Goal: Task Accomplishment & Management: Complete application form

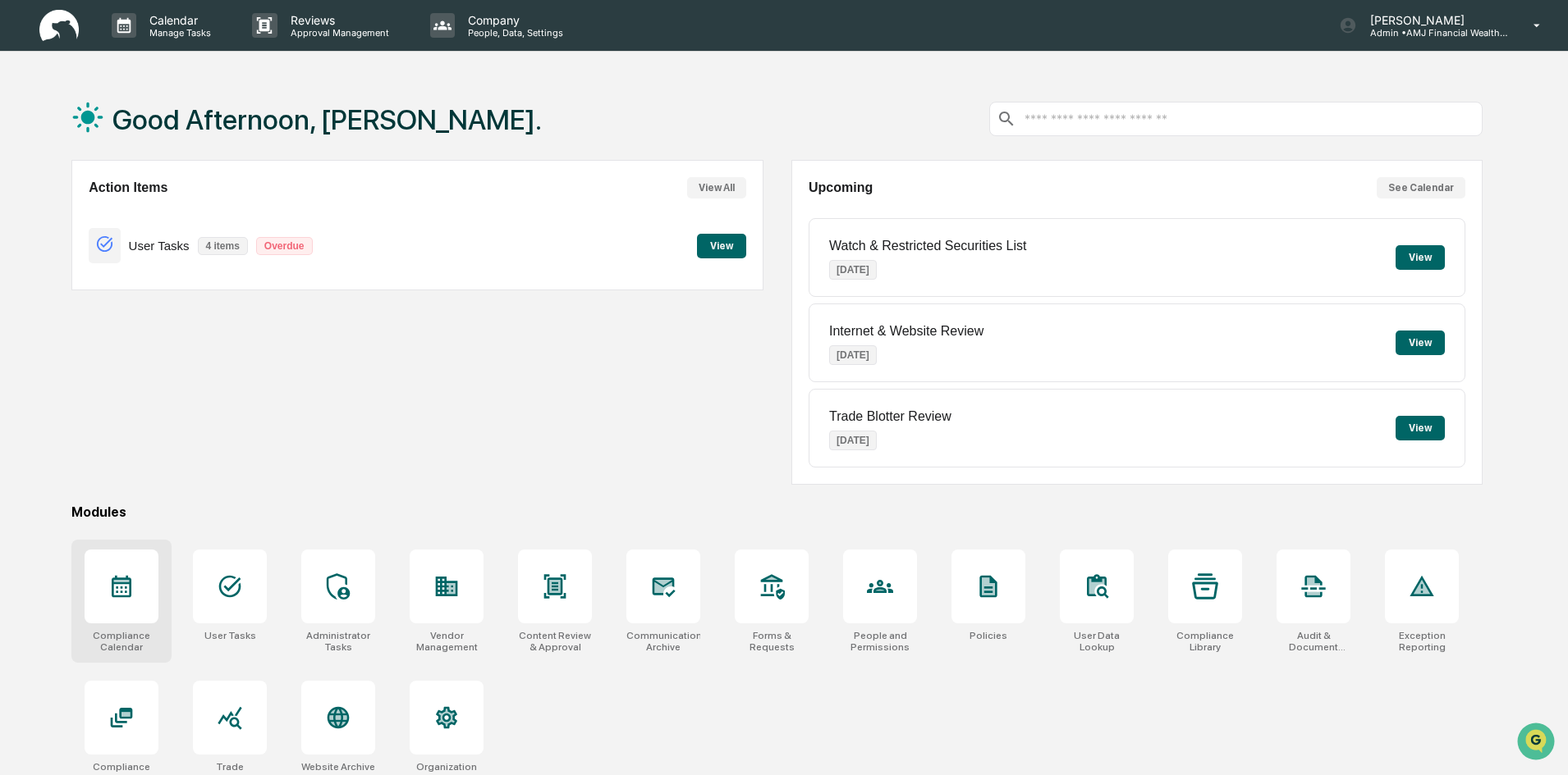
click at [141, 581] on div at bounding box center [121, 586] width 74 height 74
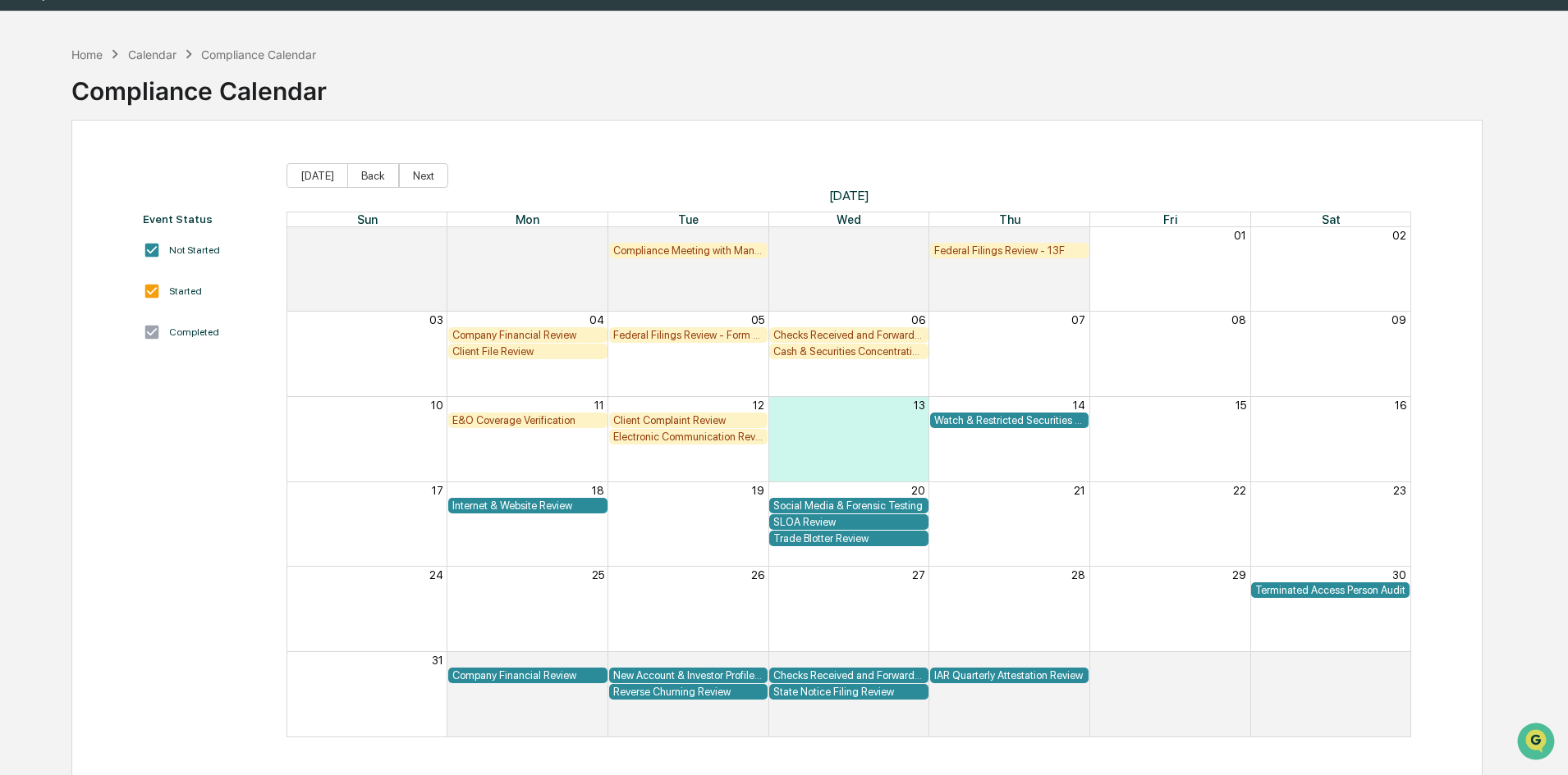
scroll to position [78, 0]
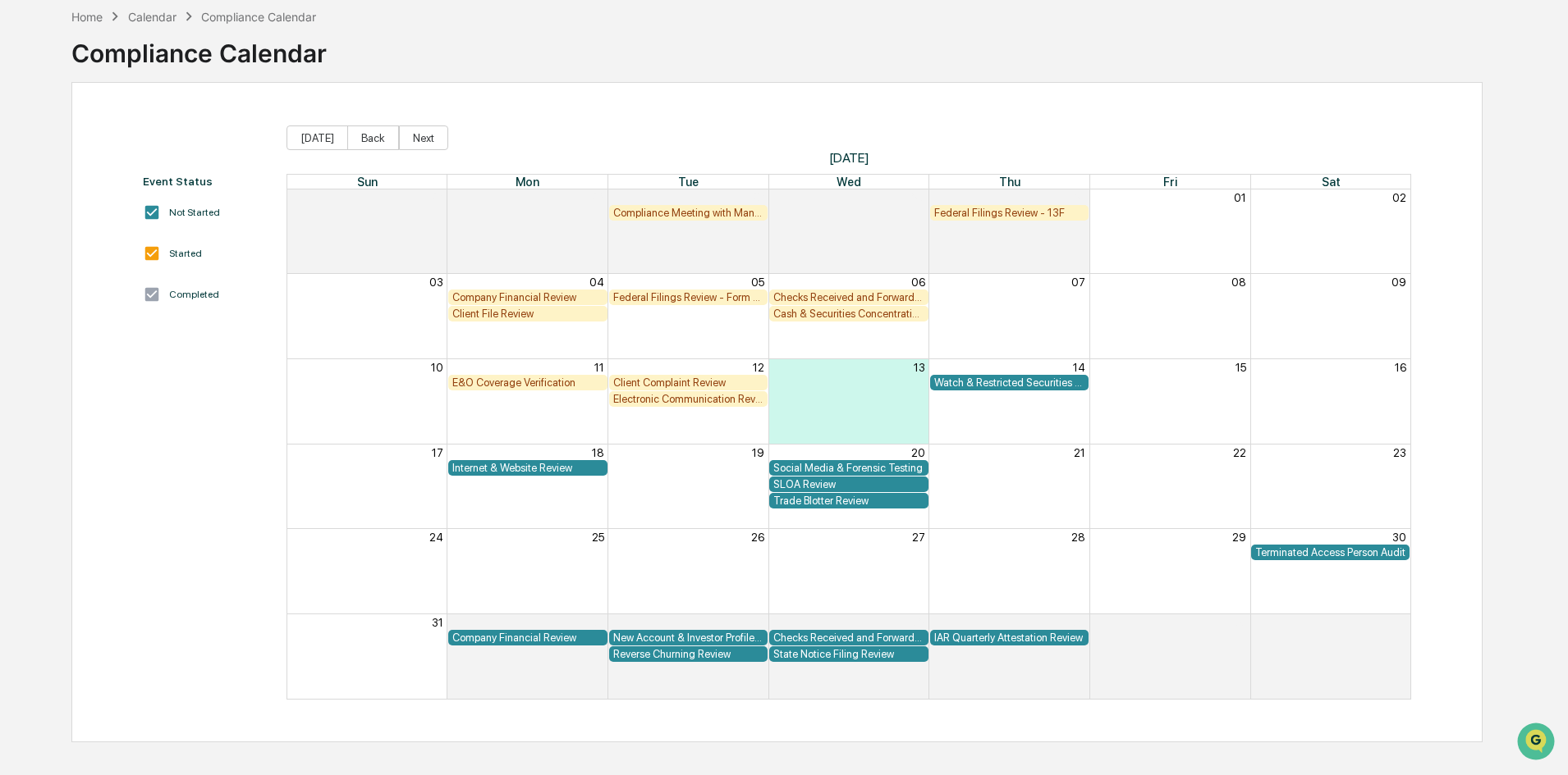
click at [1022, 211] on div "Federal Filings Review - 13F" at bounding box center [1009, 213] width 151 height 13
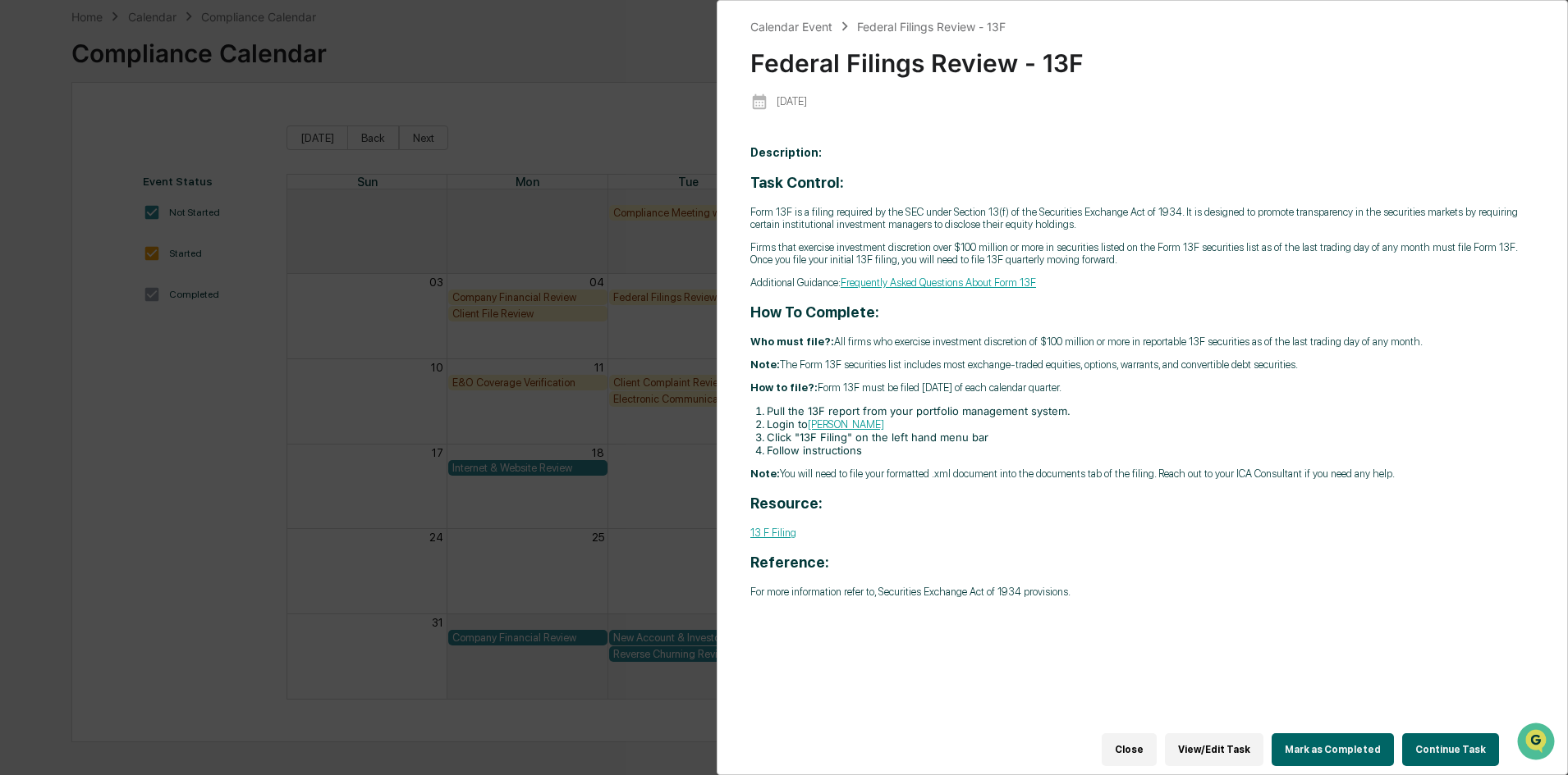
click at [1436, 736] on button "Continue Task" at bounding box center [1451, 750] width 97 height 33
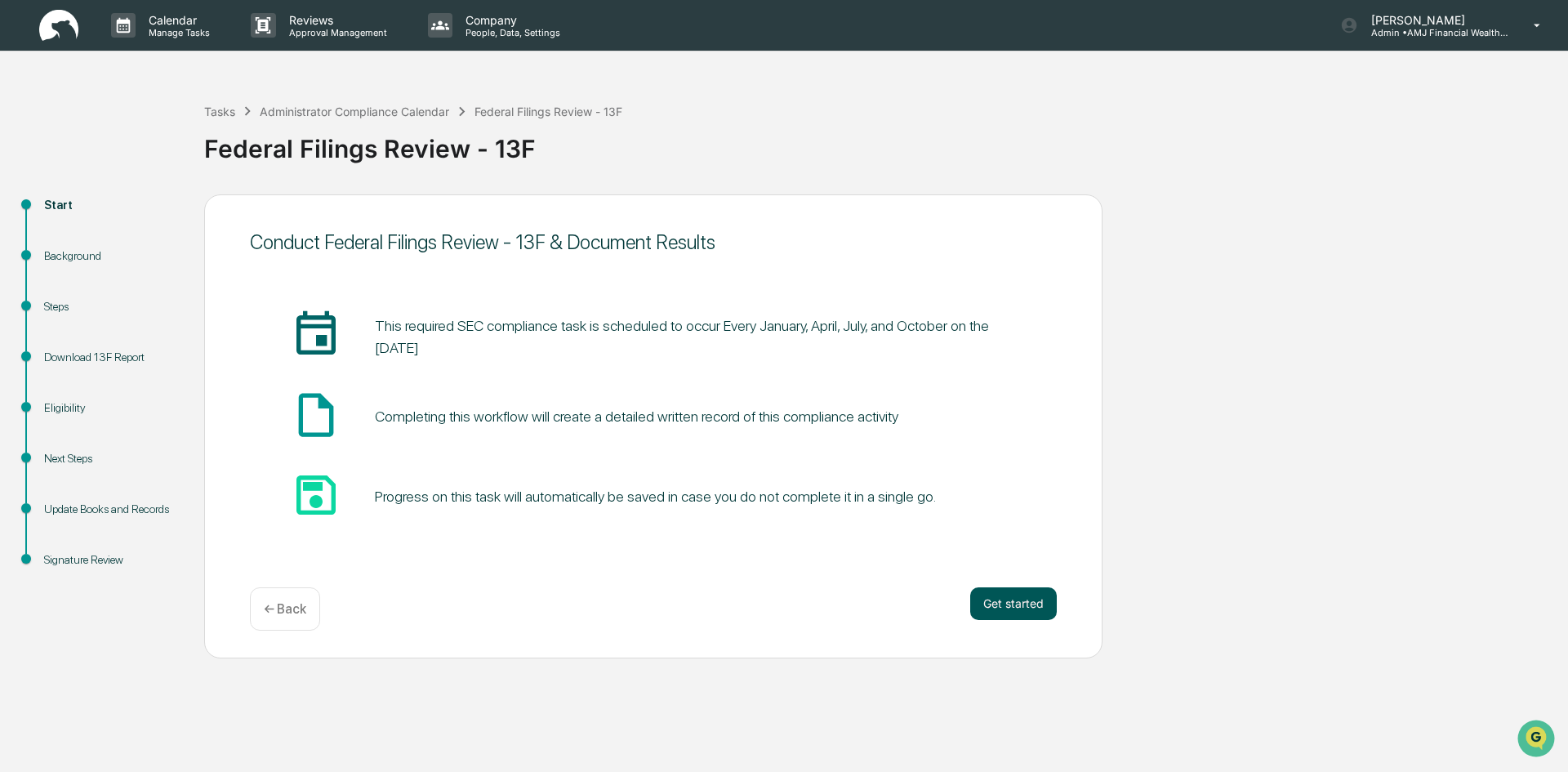
click at [1029, 604] on button "Get started" at bounding box center [1013, 604] width 86 height 33
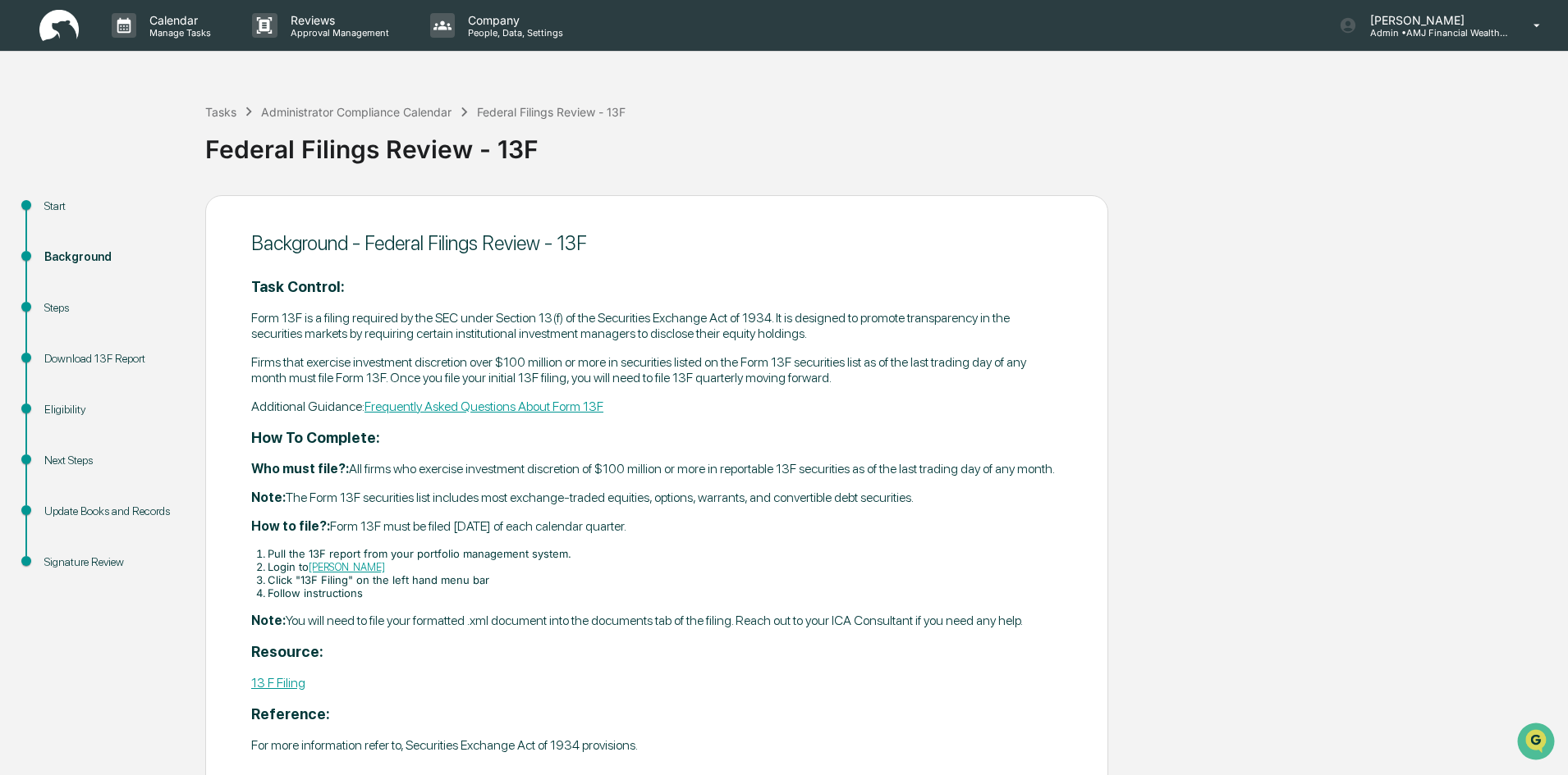
scroll to position [78, 0]
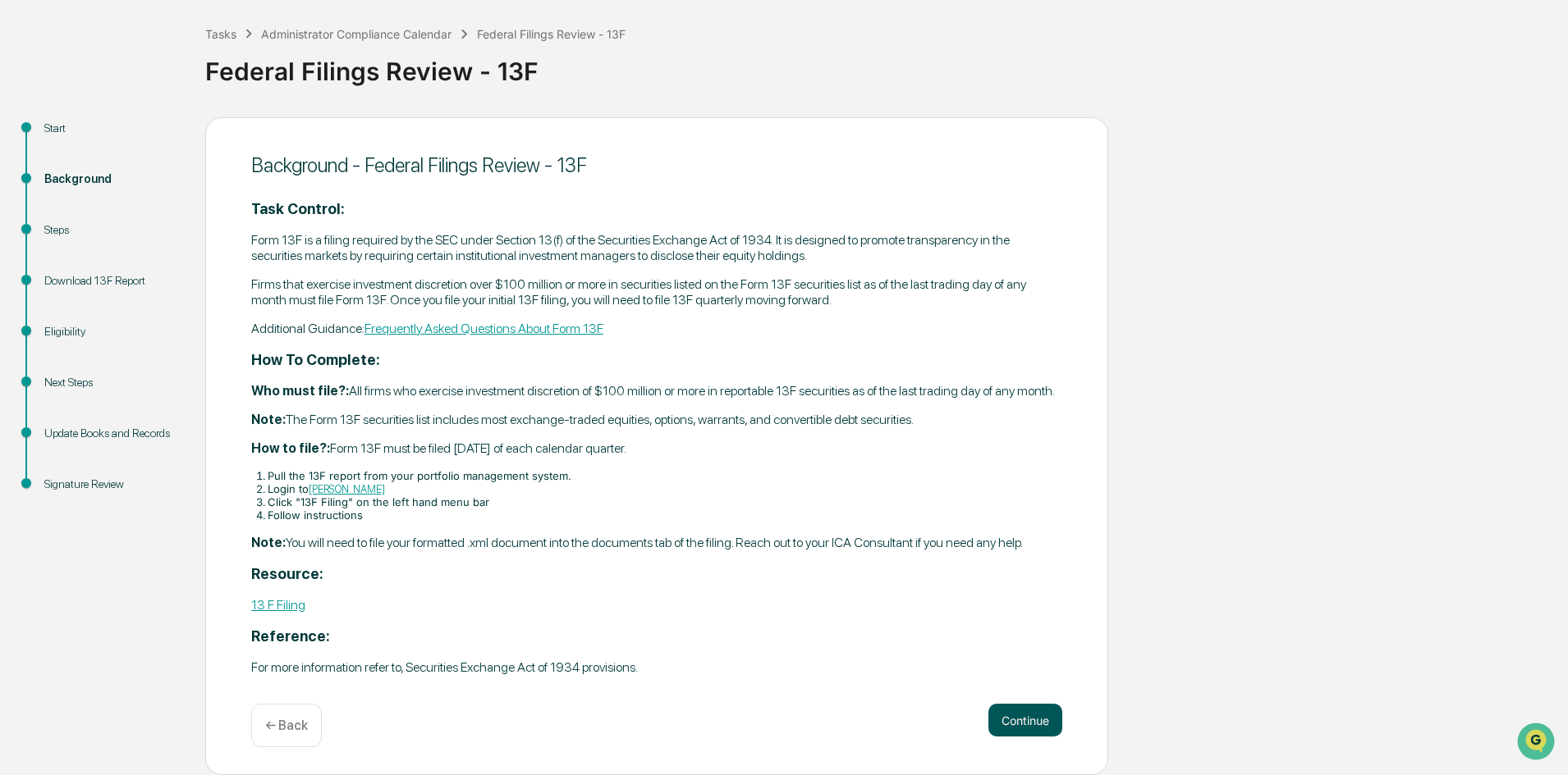
click at [1022, 715] on button "Continue" at bounding box center [1025, 720] width 74 height 33
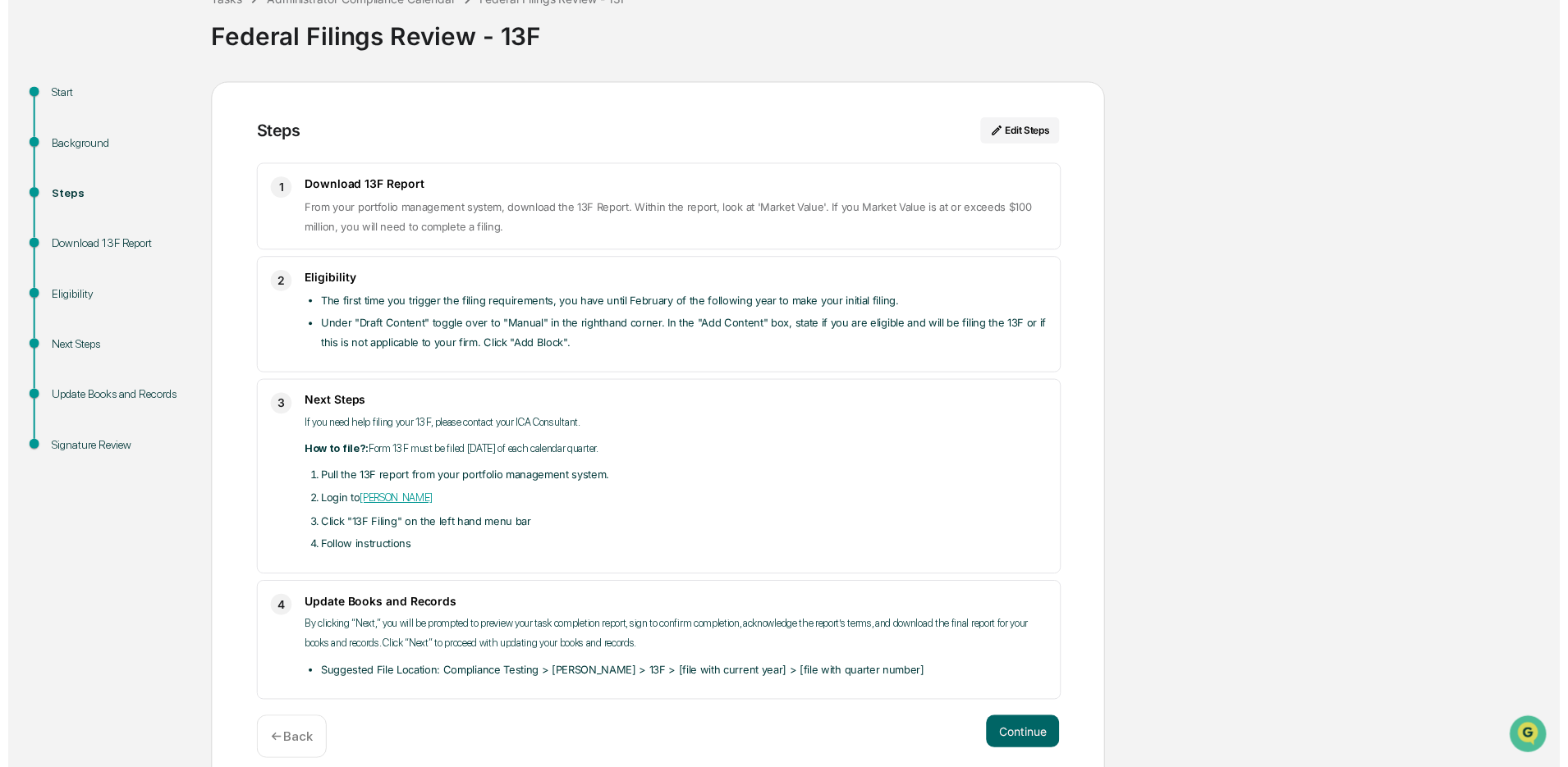
scroll to position [132, 0]
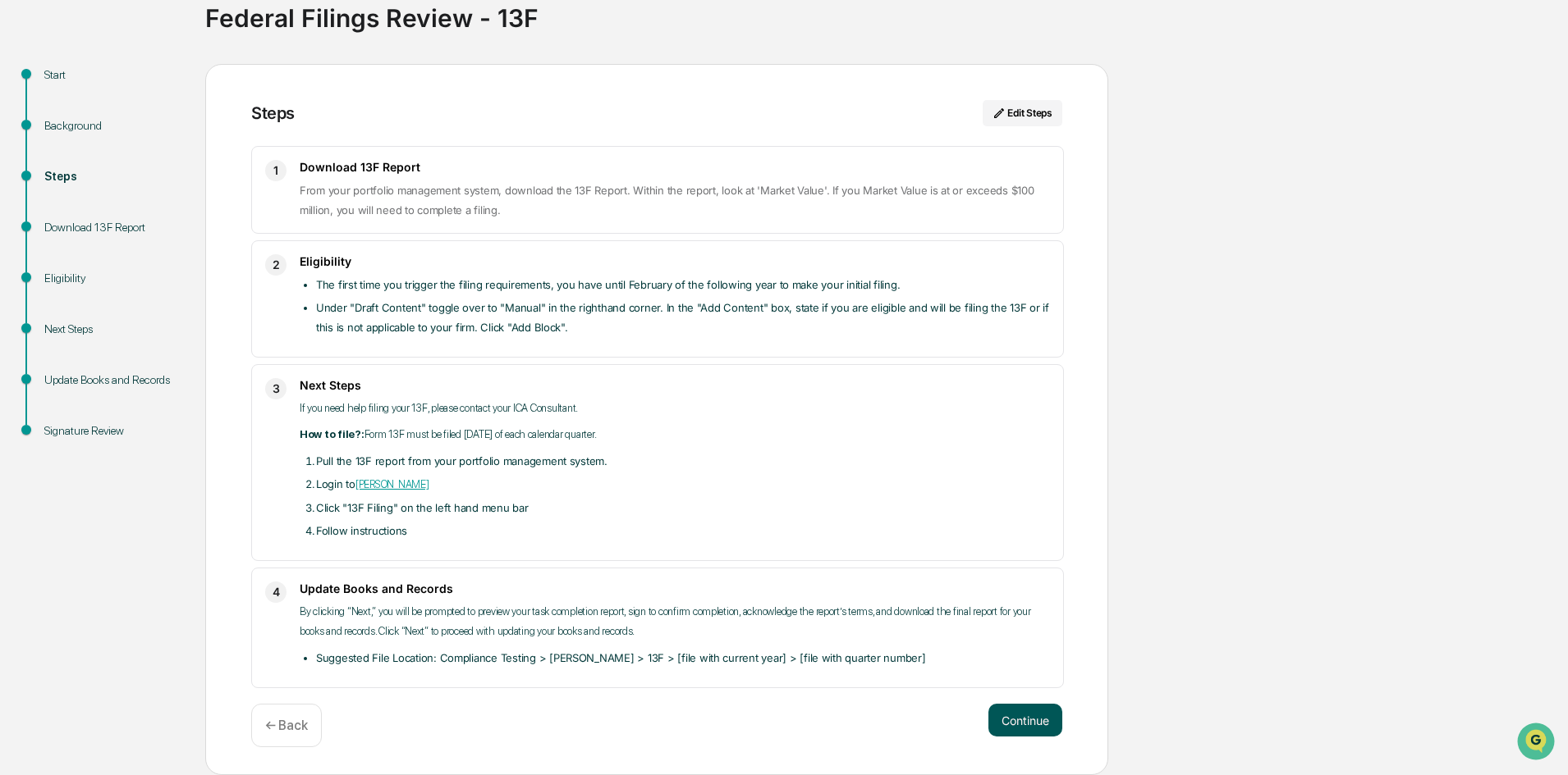
click at [1020, 721] on button "Continue" at bounding box center [1025, 720] width 74 height 33
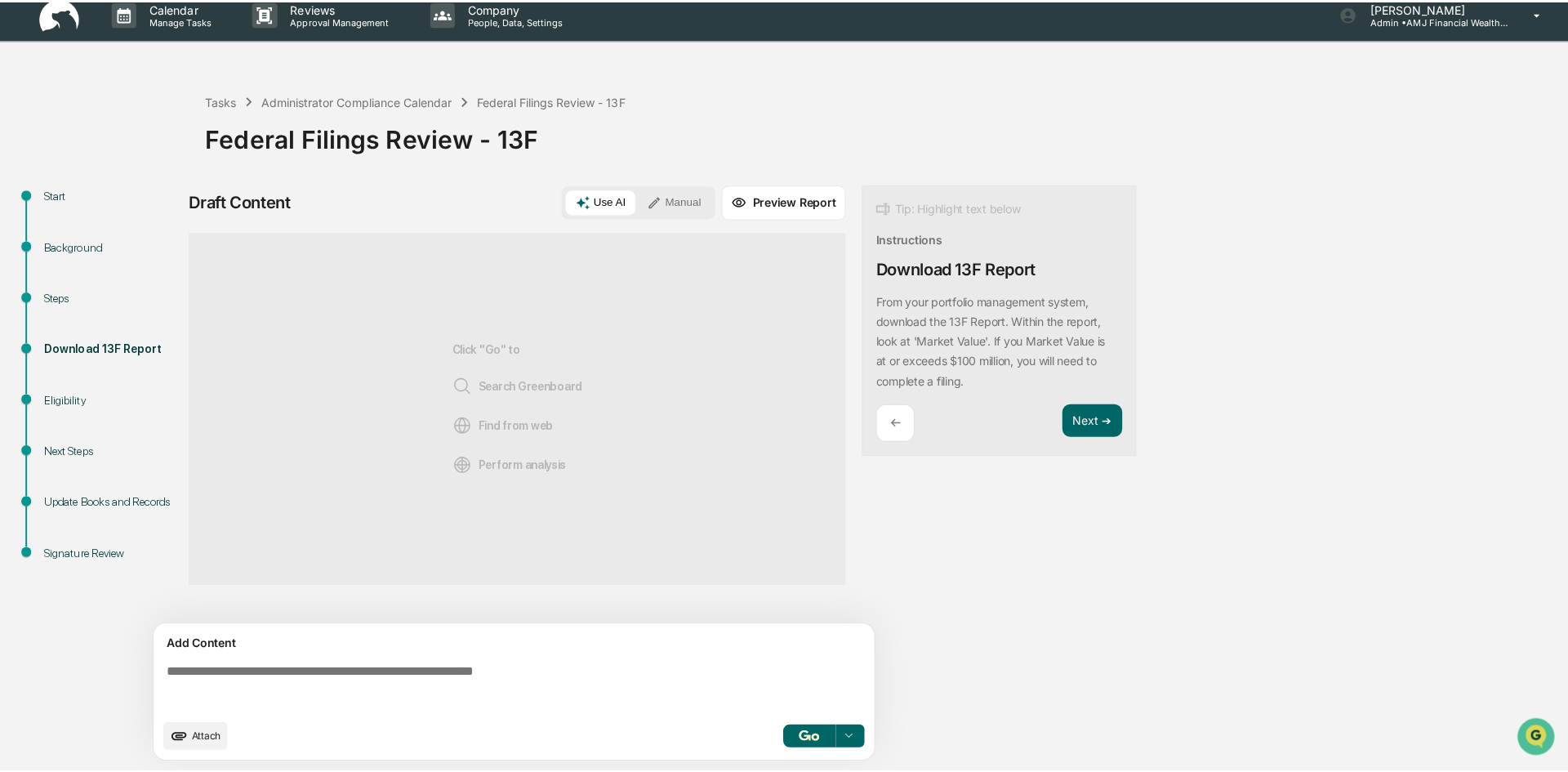
scroll to position [12, 0]
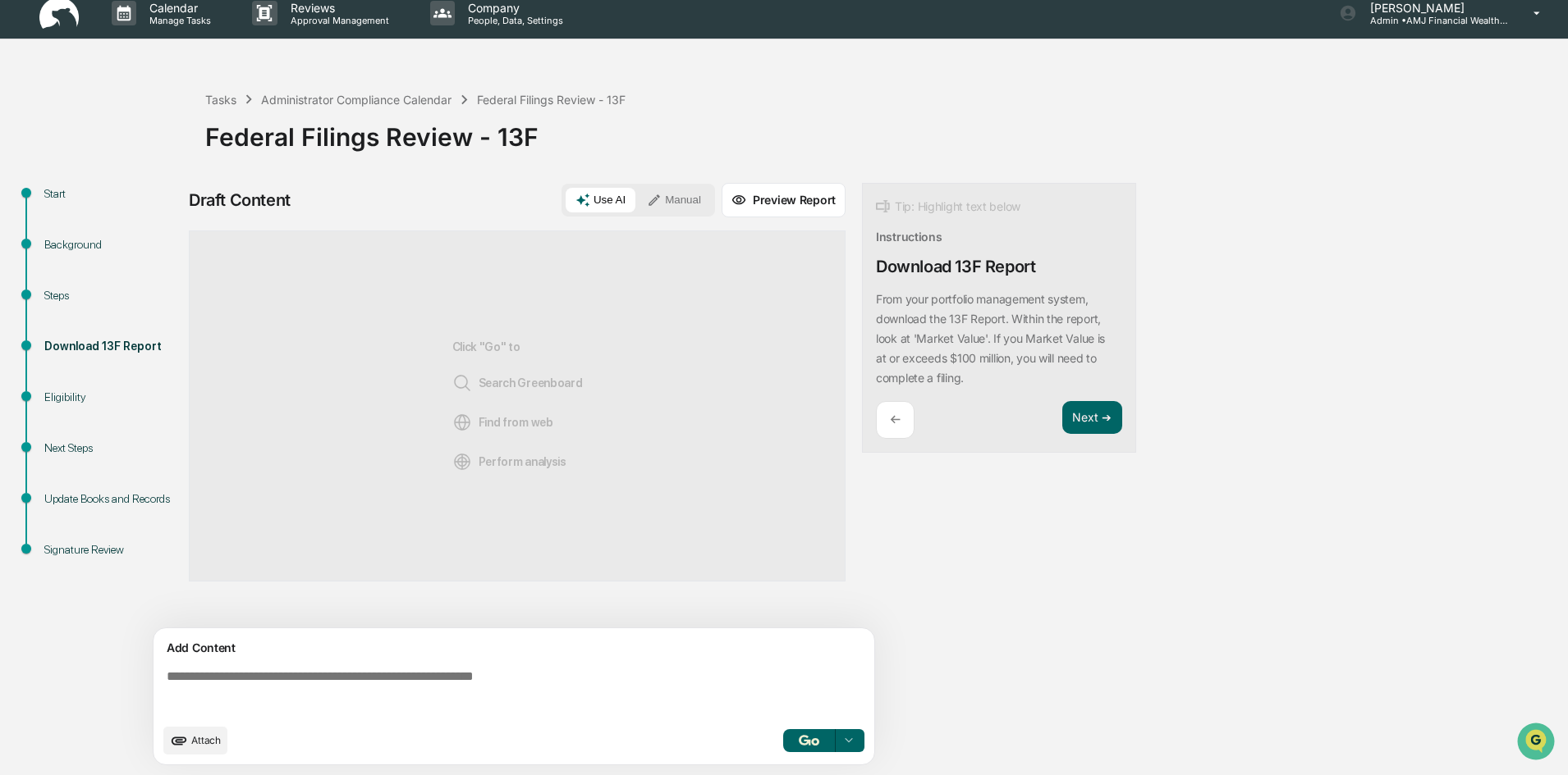
click at [1298, 202] on div "Start Background Steps Download 13F Report Eligibility Next Steps Update Books …" at bounding box center [784, 479] width 1552 height 592
click at [1458, 8] on p "[PERSON_NAME]" at bounding box center [1434, 8] width 153 height 14
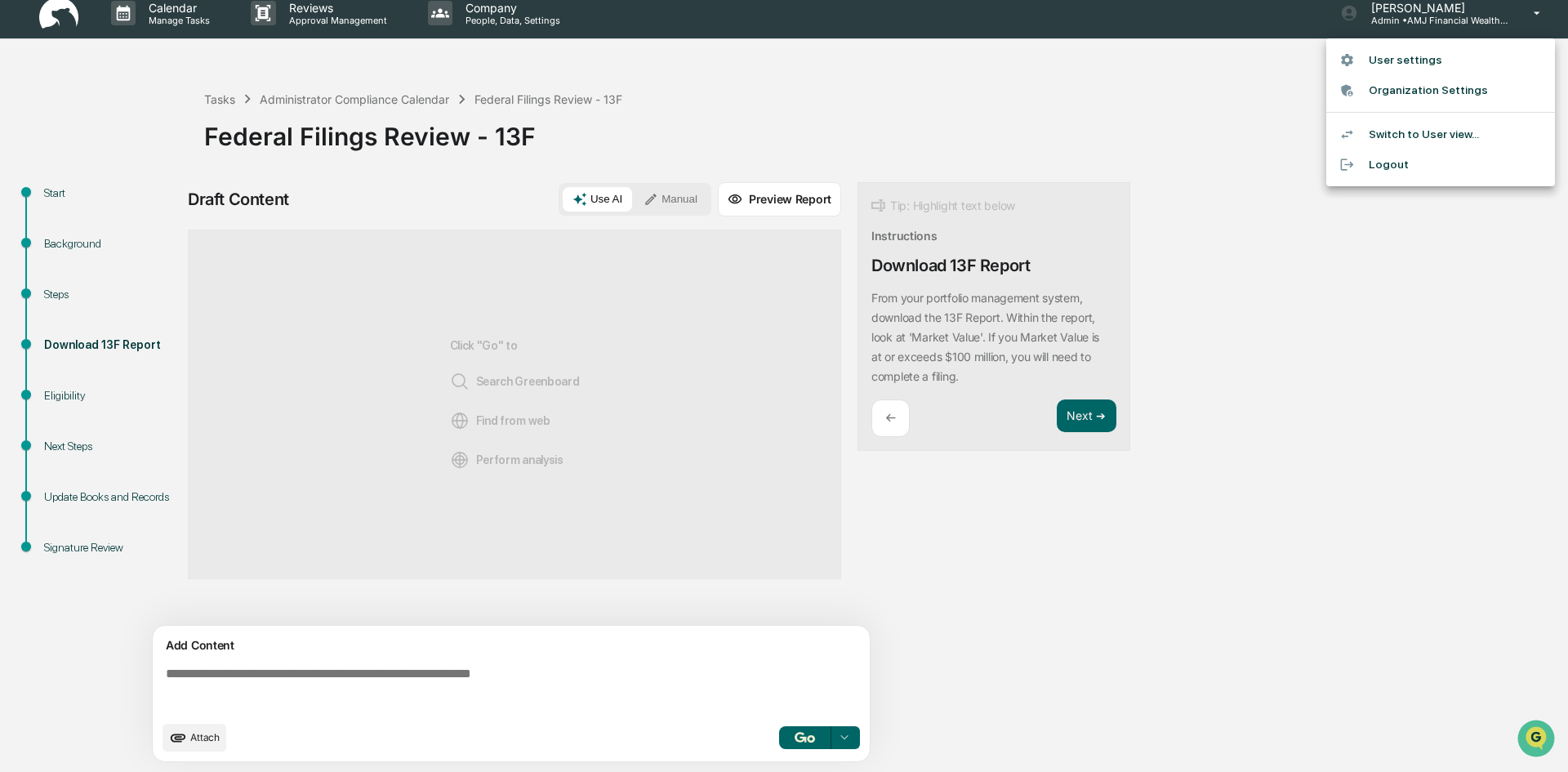
click at [1397, 162] on li "Logout" at bounding box center [1441, 165] width 229 height 30
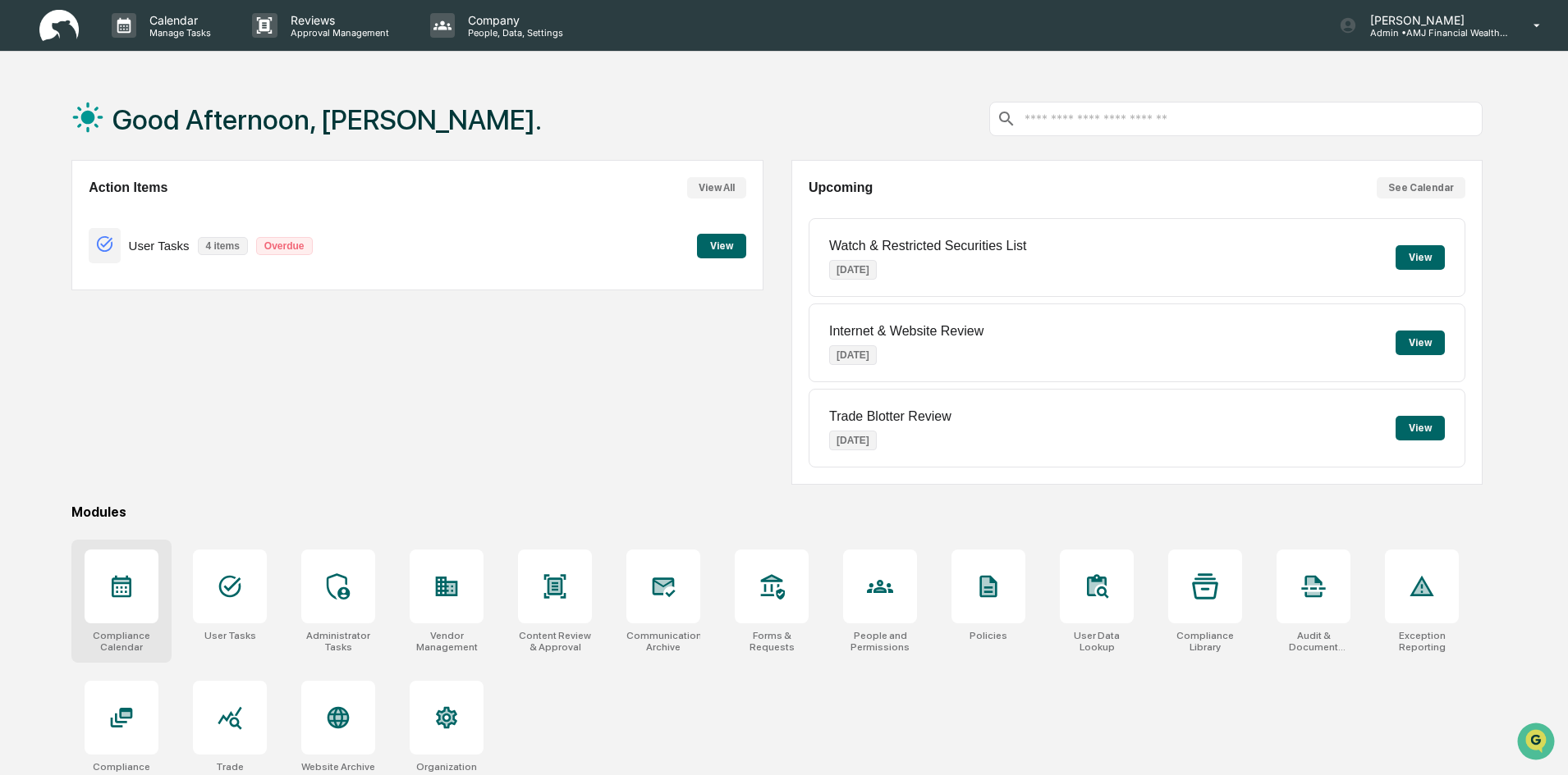
click at [113, 587] on icon at bounding box center [122, 587] width 20 height 22
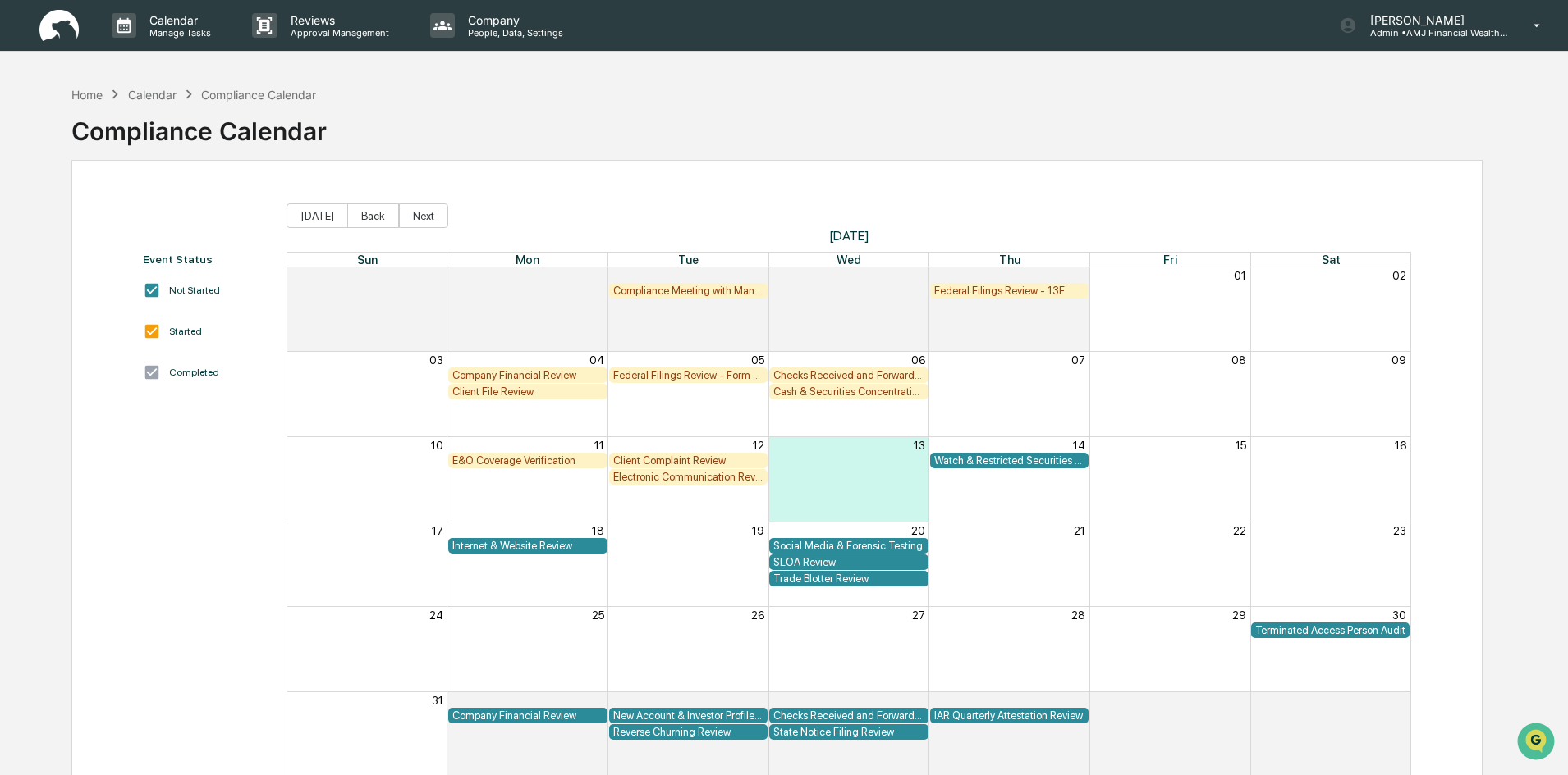
click at [972, 288] on div "Federal Filings Review - 13F" at bounding box center [1009, 291] width 151 height 13
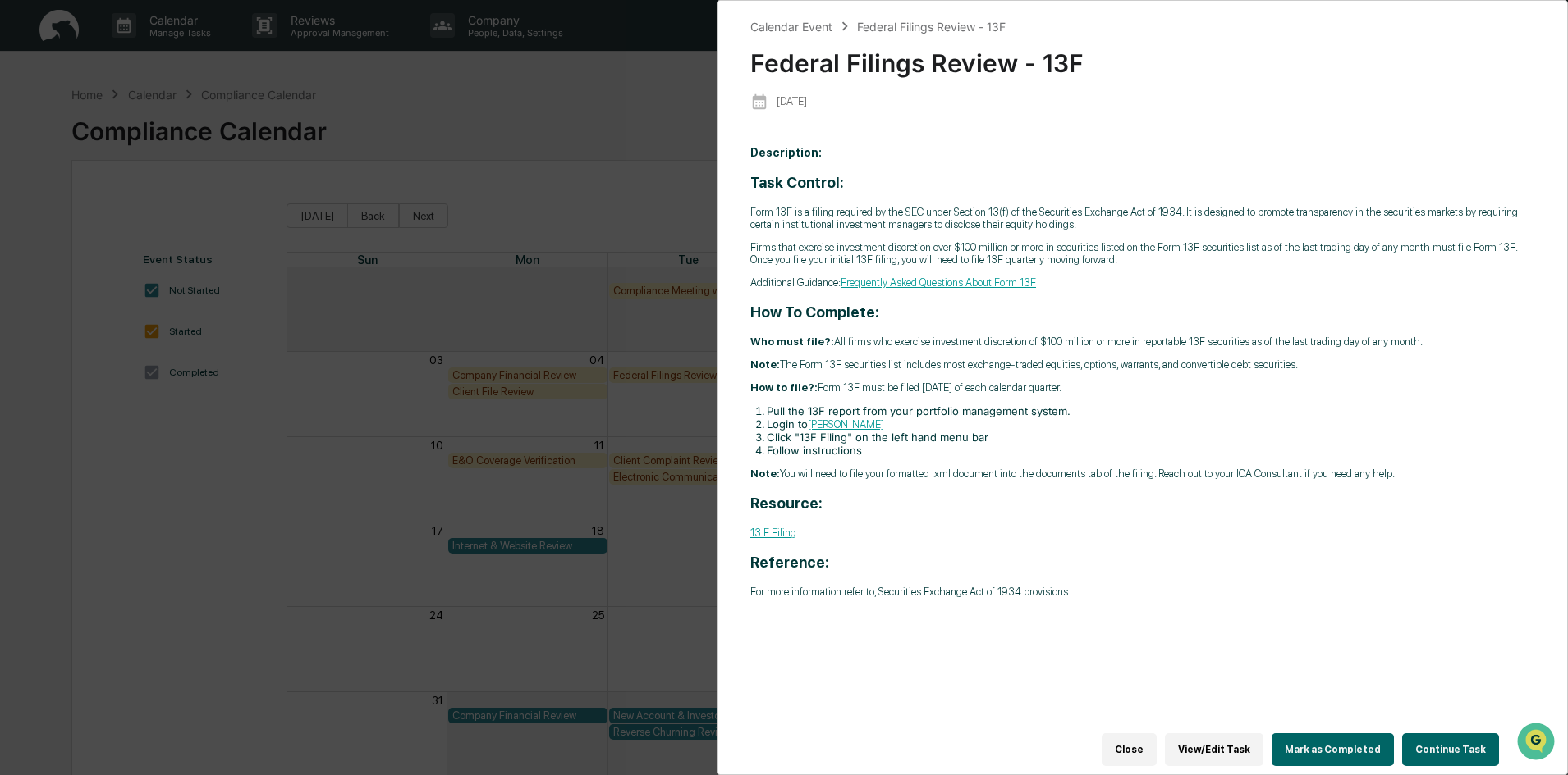
click at [1464, 737] on button "Continue Task" at bounding box center [1451, 750] width 97 height 33
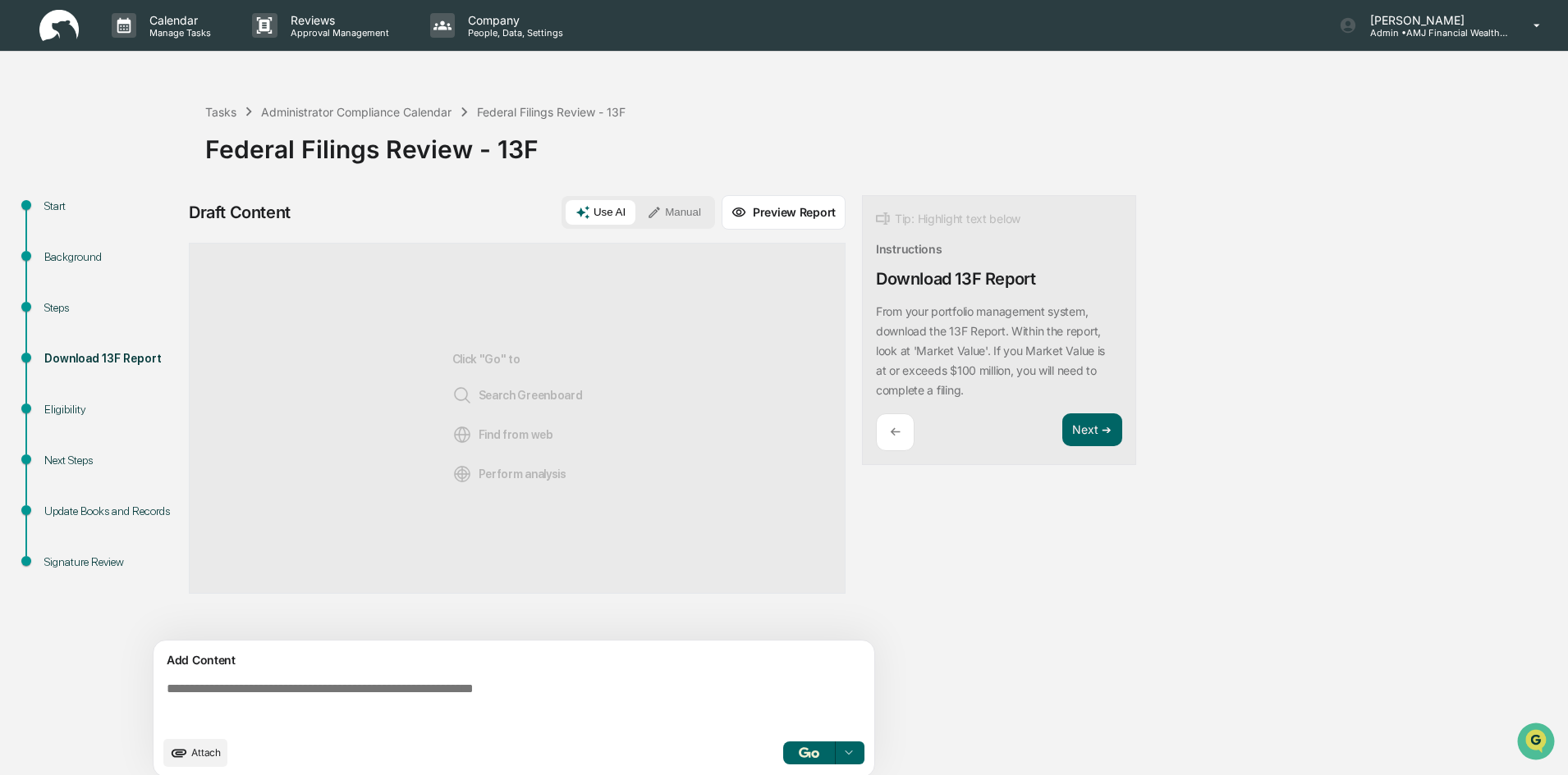
click at [201, 747] on span "Attach" at bounding box center [206, 753] width 30 height 13
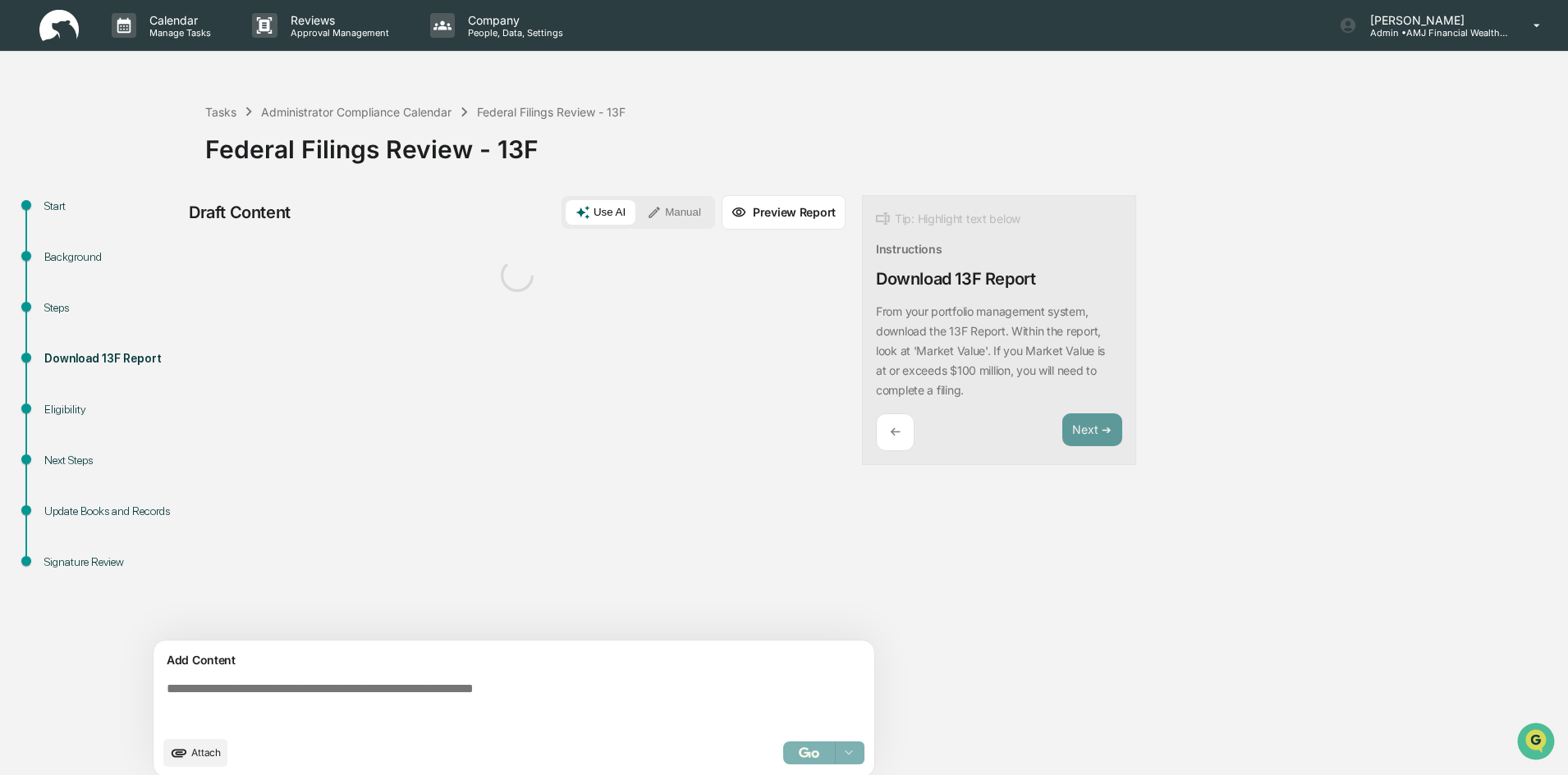
scroll to position [13, 0]
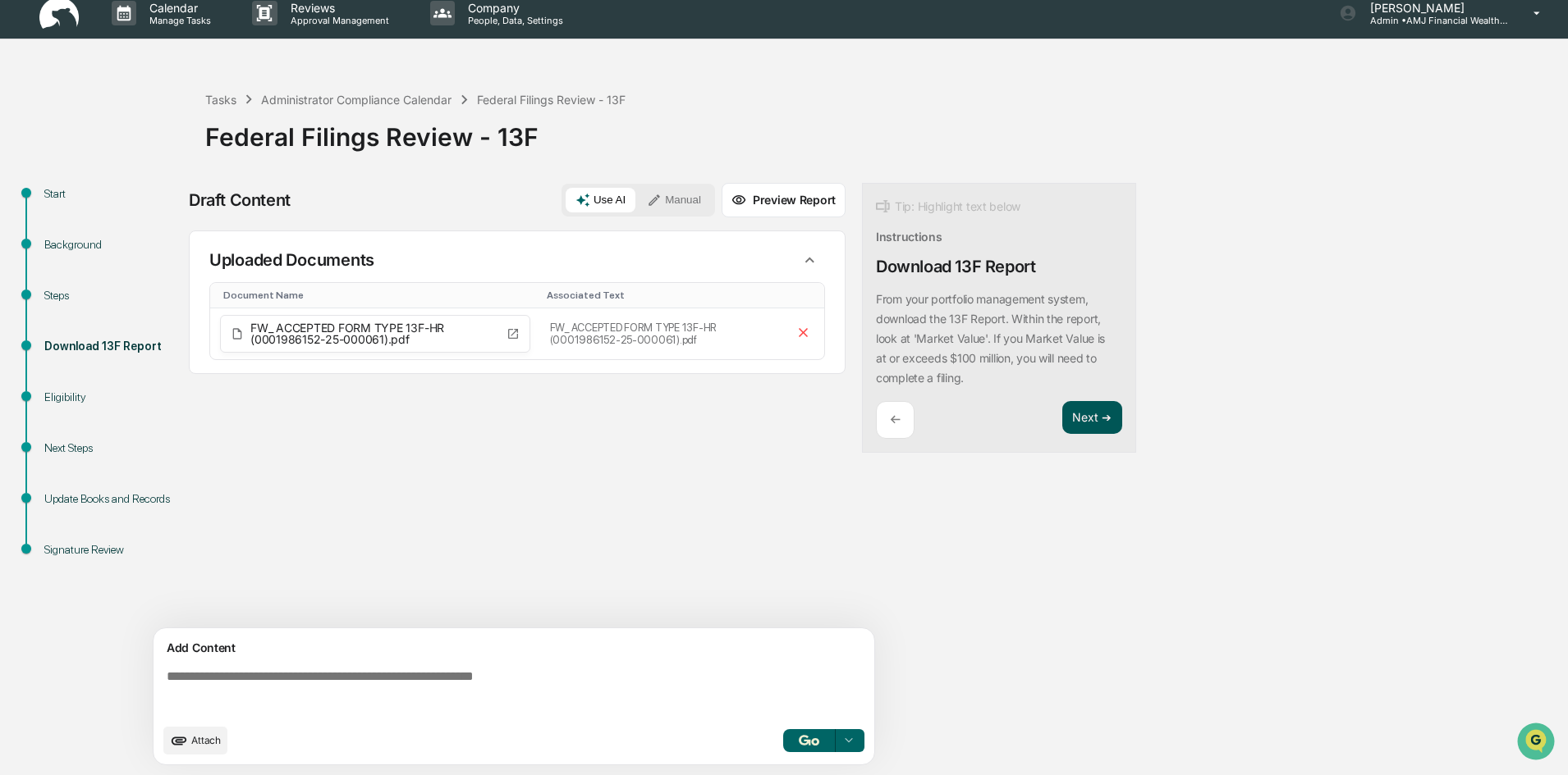
click at [1081, 413] on button "Next ➔" at bounding box center [1092, 418] width 60 height 34
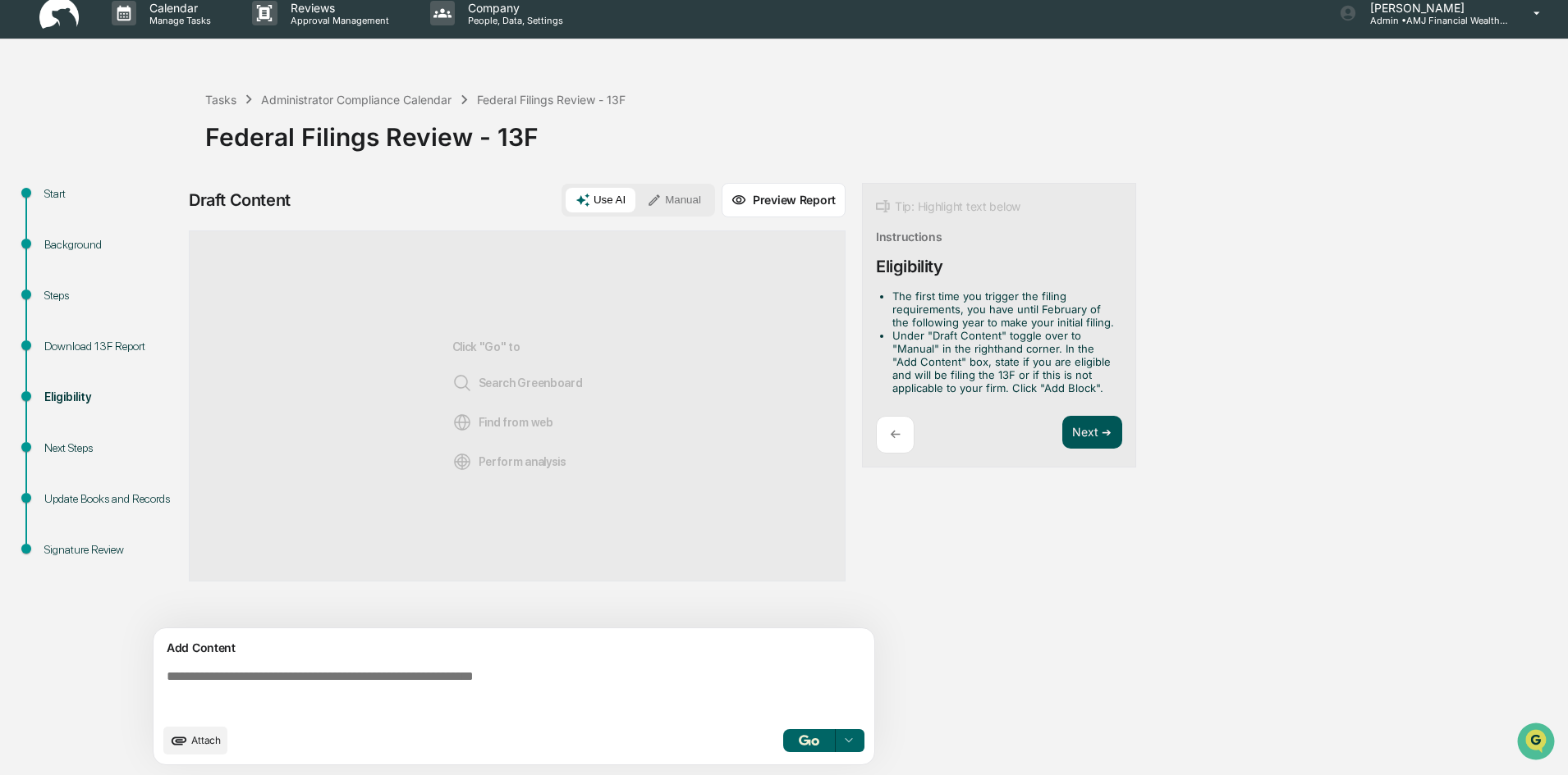
click at [1096, 433] on button "Next ➔" at bounding box center [1092, 433] width 60 height 34
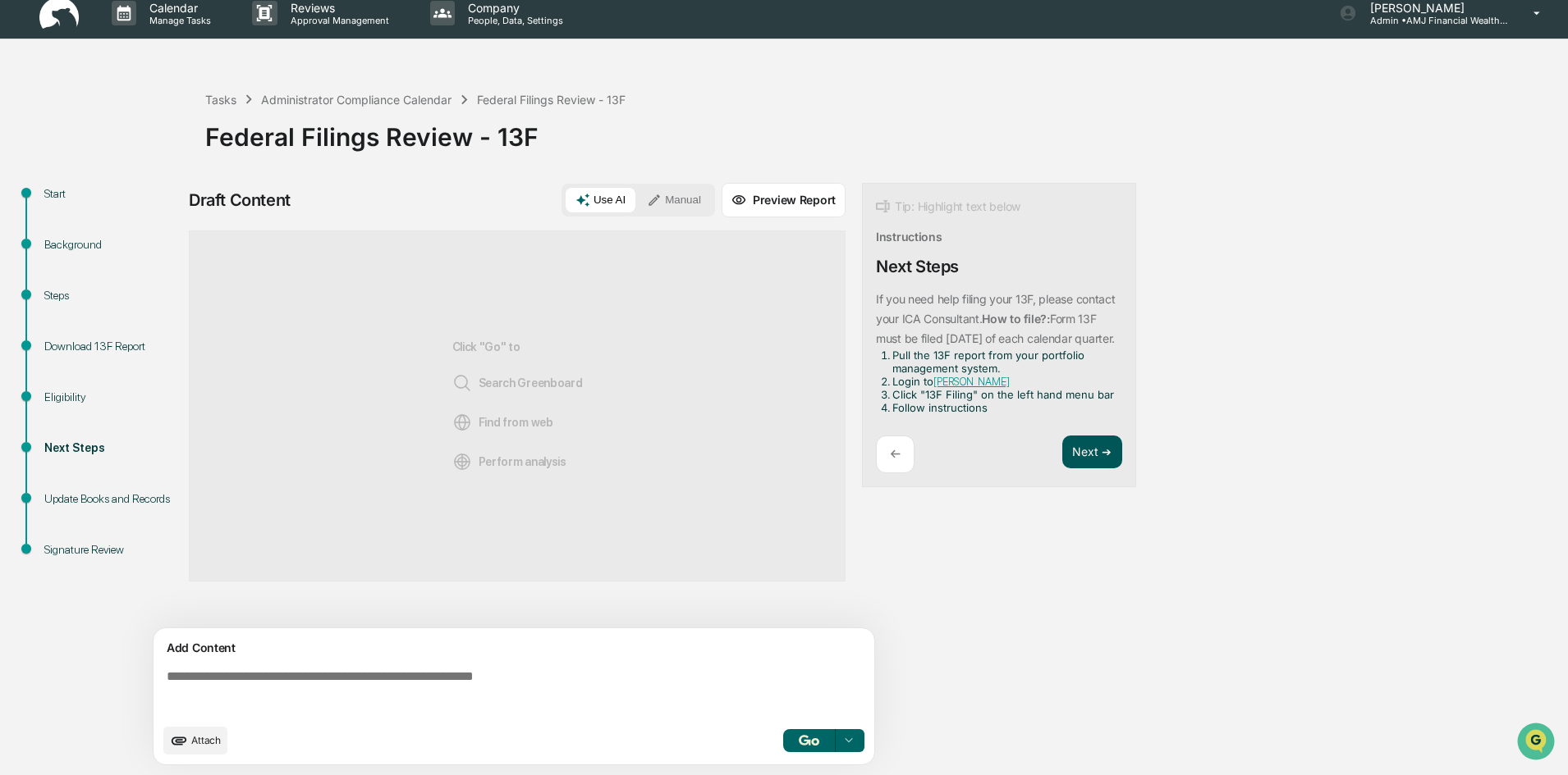
click at [1096, 469] on button "Next ➔" at bounding box center [1092, 453] width 60 height 34
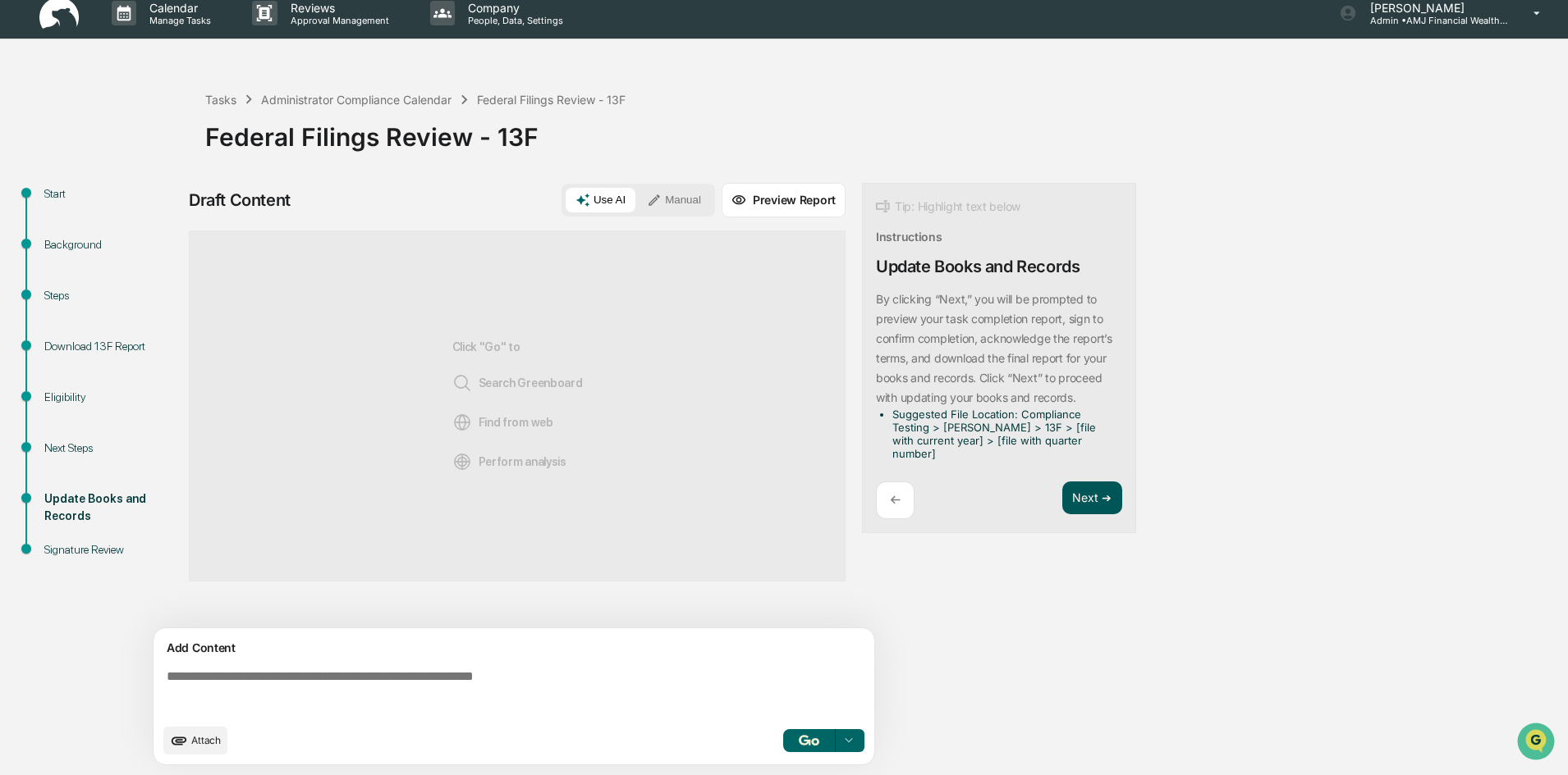
click at [1099, 481] on button "Next ➔" at bounding box center [1092, 498] width 60 height 34
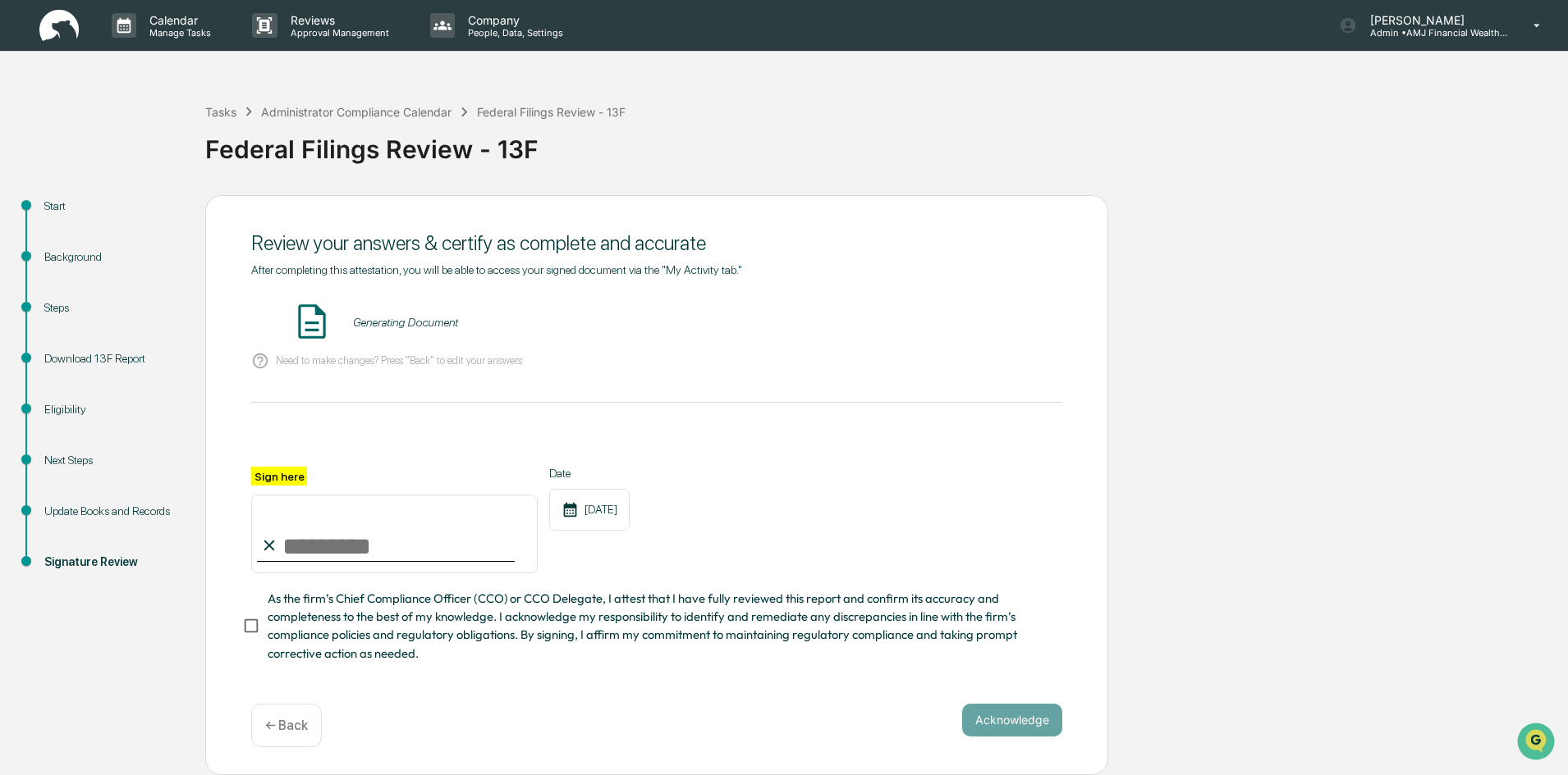
scroll to position [0, 0]
click at [968, 319] on button "VIEW" at bounding box center [968, 322] width 107 height 28
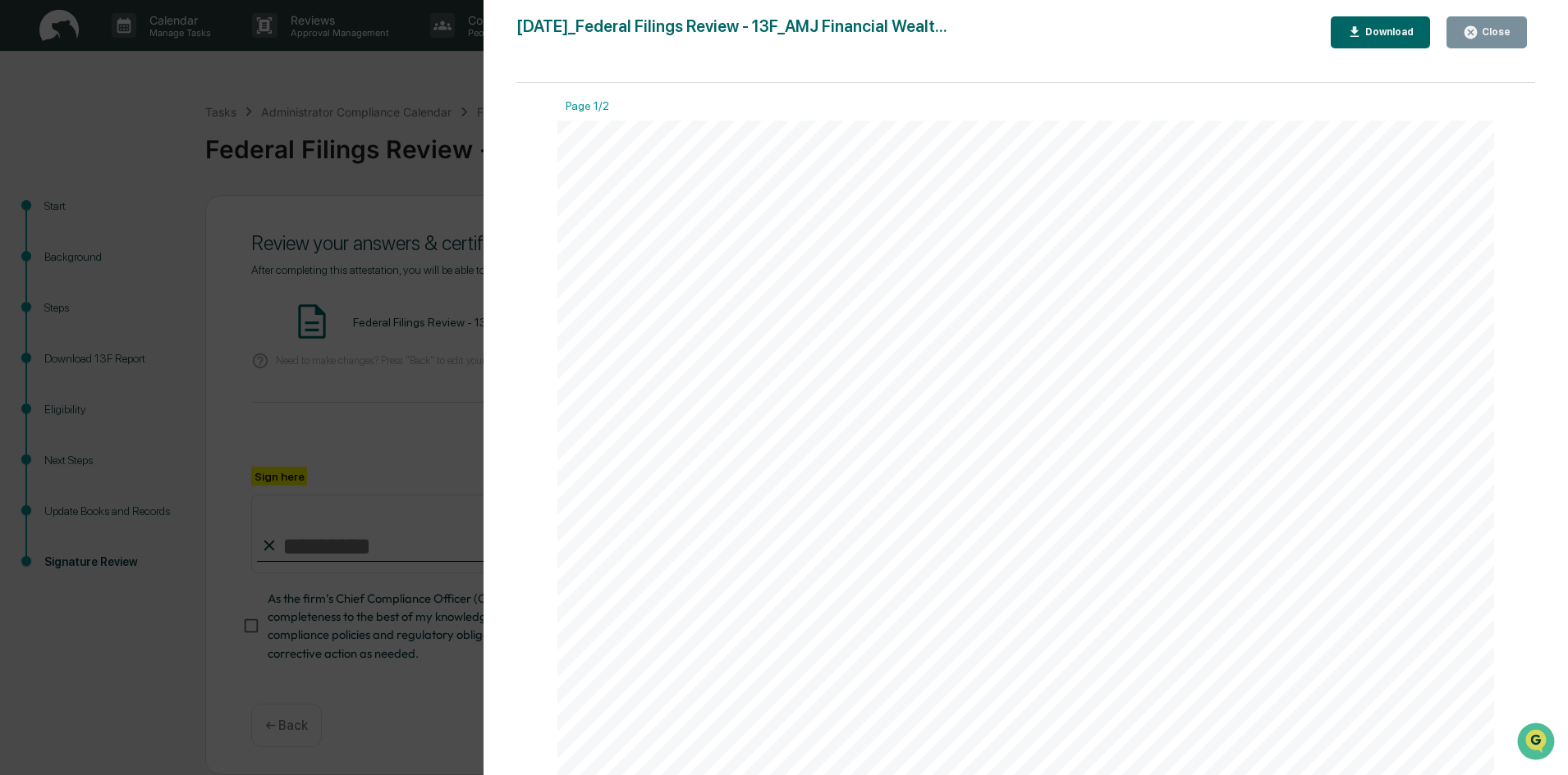
click at [1499, 31] on div "Close" at bounding box center [1495, 31] width 32 height 12
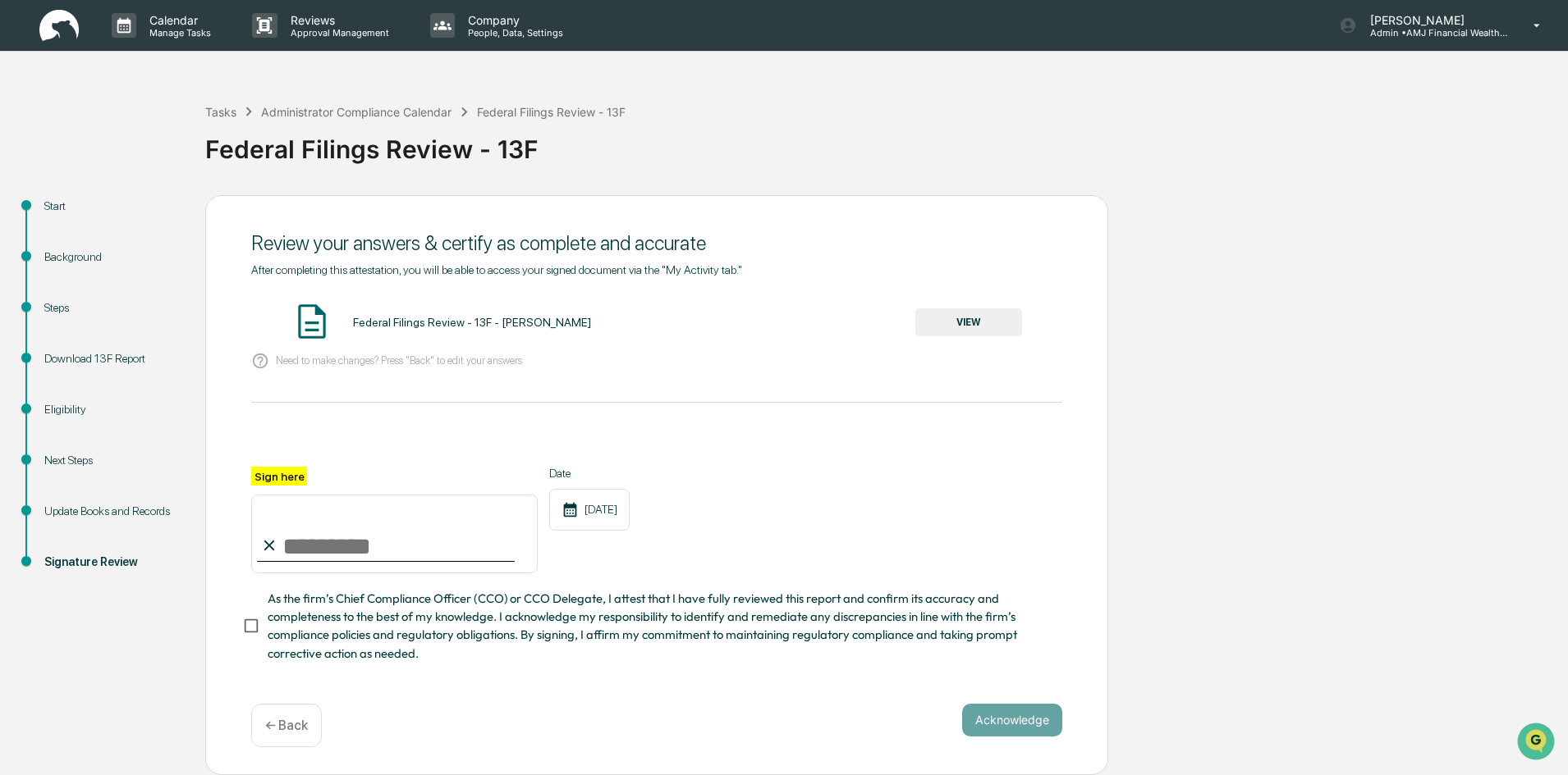
click at [382, 547] on input "Sign here" at bounding box center [395, 534] width 287 height 79
type input "**********"
click at [1013, 714] on button "Acknowledge" at bounding box center [1013, 720] width 100 height 33
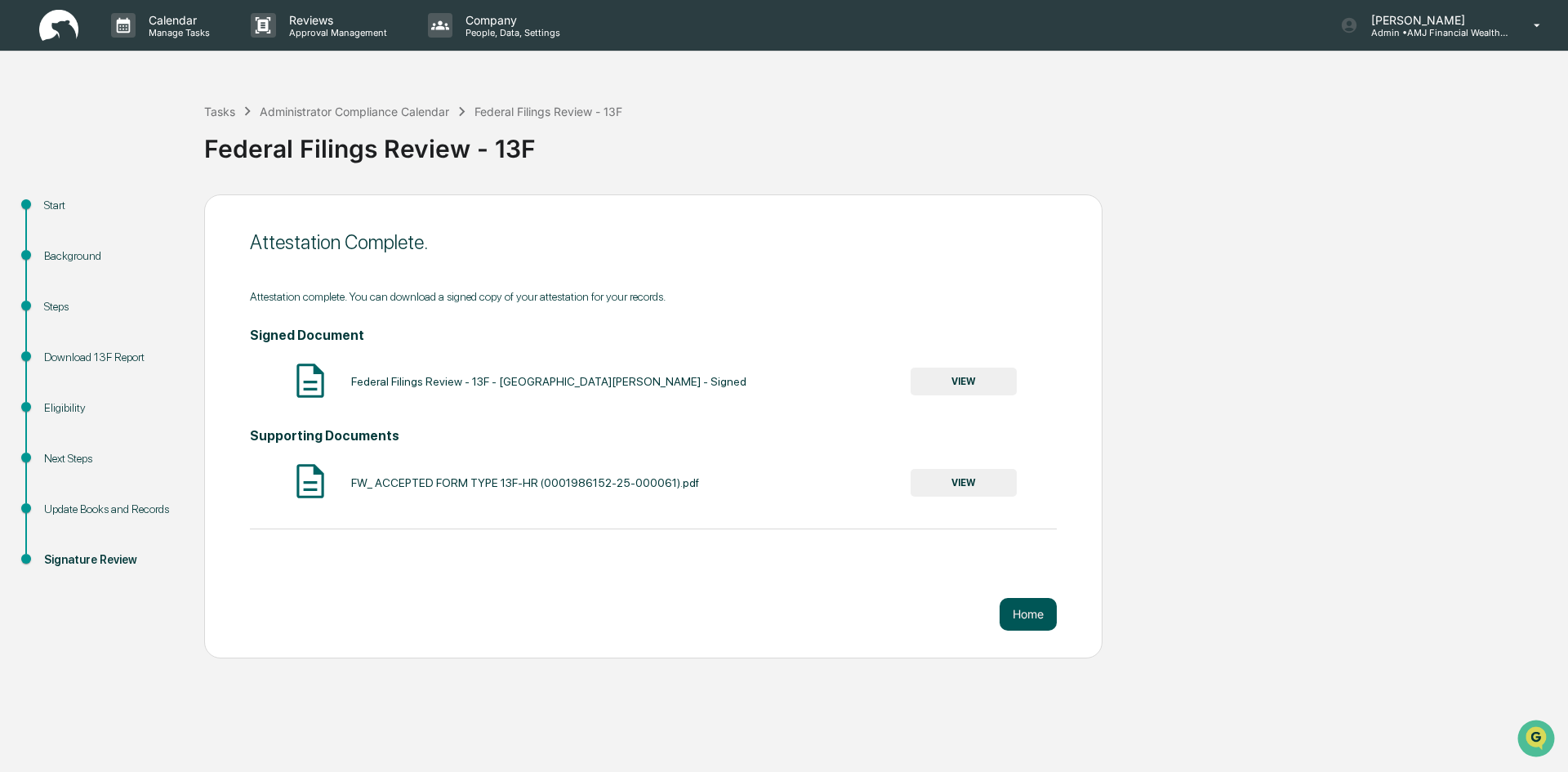
click at [1032, 616] on button "Home" at bounding box center [1028, 614] width 57 height 33
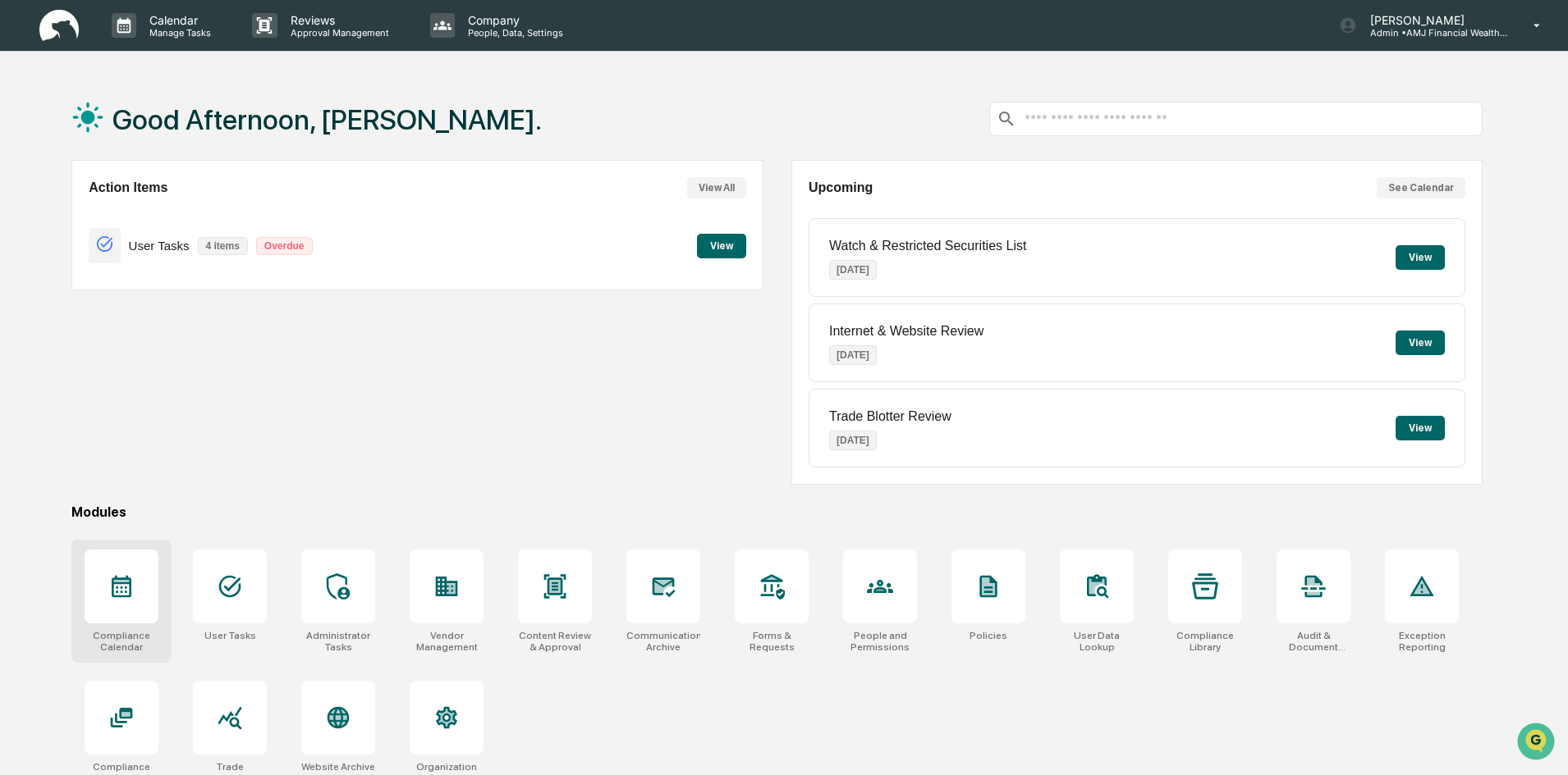
click at [115, 600] on div at bounding box center [121, 586] width 74 height 74
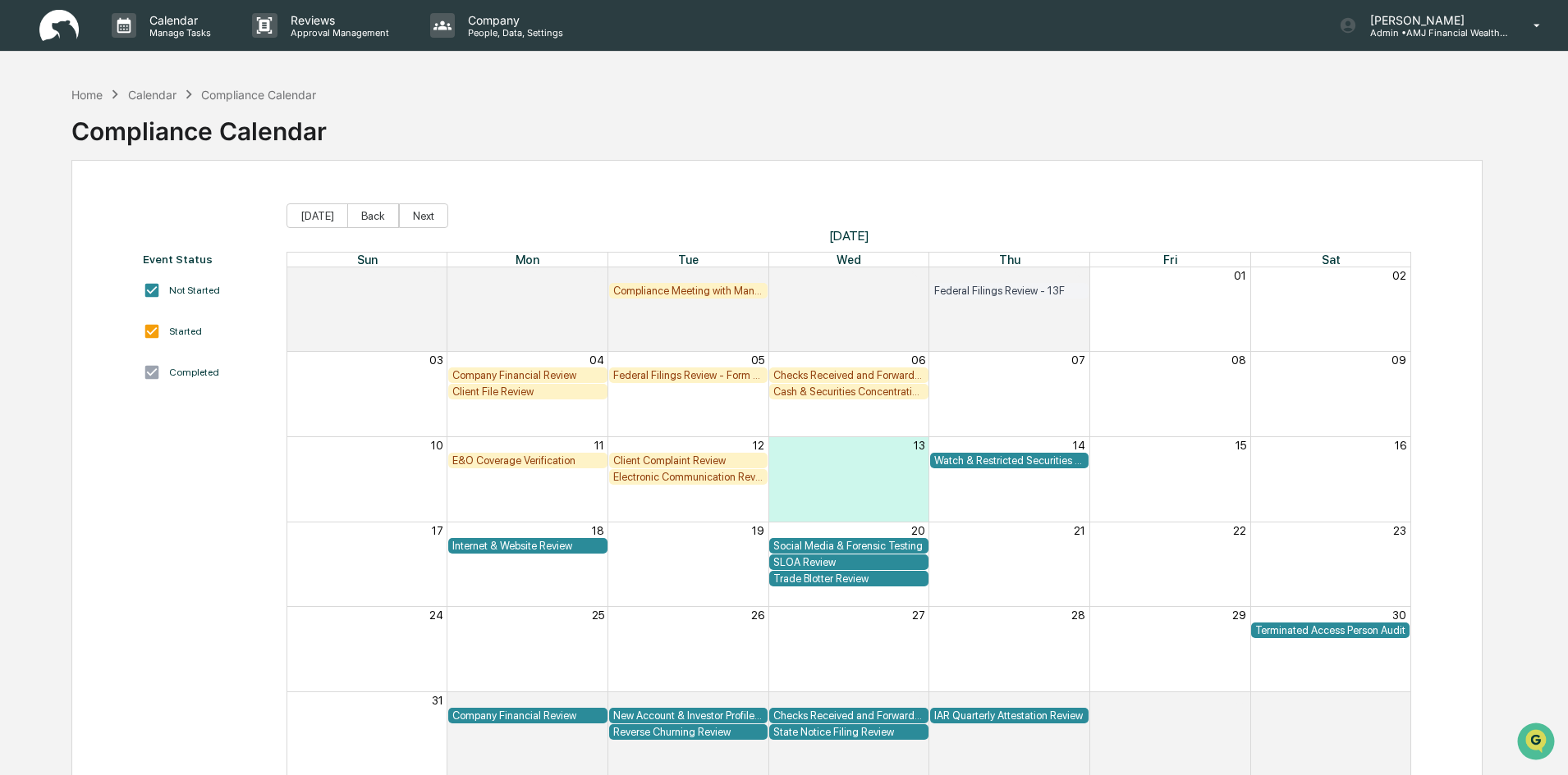
click at [697, 479] on div "Electronic Communication Review" at bounding box center [689, 477] width 151 height 13
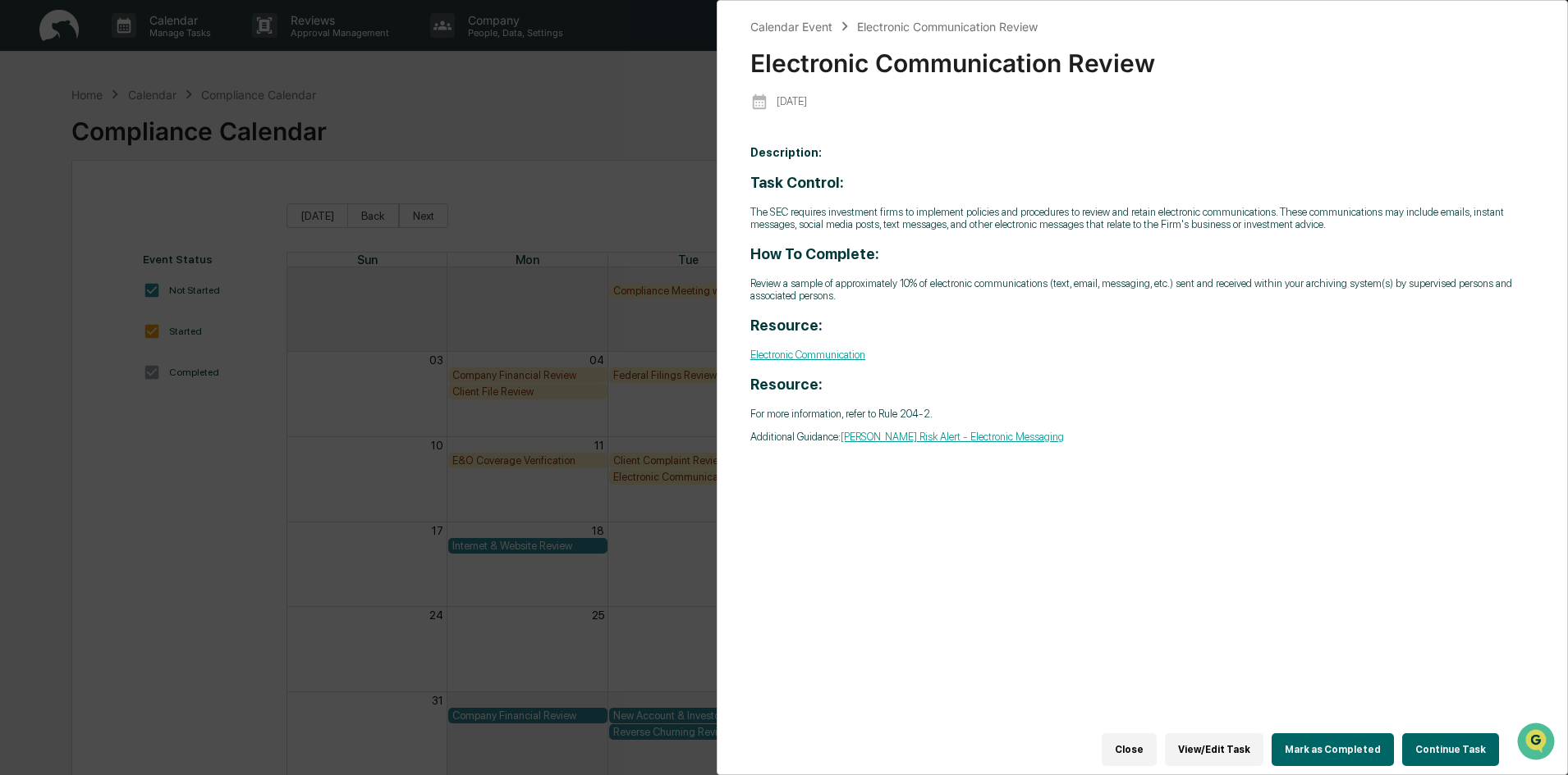
click at [1448, 739] on button "Continue Task" at bounding box center [1451, 750] width 97 height 33
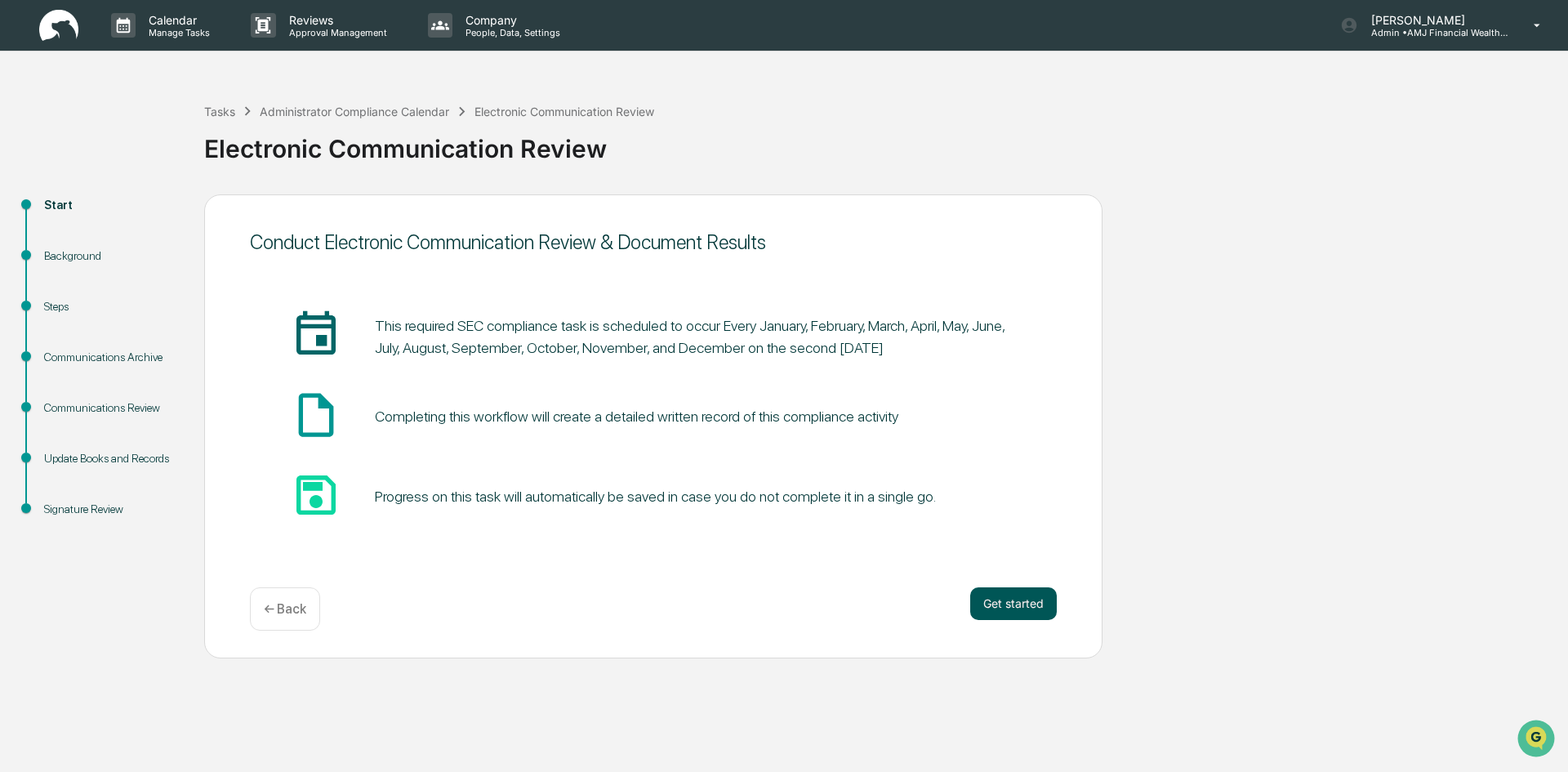
click at [1028, 602] on button "Get started" at bounding box center [1013, 604] width 86 height 33
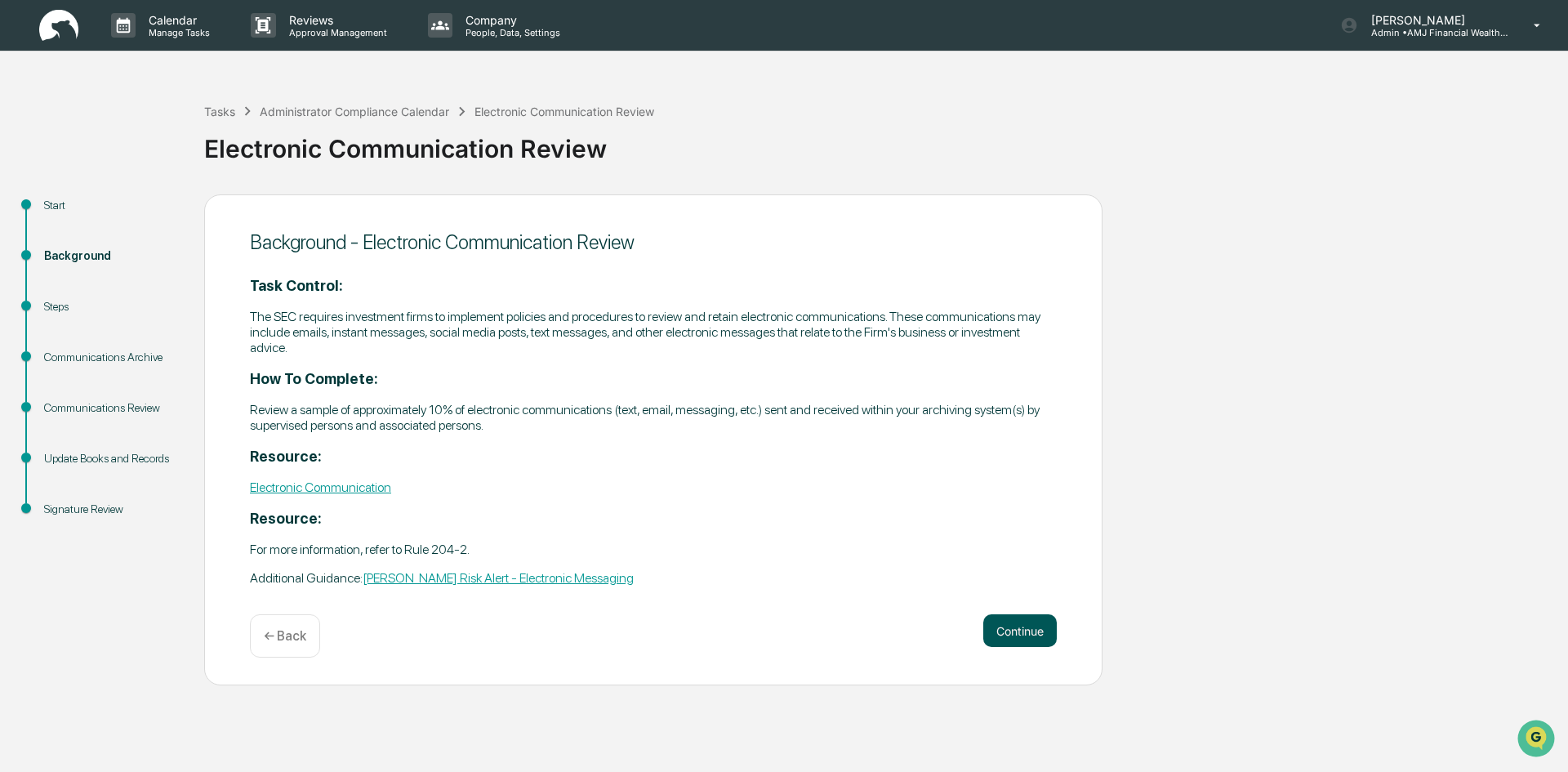
click at [1024, 634] on button "Continue" at bounding box center [1020, 630] width 74 height 33
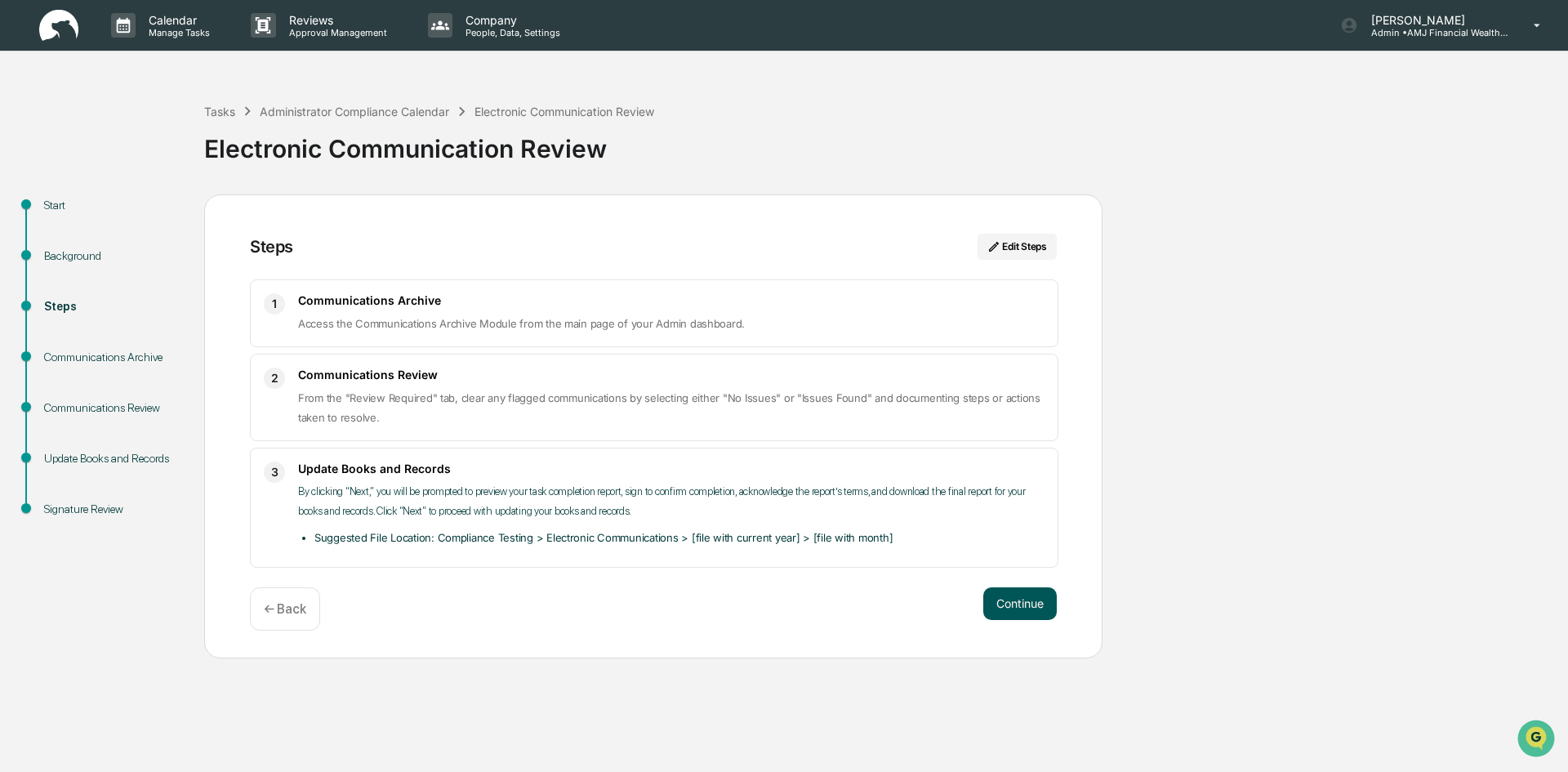
click at [1023, 603] on button "Continue" at bounding box center [1020, 604] width 74 height 33
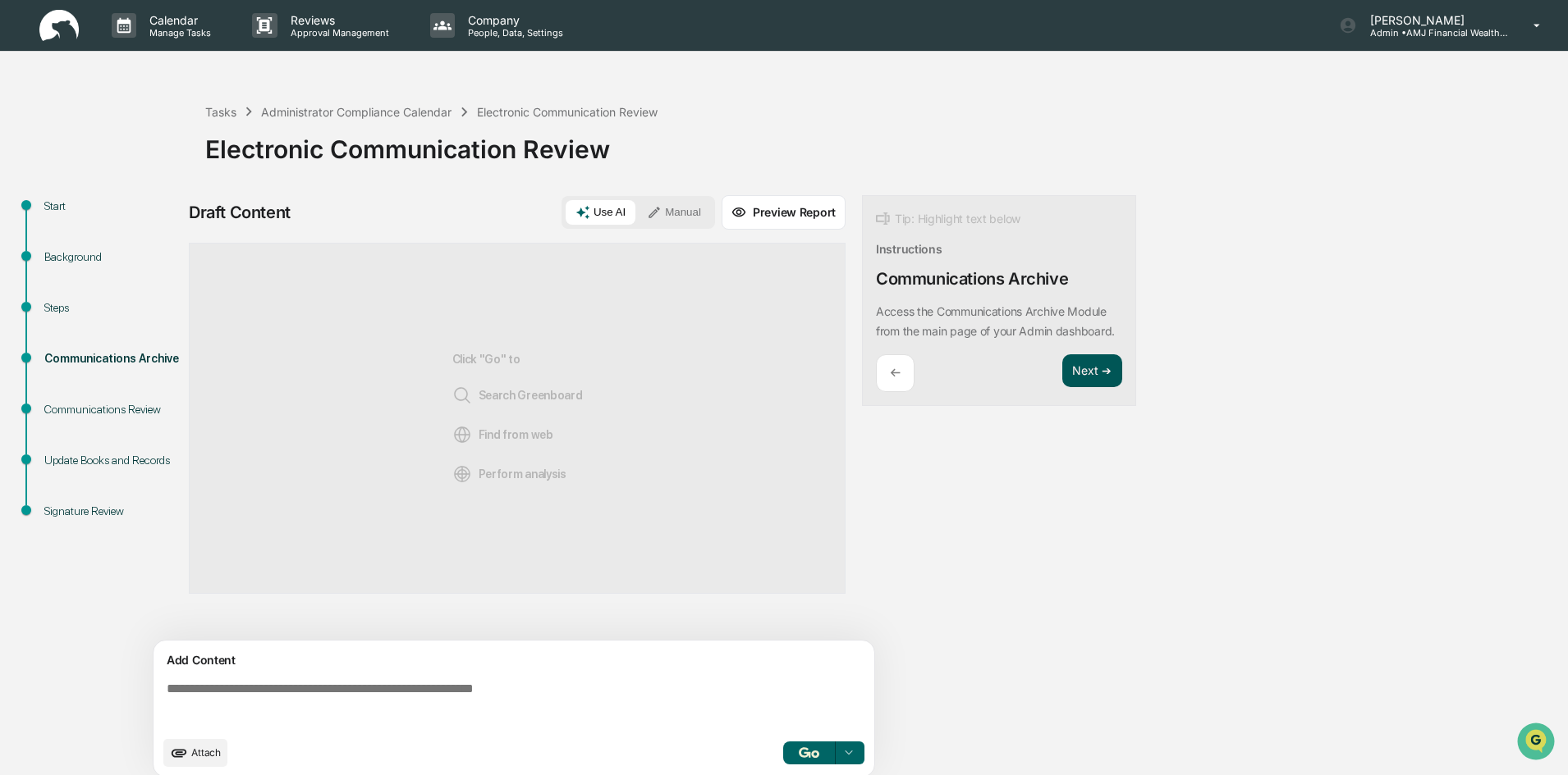
click at [1101, 388] on button "Next ➔" at bounding box center [1092, 371] width 60 height 34
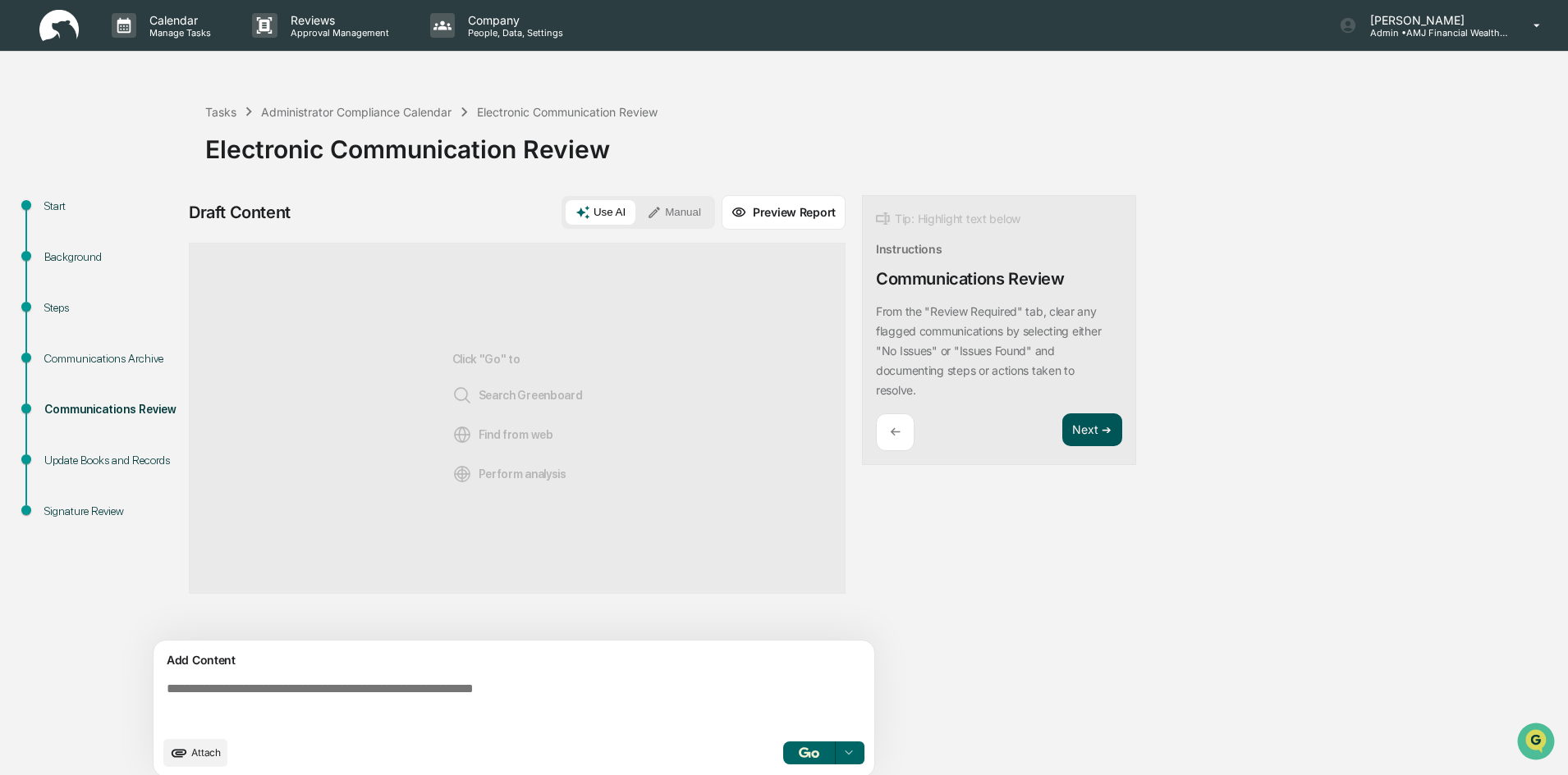
click at [1092, 425] on button "Next ➔" at bounding box center [1092, 430] width 60 height 34
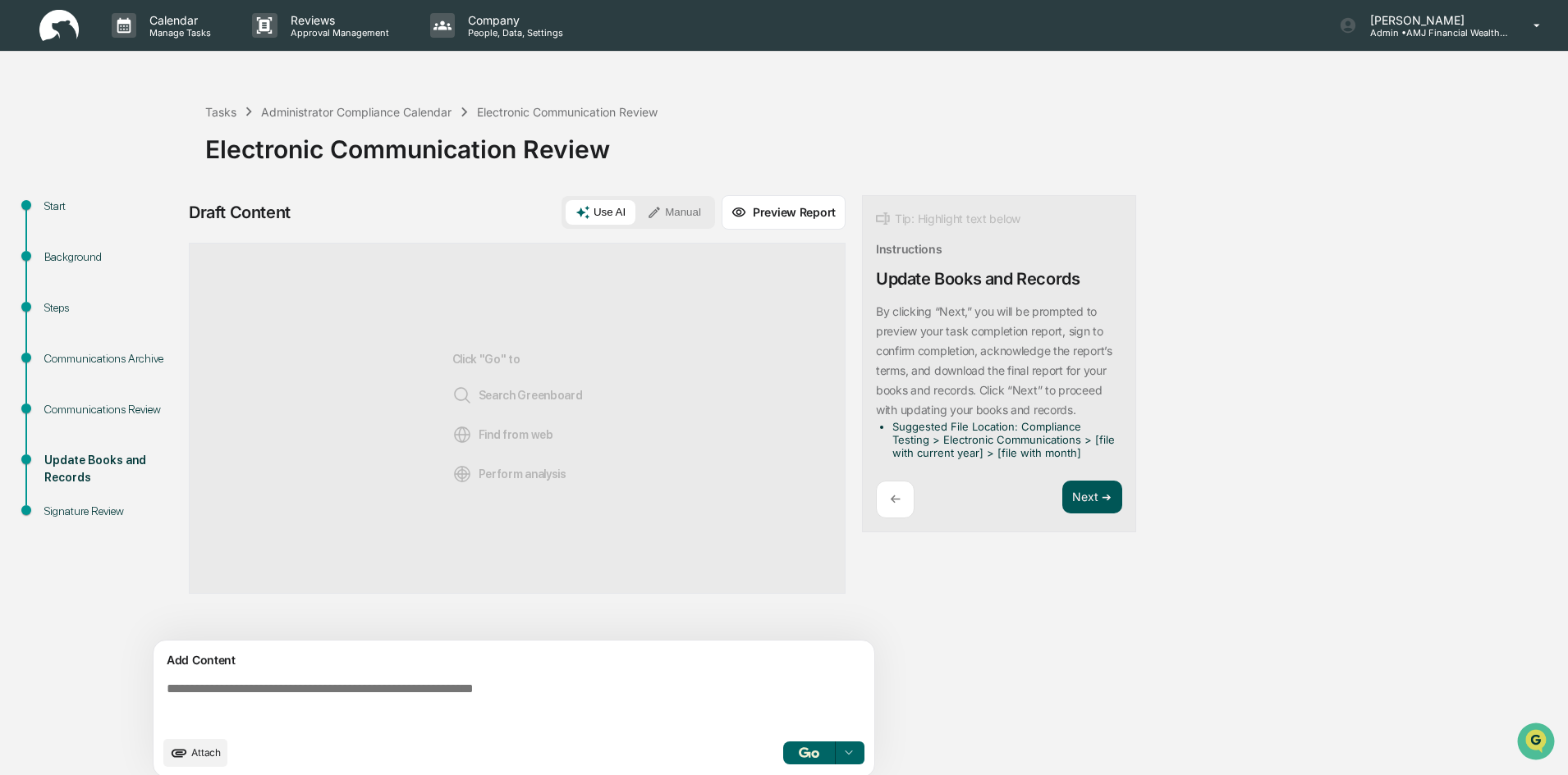
click at [1101, 498] on button "Next ➔" at bounding box center [1092, 498] width 60 height 34
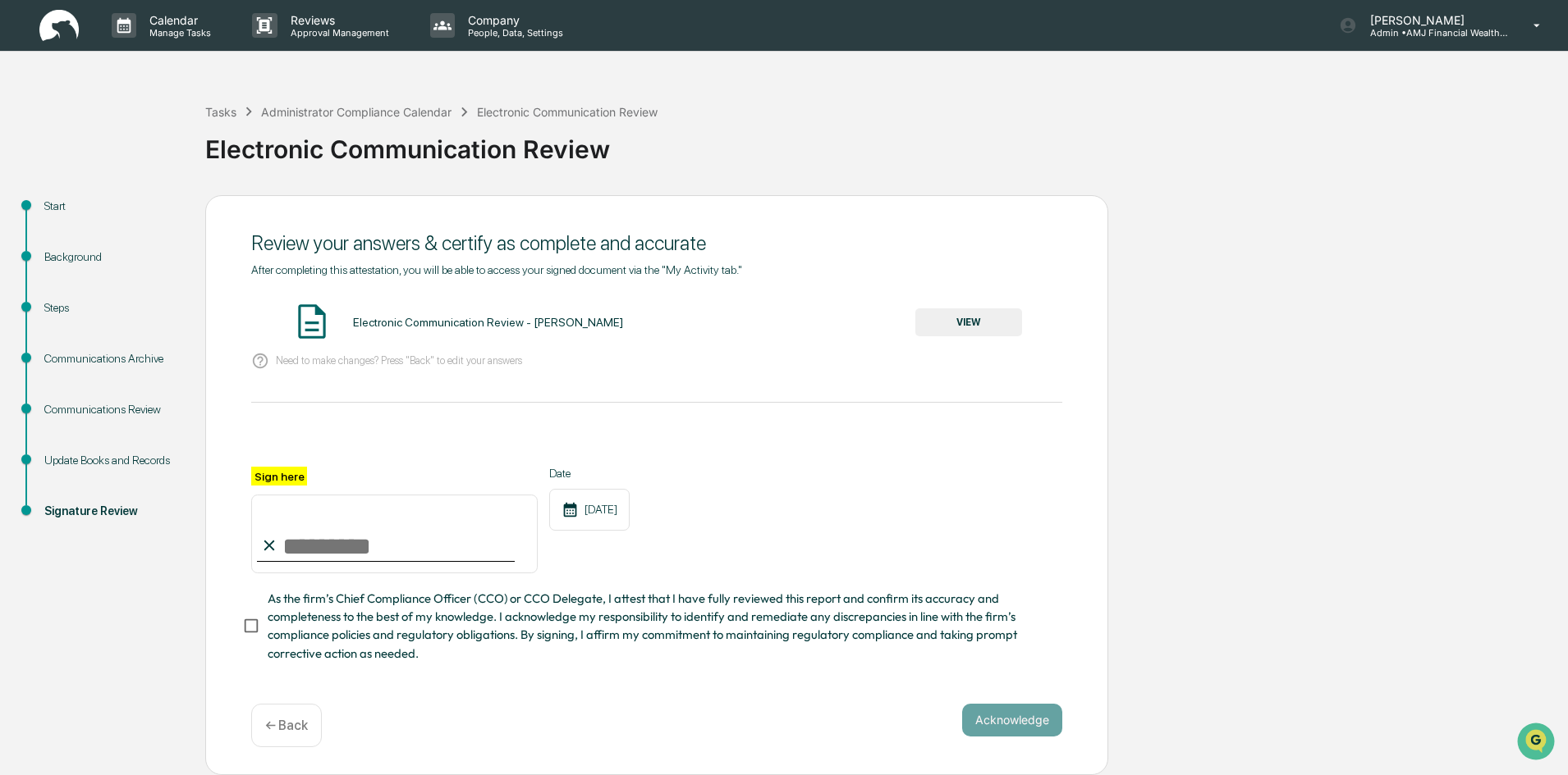
click at [963, 318] on button "VIEW" at bounding box center [968, 322] width 107 height 28
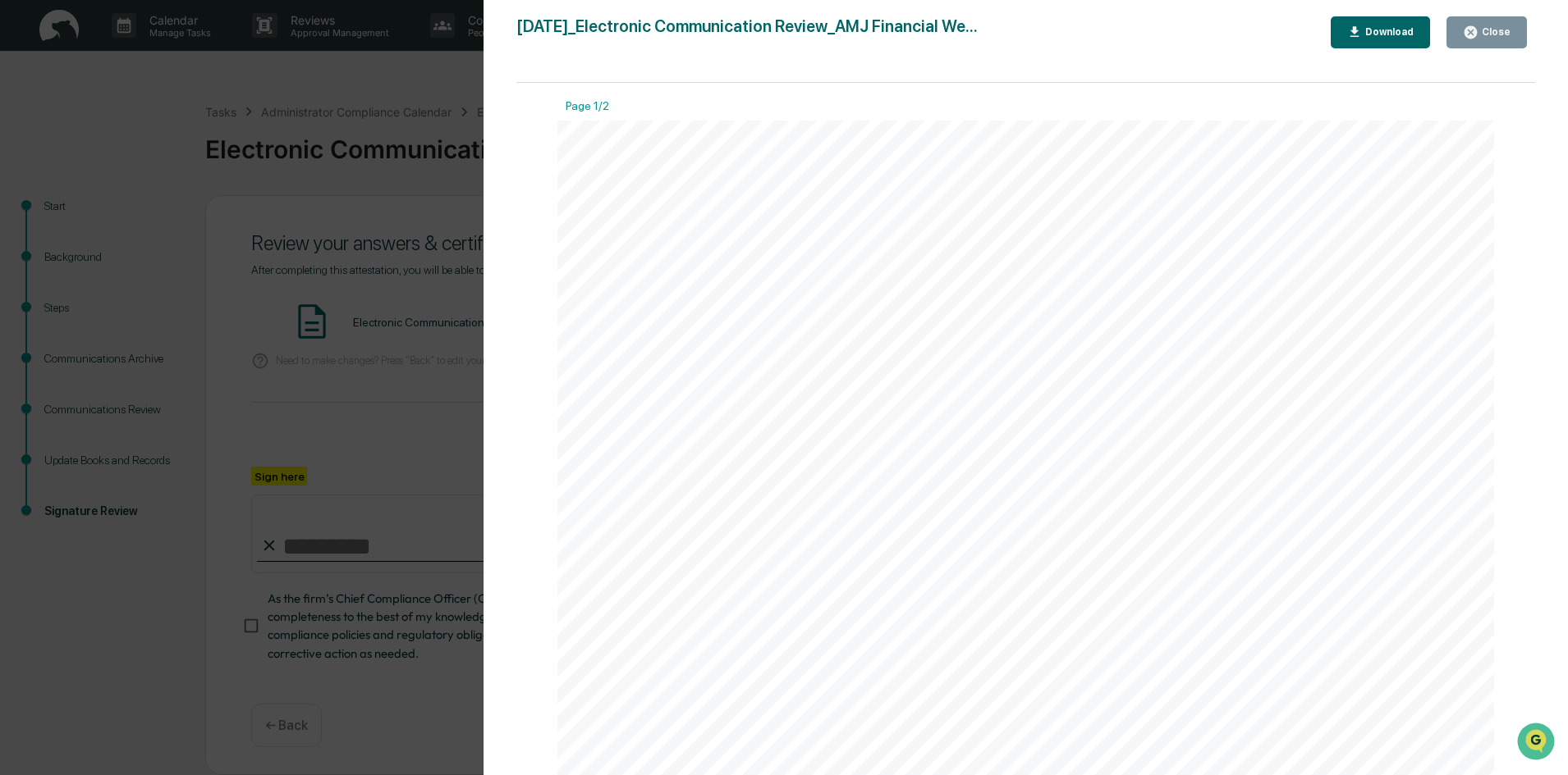
click at [1492, 25] on div "Close" at bounding box center [1487, 32] width 47 height 15
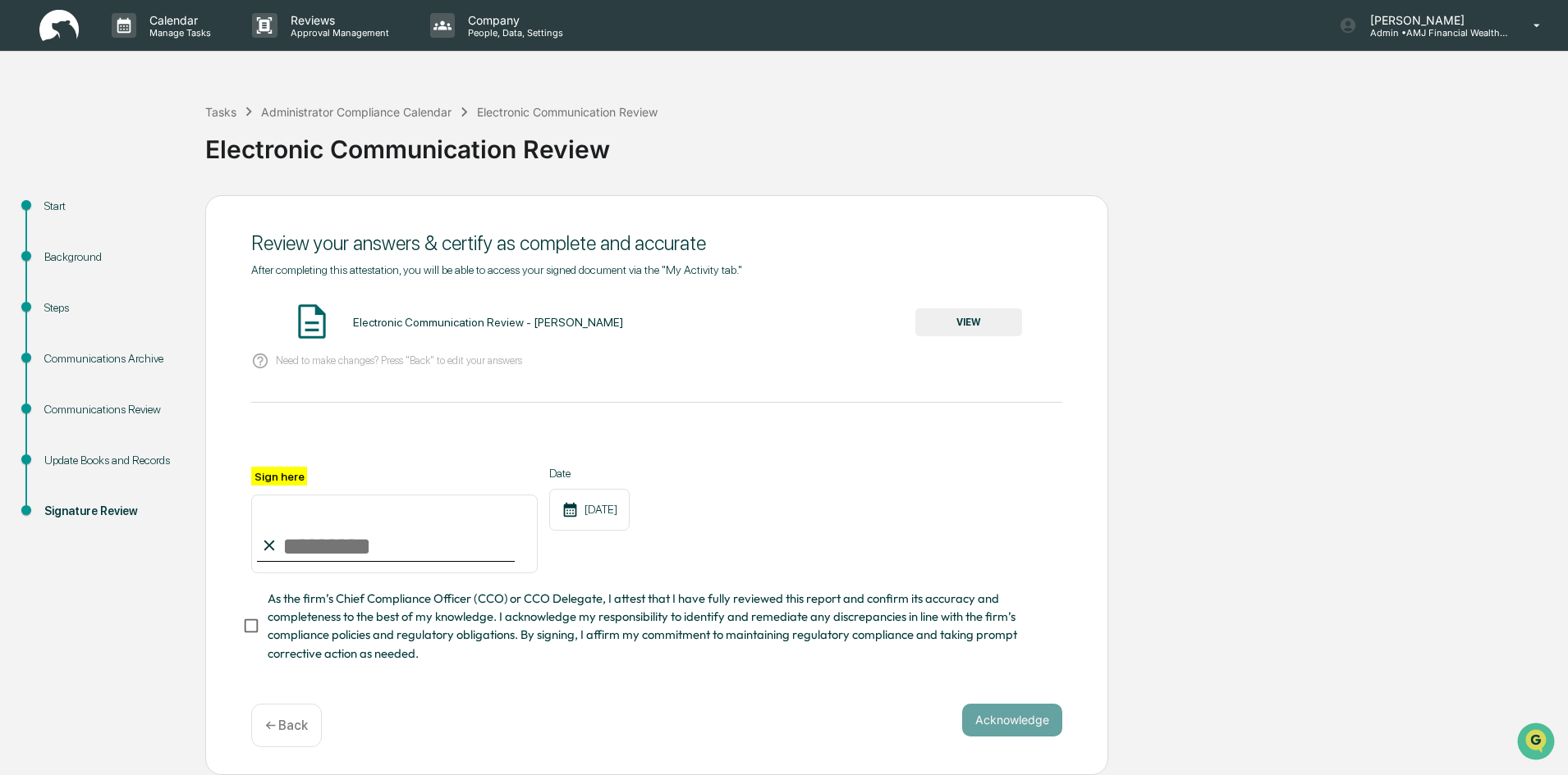
click at [346, 552] on input "Sign here" at bounding box center [395, 534] width 287 height 79
type input "**********"
click at [1009, 722] on button "Acknowledge" at bounding box center [1013, 720] width 100 height 33
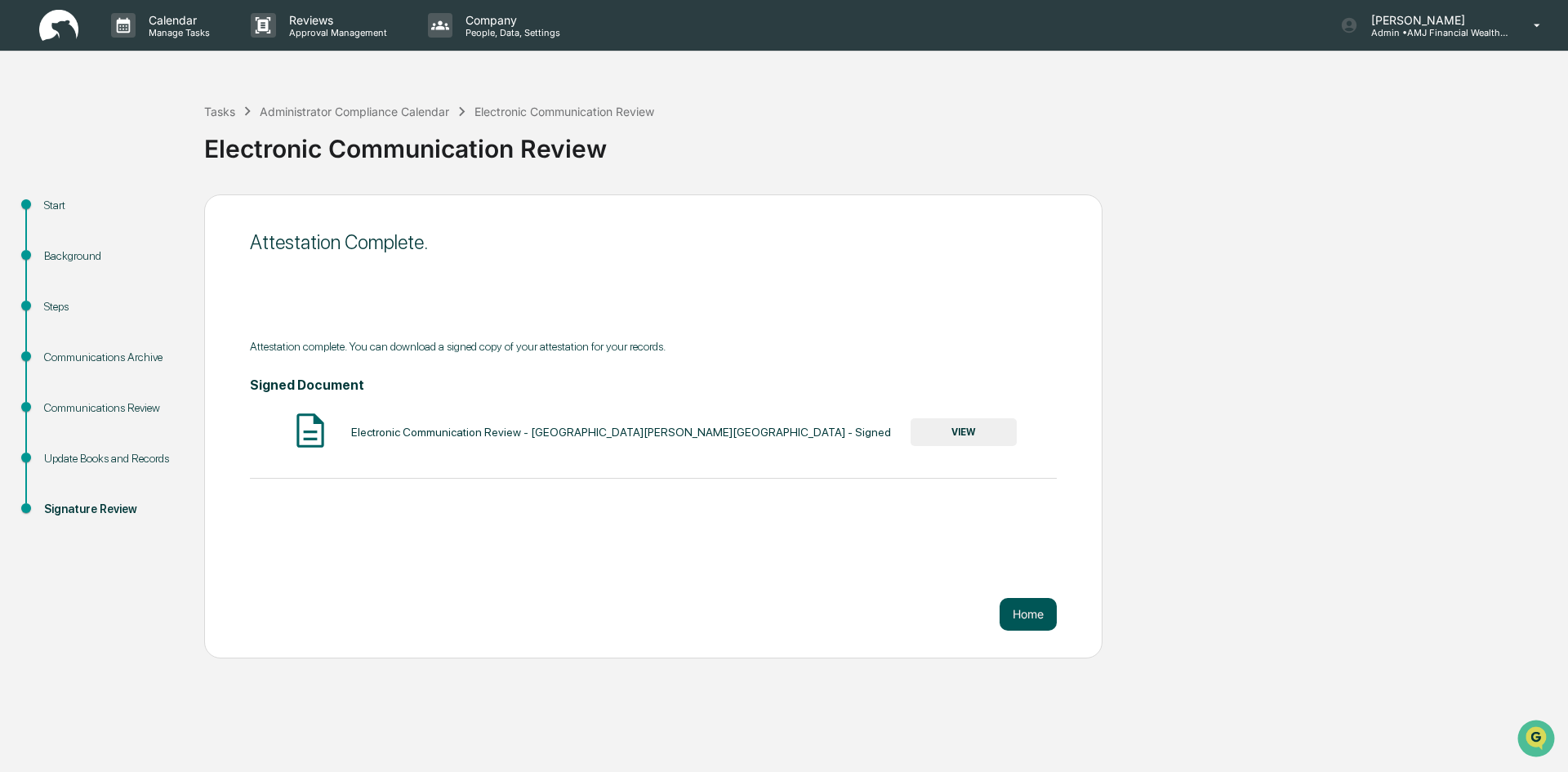
click at [1036, 607] on button "Home" at bounding box center [1028, 614] width 57 height 33
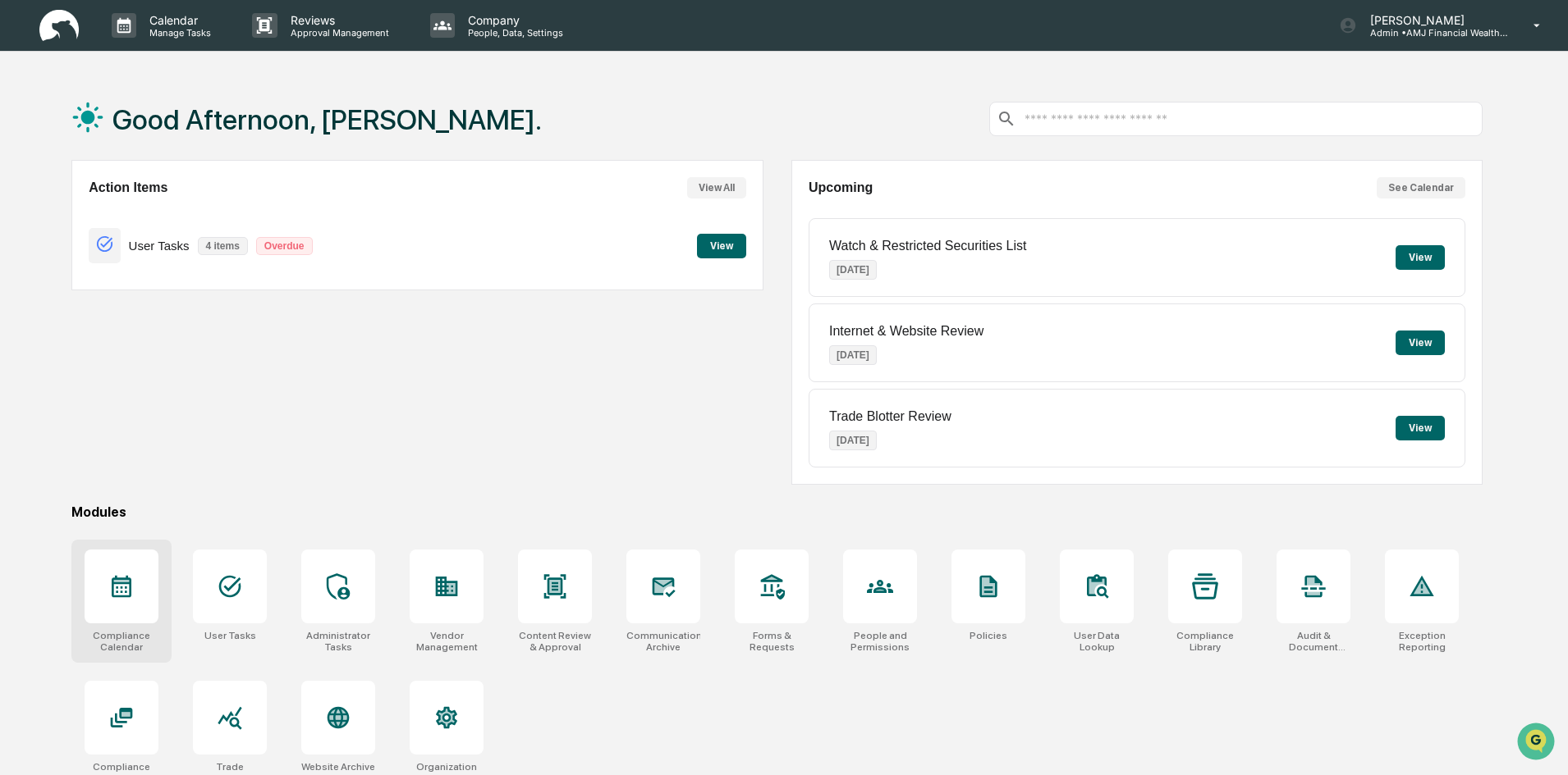
click at [102, 599] on div at bounding box center [121, 586] width 74 height 74
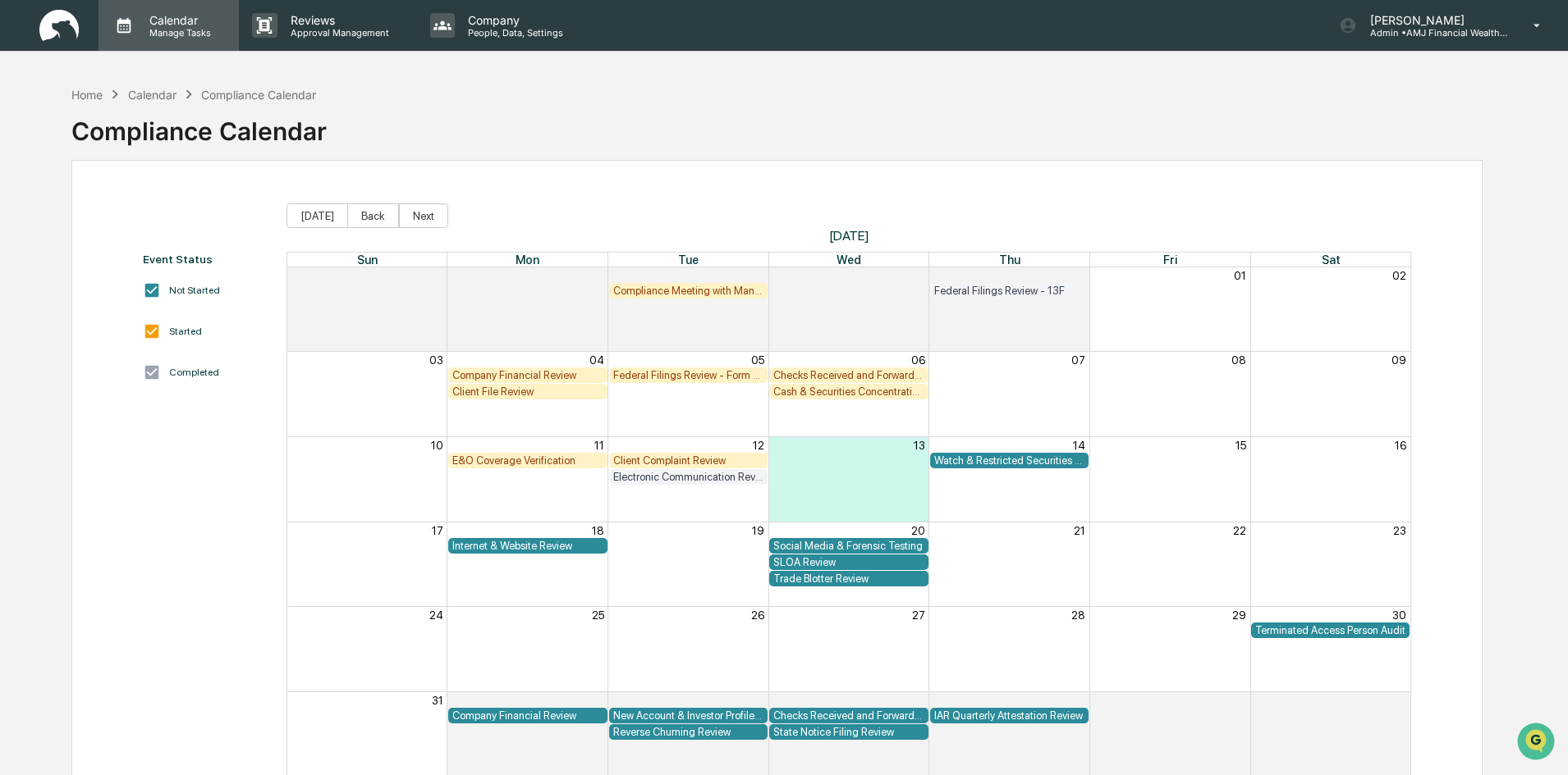
click at [186, 25] on p "Calendar" at bounding box center [177, 21] width 83 height 14
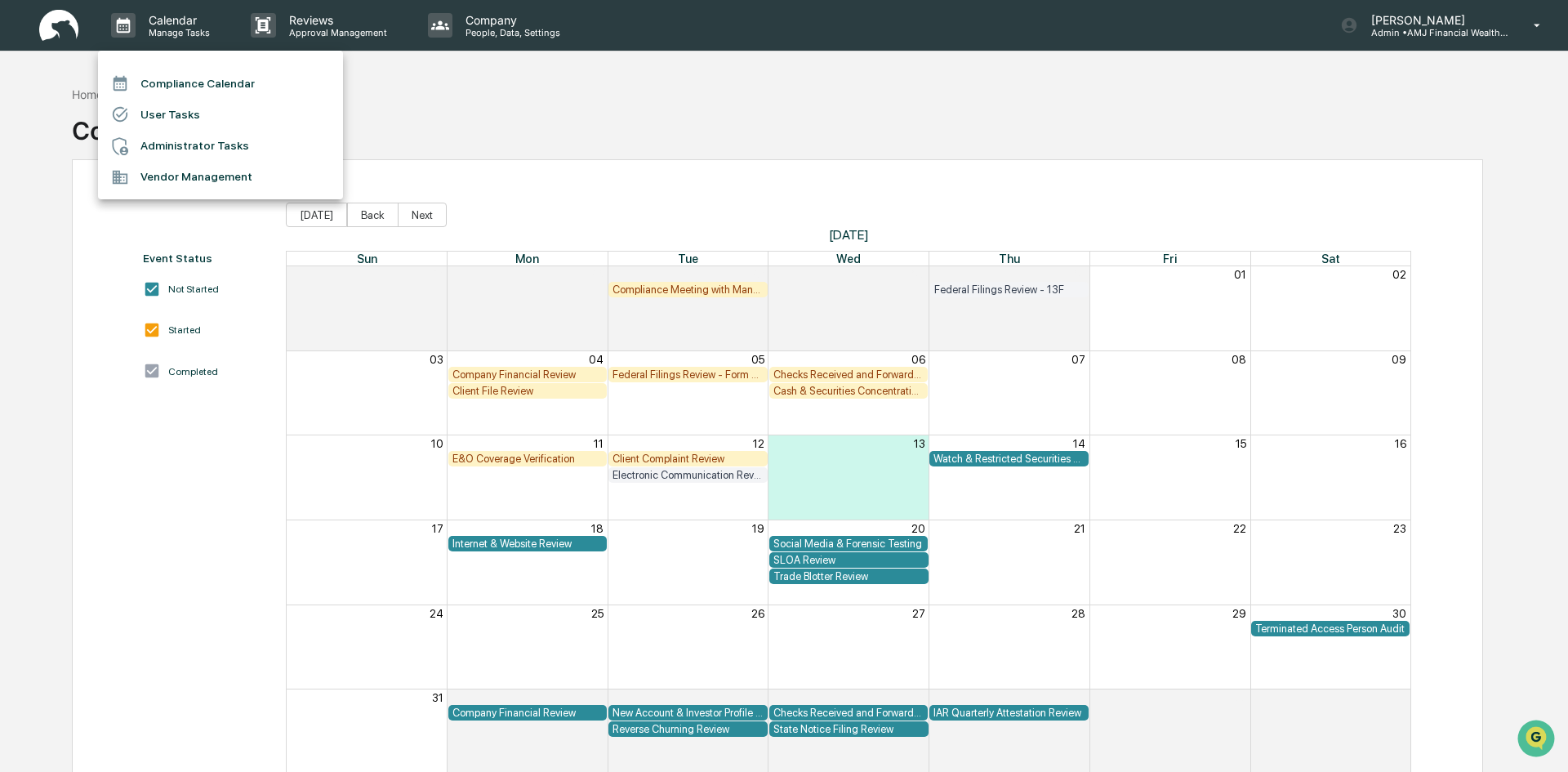
click at [424, 90] on div at bounding box center [784, 386] width 1568 height 772
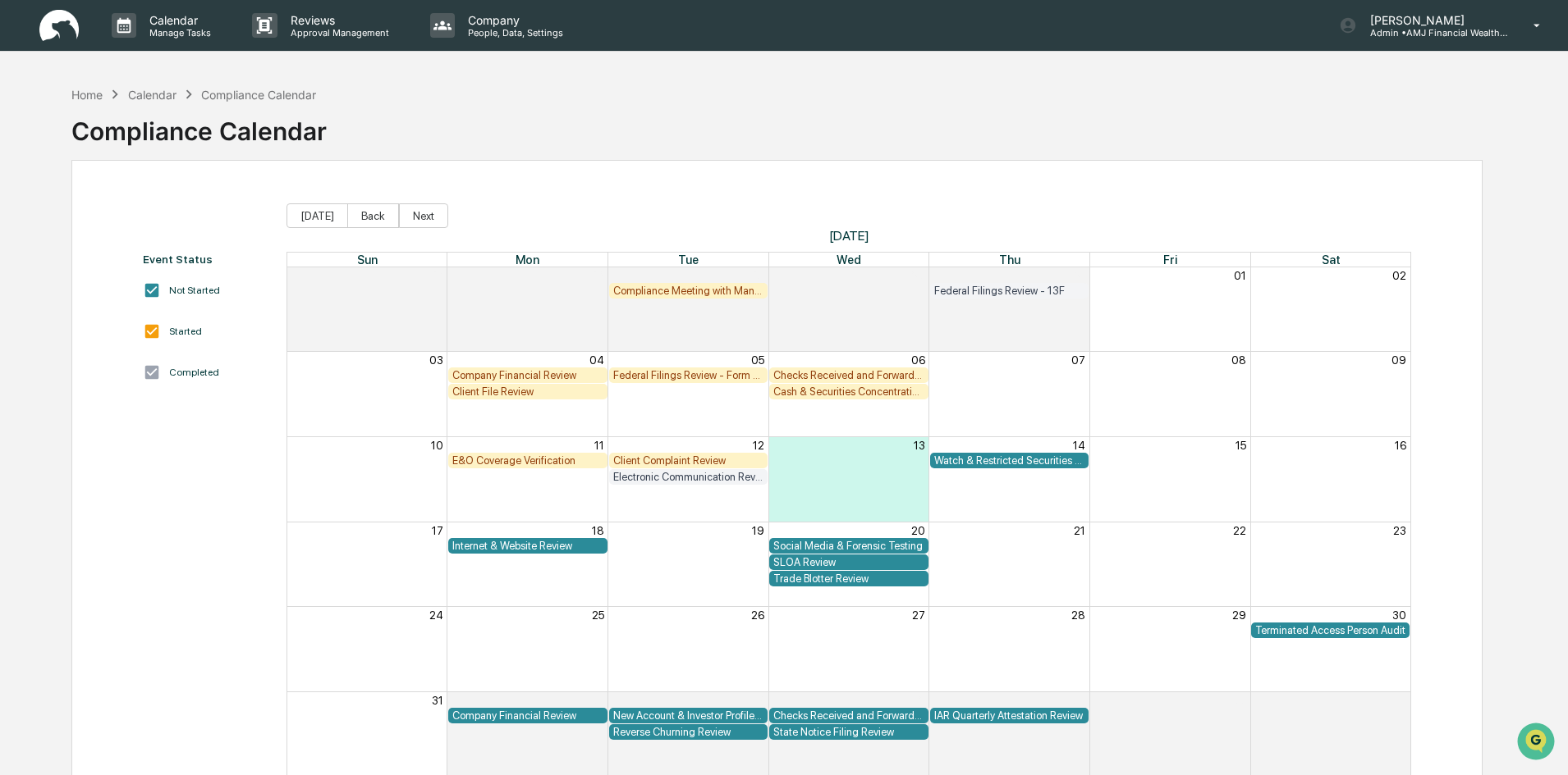
click at [165, 94] on div "Calendar" at bounding box center [152, 95] width 48 height 14
click at [85, 95] on div "Home" at bounding box center [87, 95] width 31 height 14
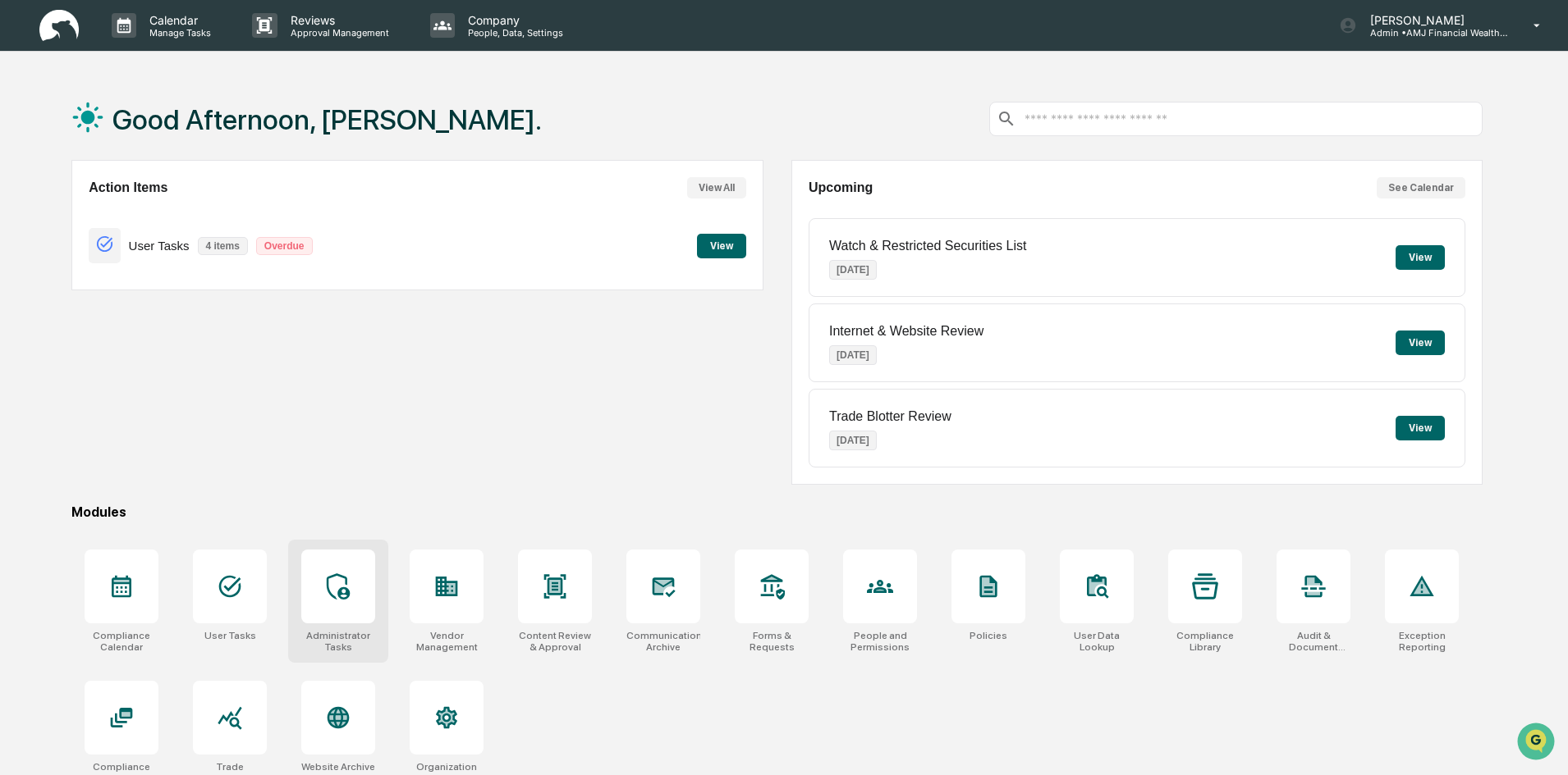
click at [360, 608] on div at bounding box center [338, 586] width 74 height 74
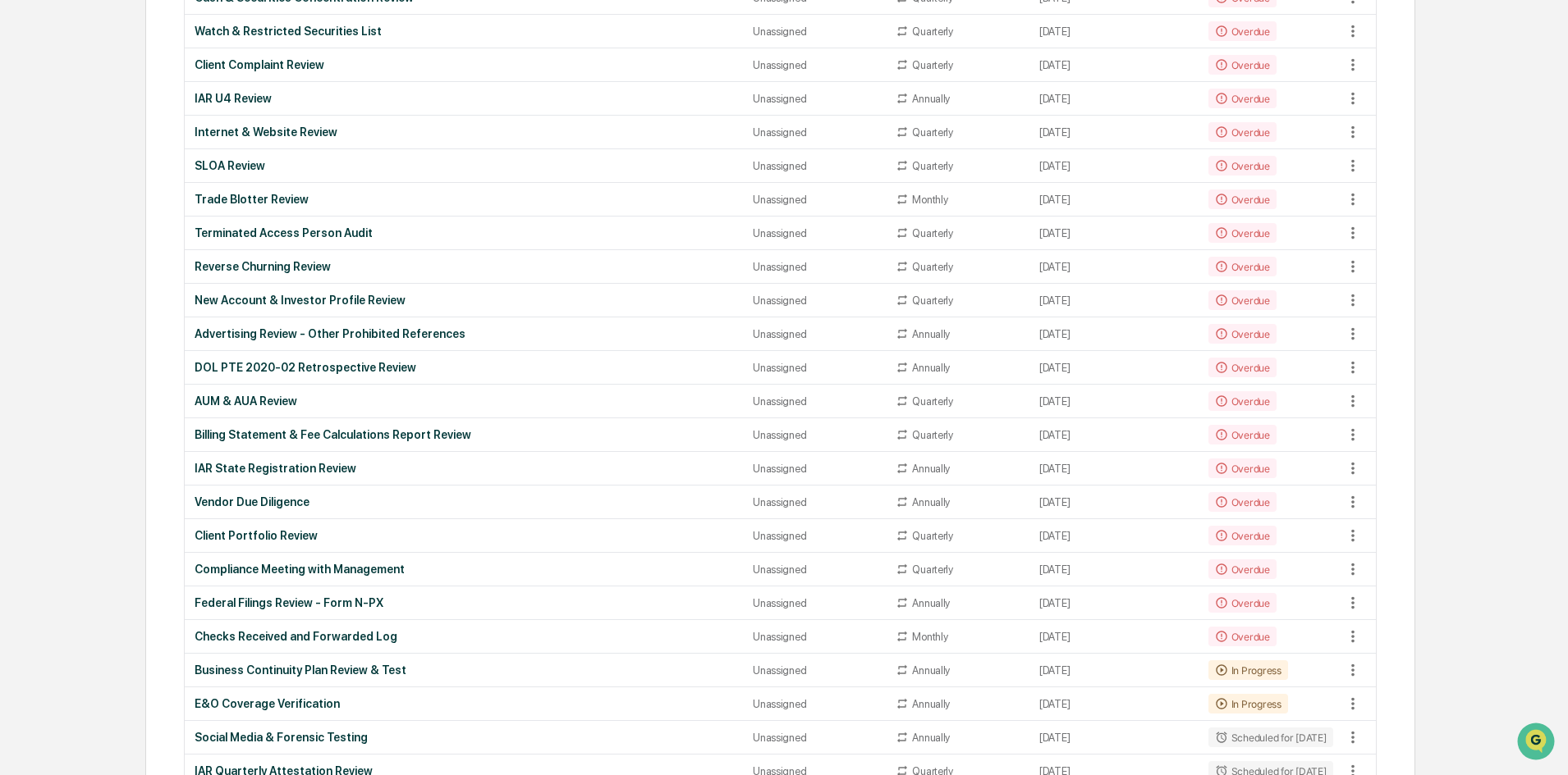
scroll to position [903, 0]
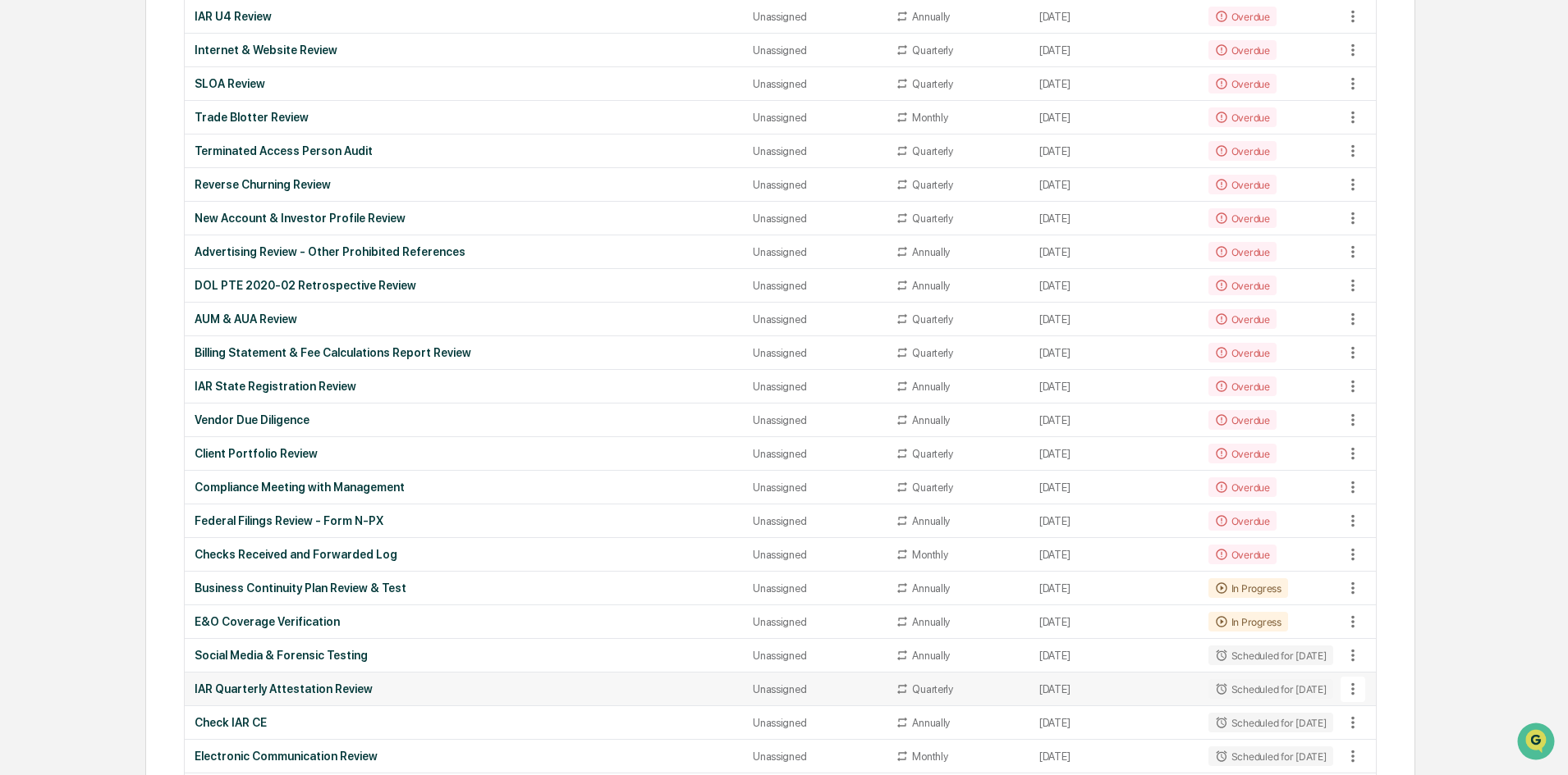
click at [285, 690] on div "IAR Quarterly Attestation Review" at bounding box center [463, 689] width 538 height 13
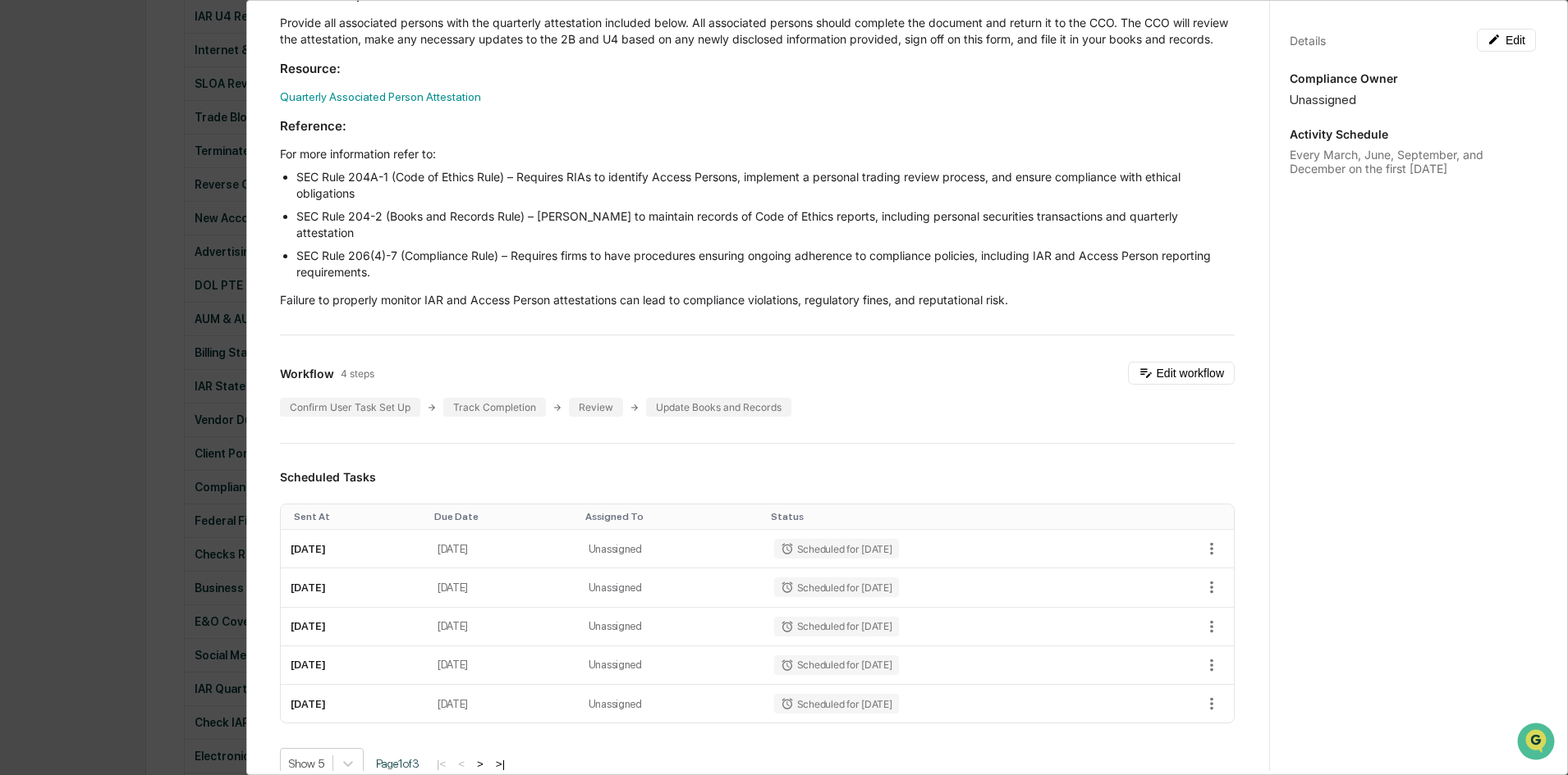
scroll to position [328, 0]
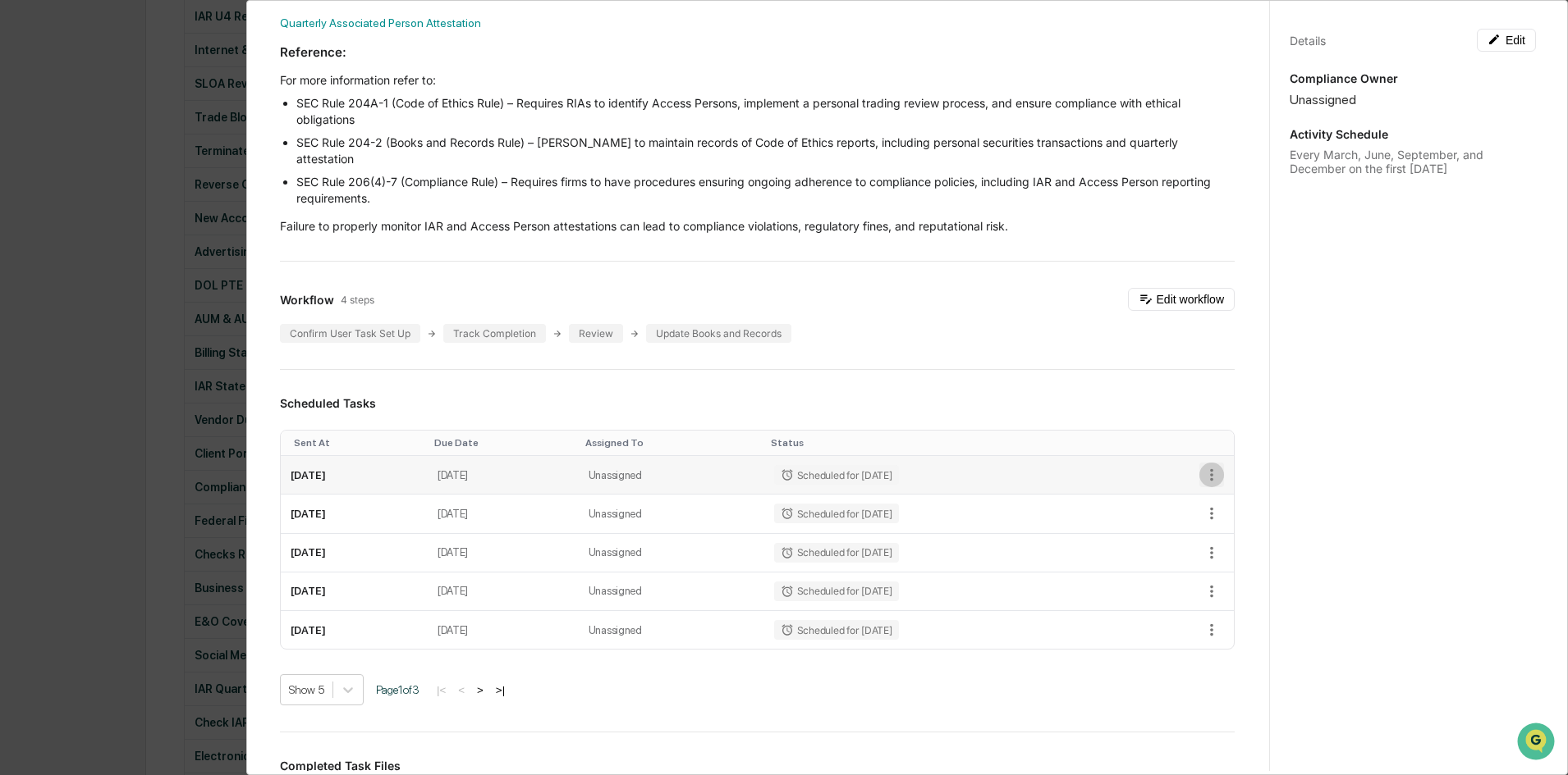
click at [1210, 481] on icon "button" at bounding box center [1212, 475] width 4 height 13
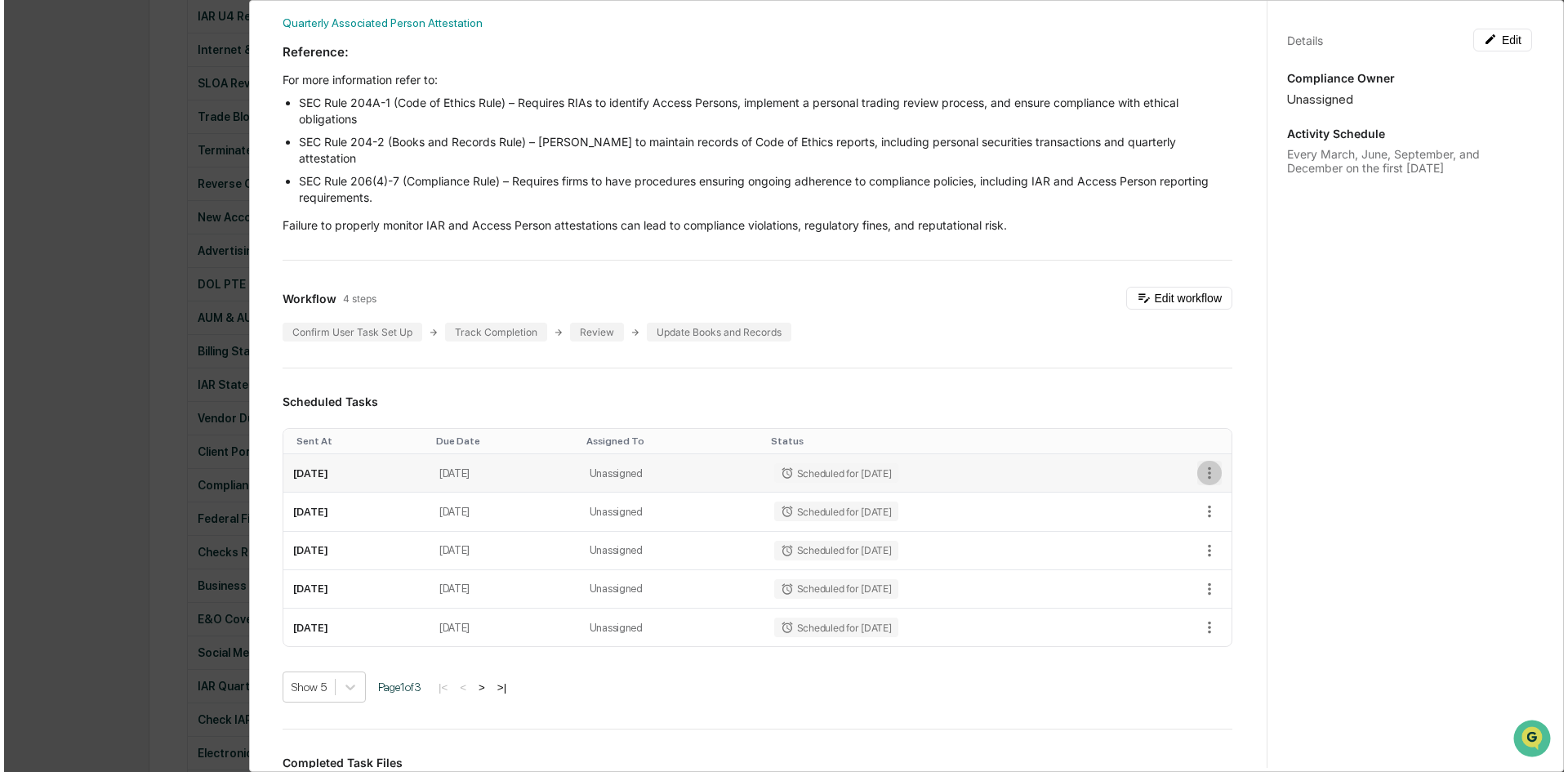
scroll to position [899, 0]
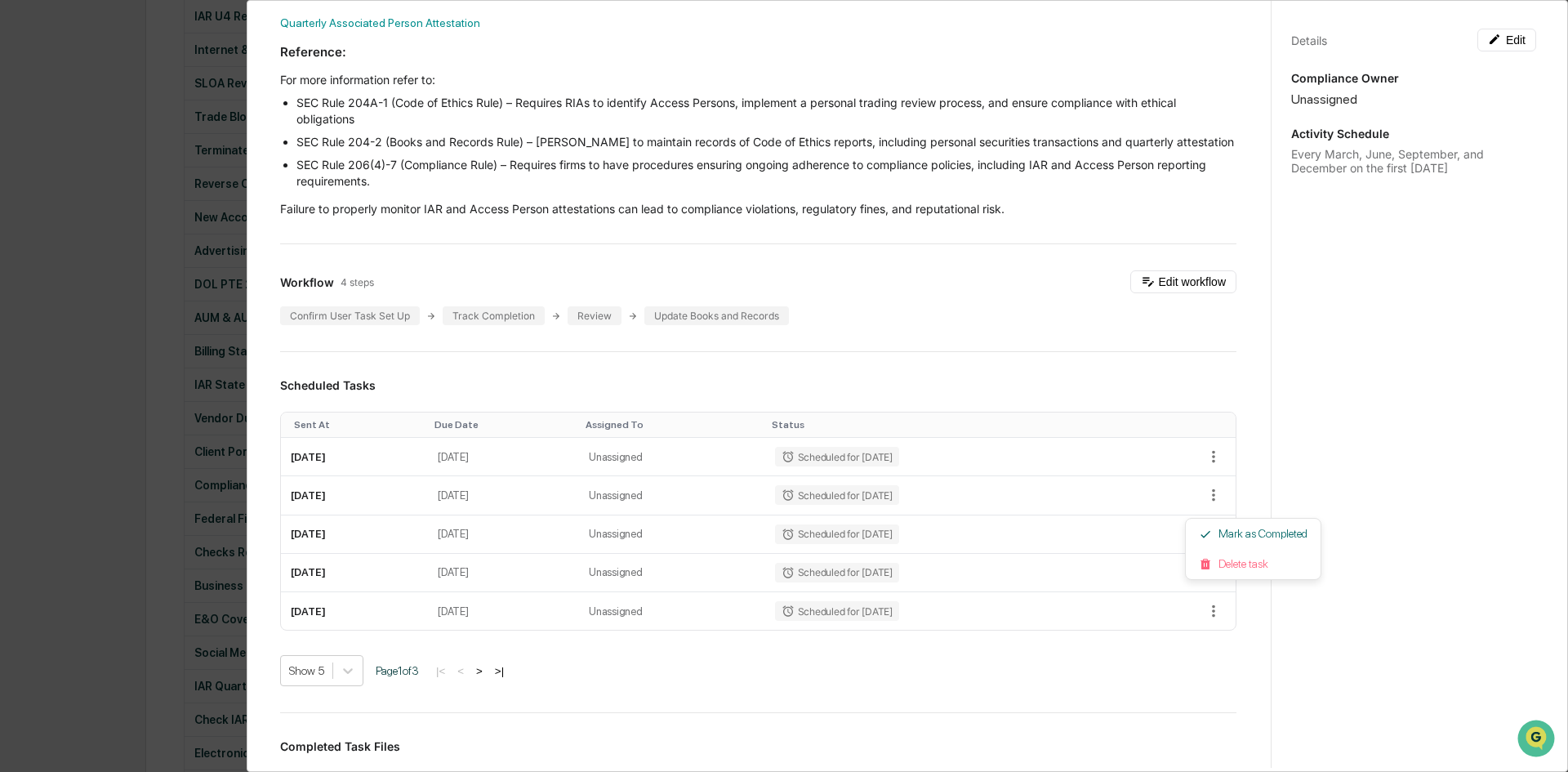
click at [1196, 499] on div at bounding box center [784, 386] width 1568 height 772
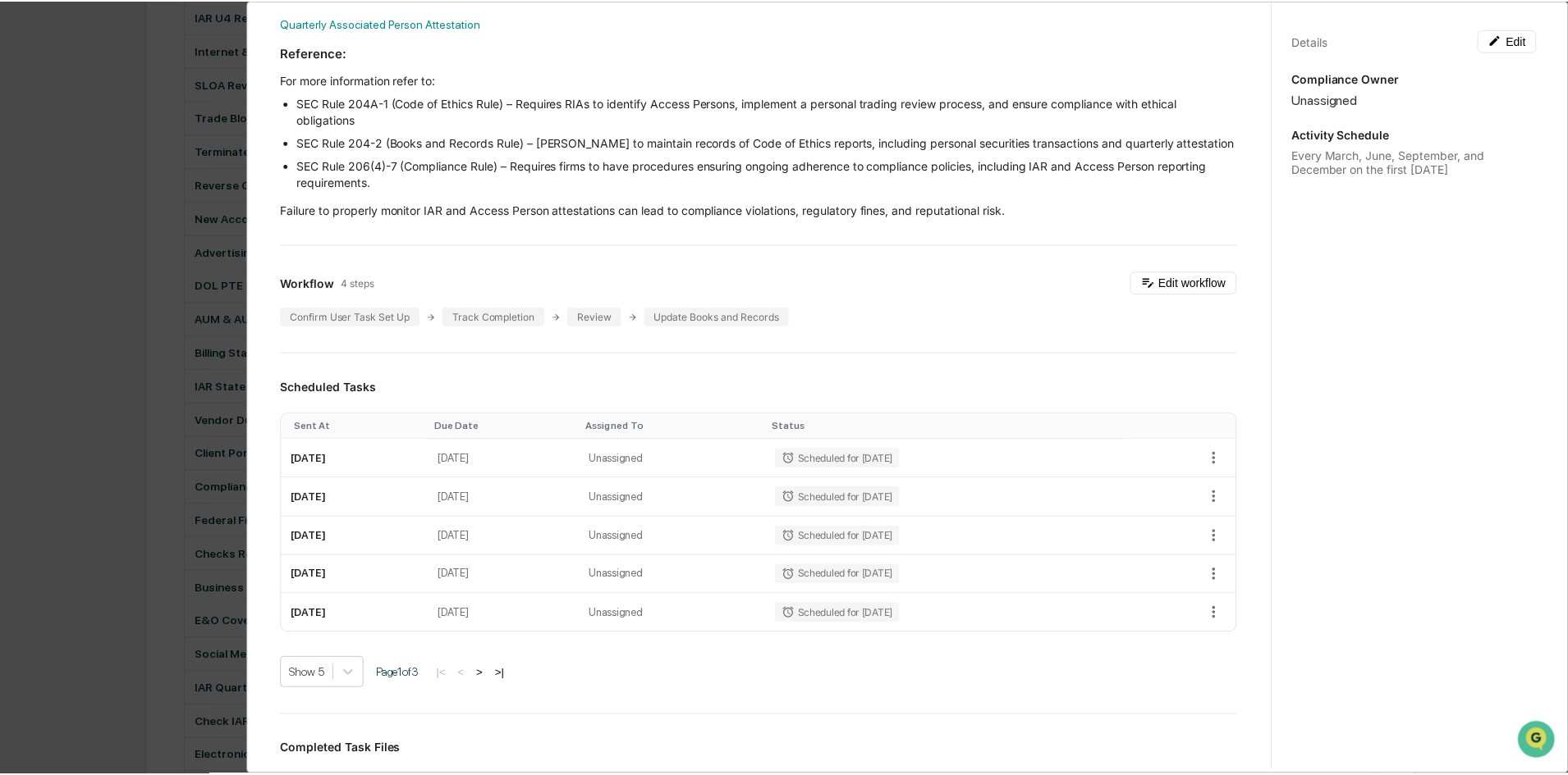
scroll to position [903, 0]
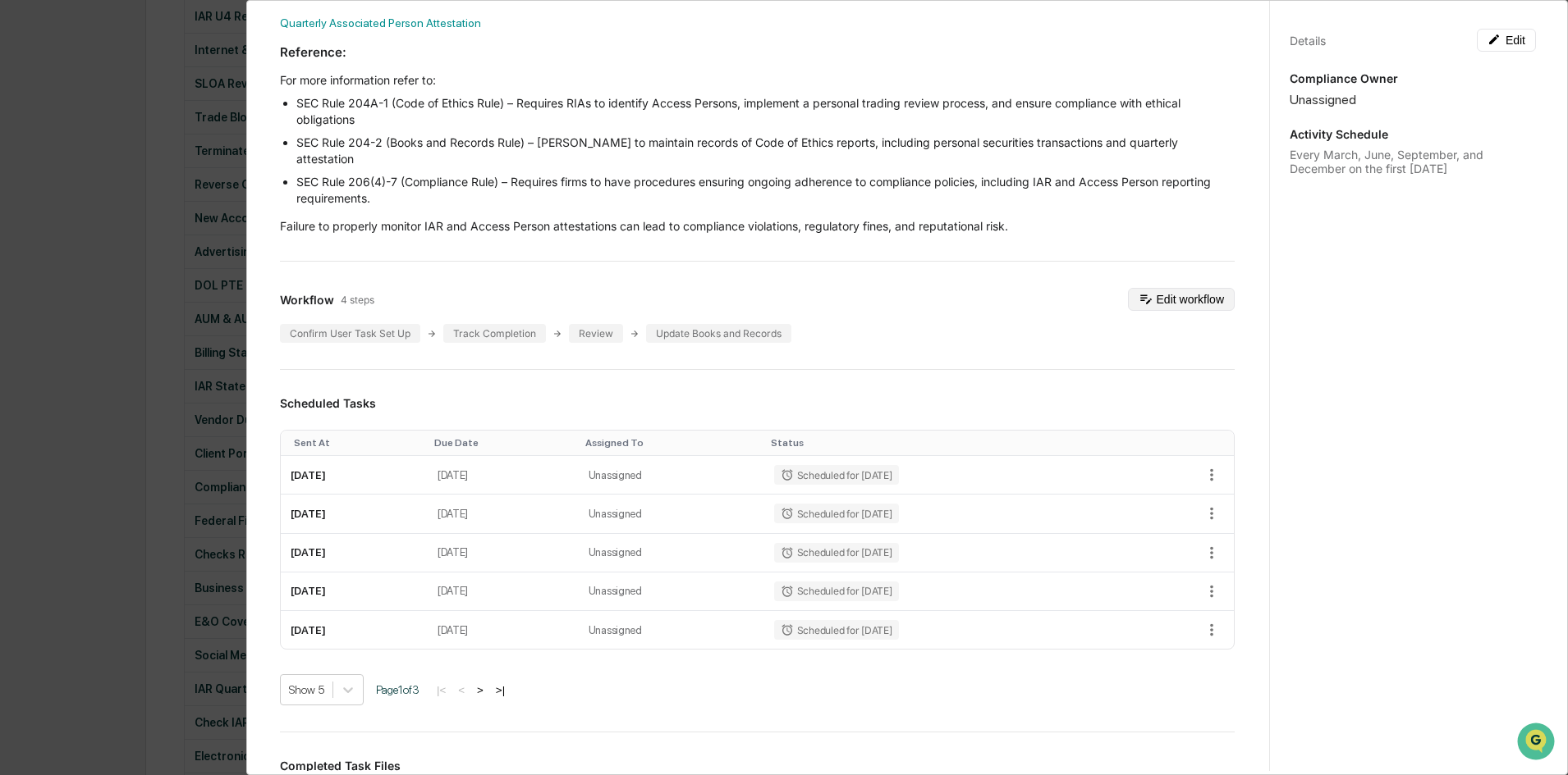
click at [1159, 311] on button "Edit workflow" at bounding box center [1181, 300] width 107 height 23
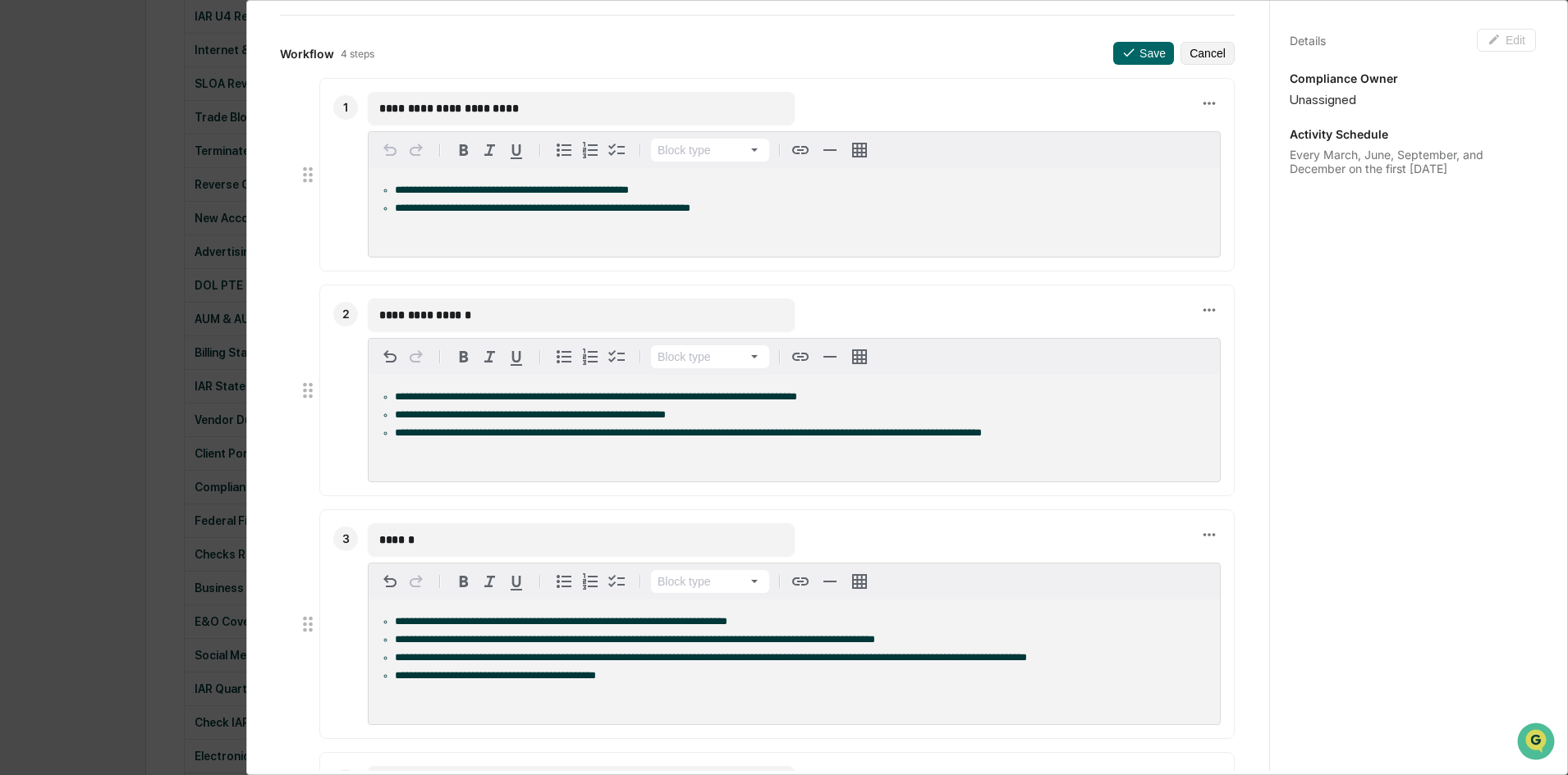
scroll to position [410, 0]
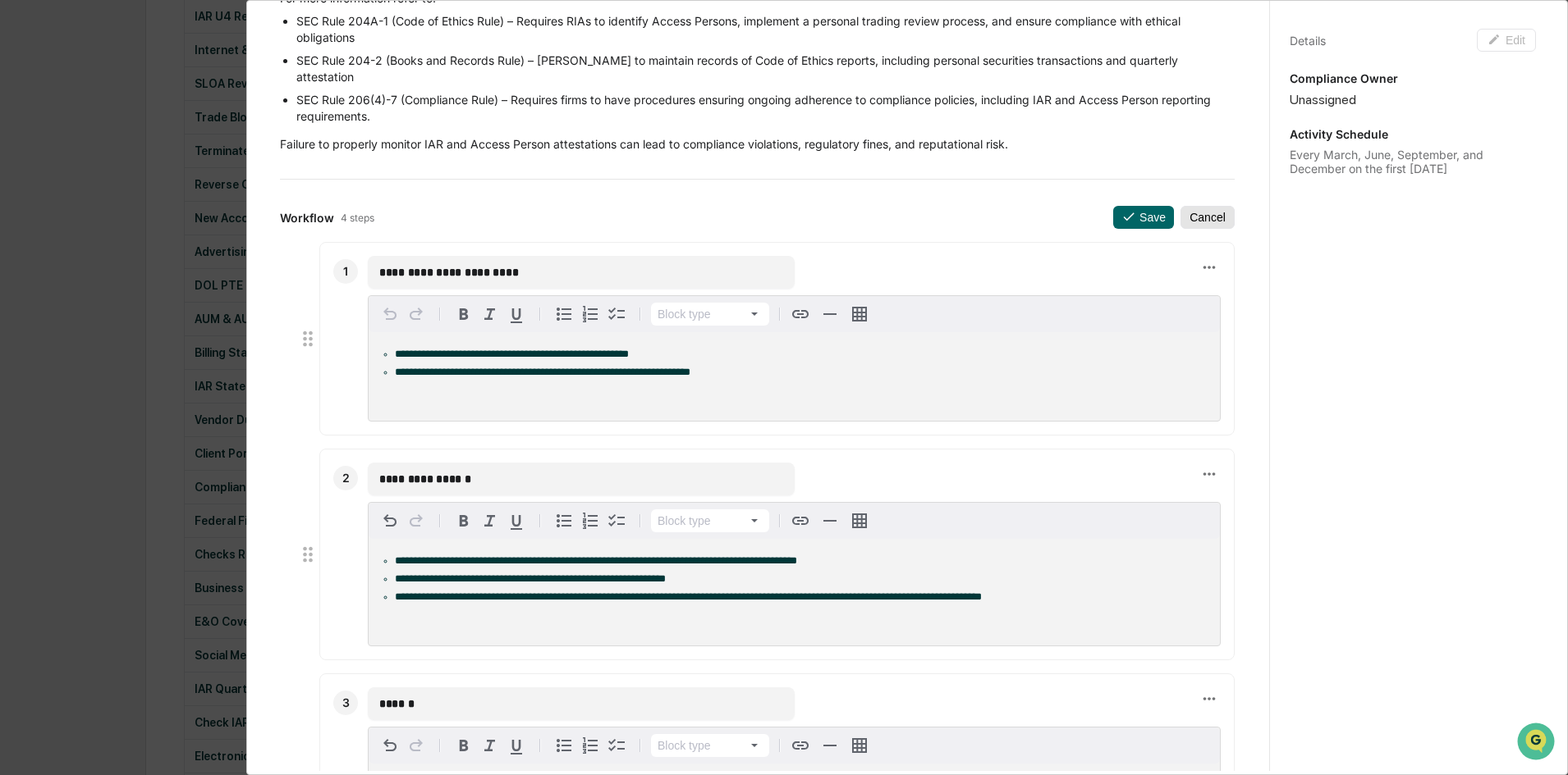
click at [1190, 229] on button "Cancel" at bounding box center [1207, 217] width 55 height 23
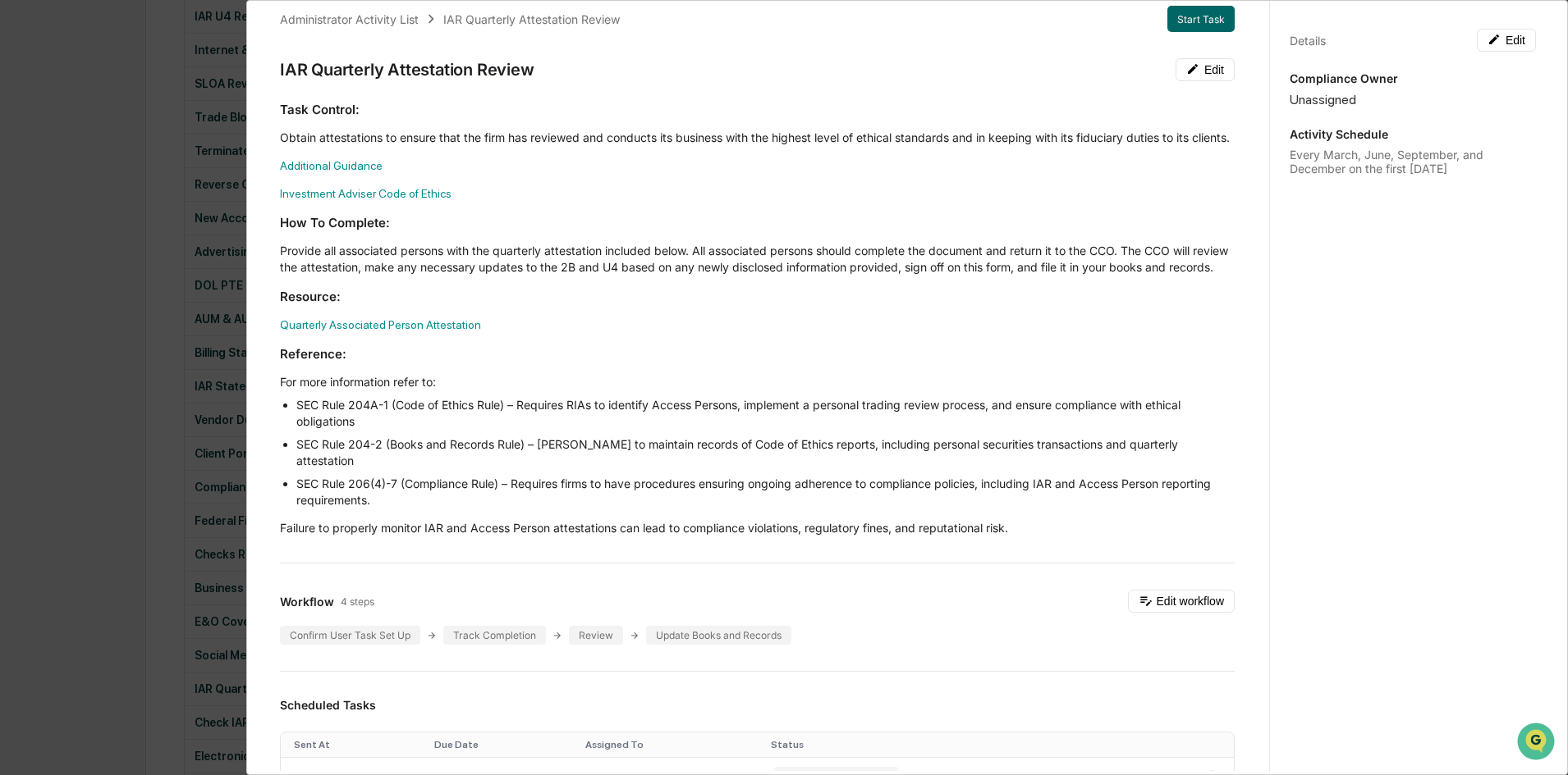
scroll to position [0, 0]
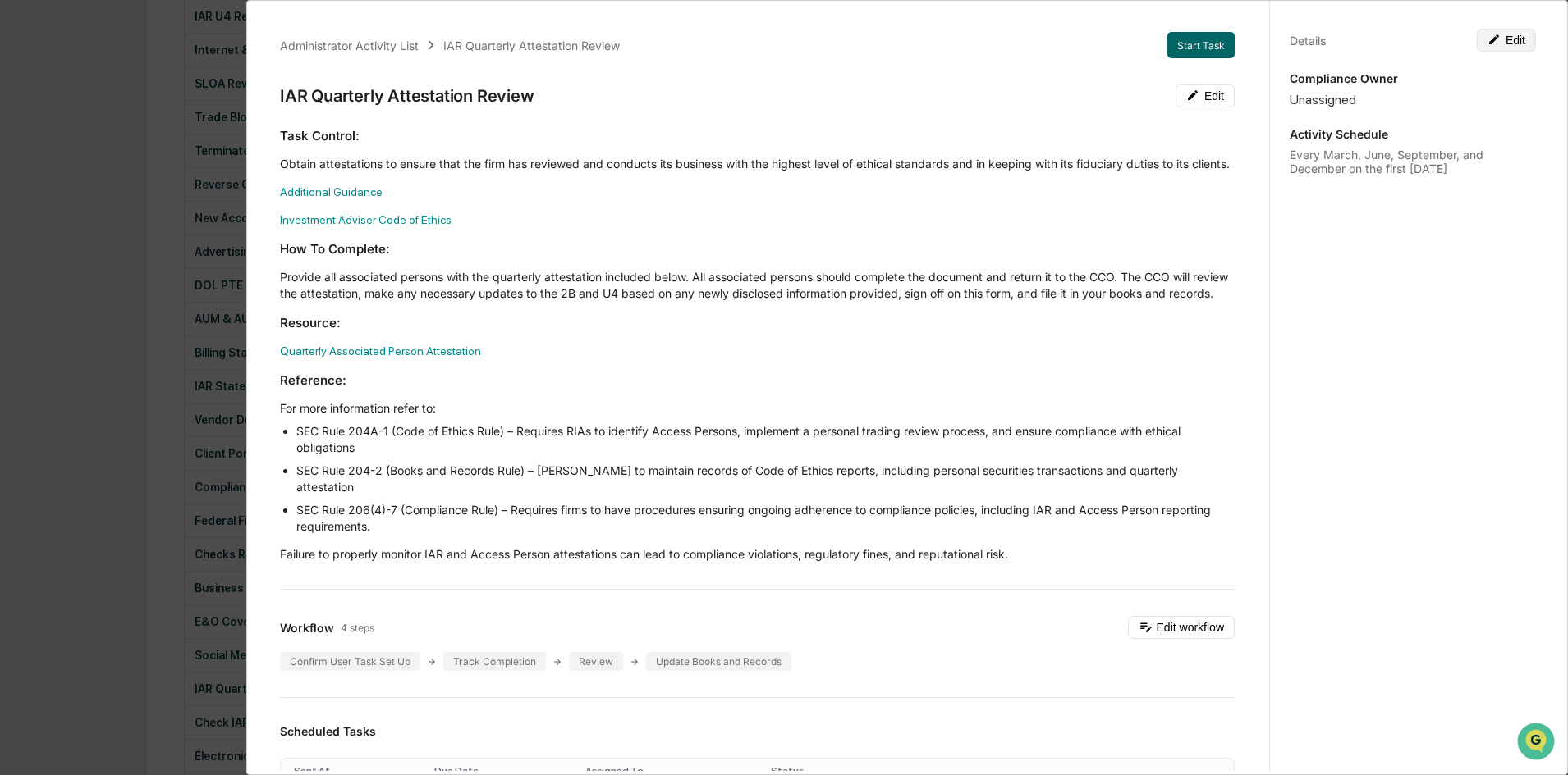
click at [1521, 37] on button "Edit" at bounding box center [1506, 40] width 59 height 23
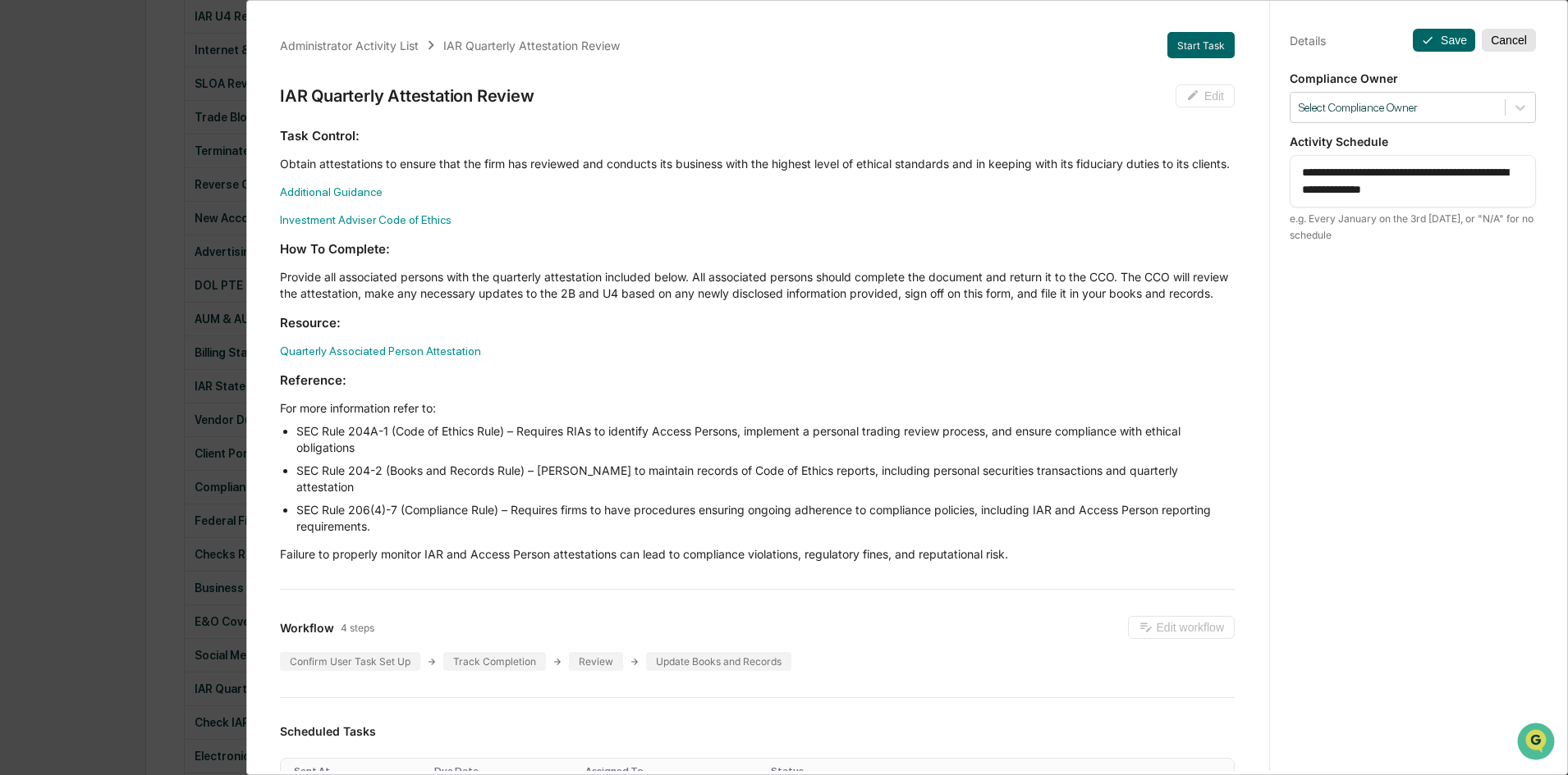
click at [1508, 44] on button "Cancel" at bounding box center [1509, 40] width 55 height 23
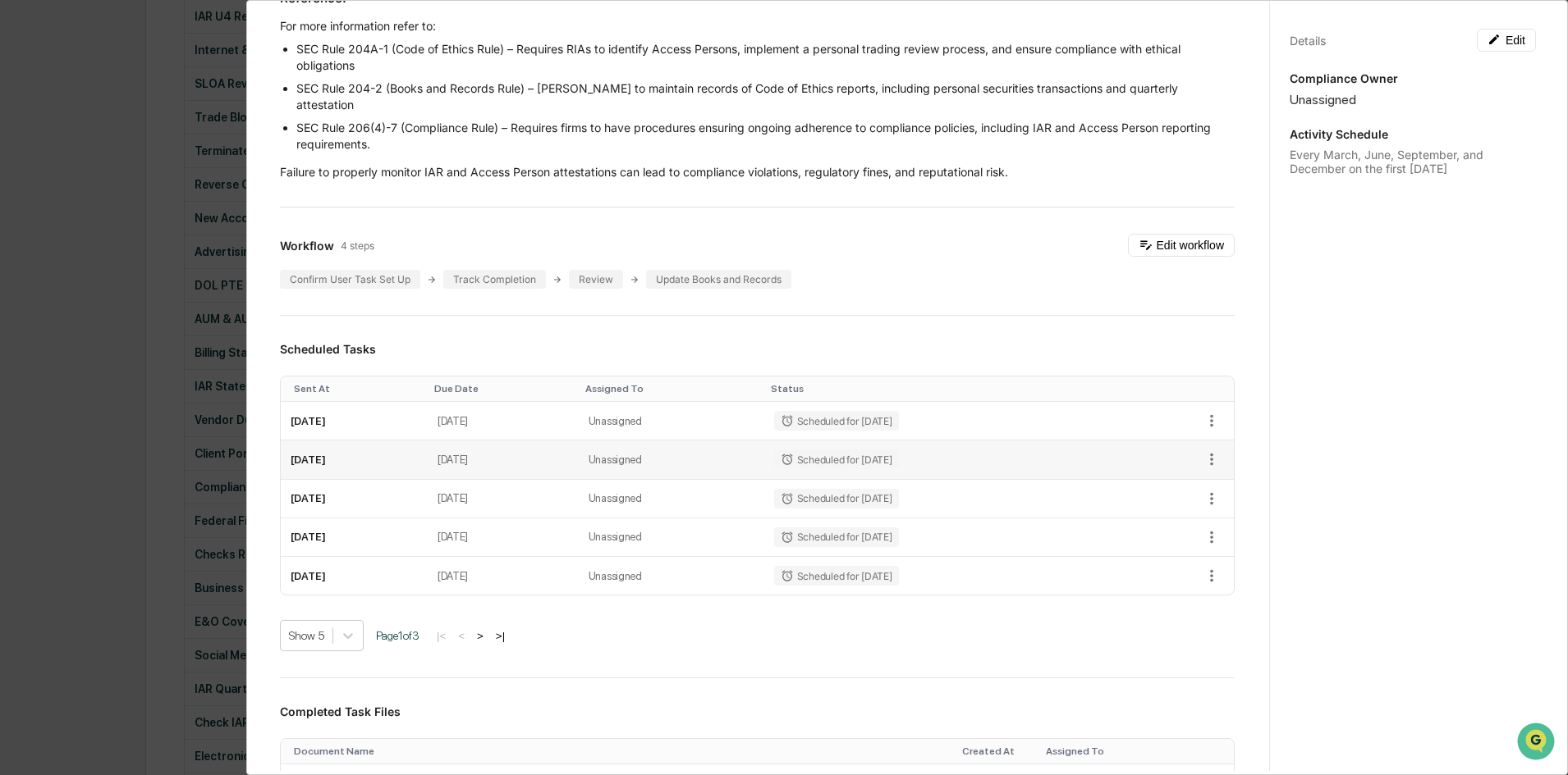
scroll to position [410, 0]
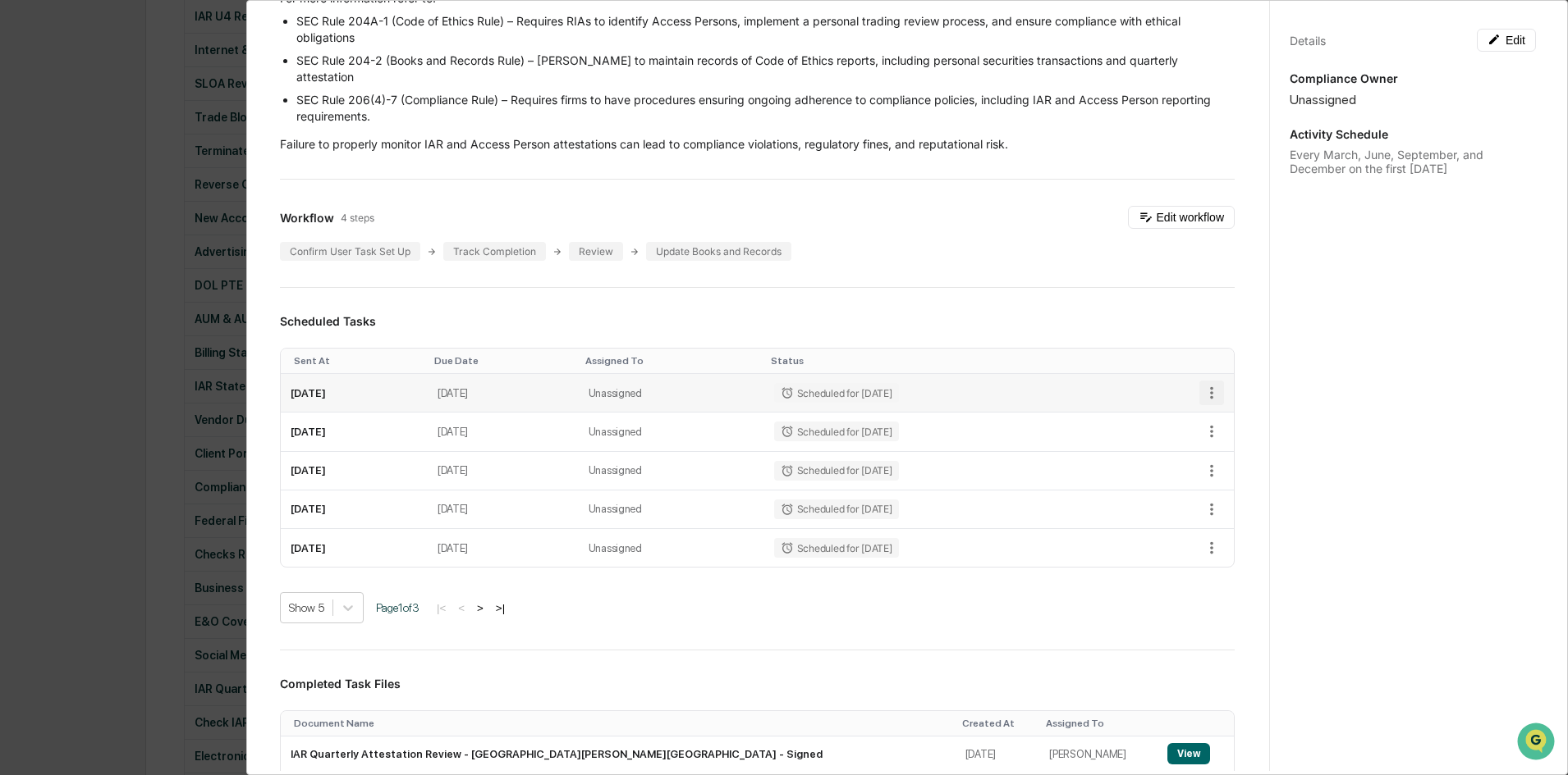
click at [1203, 402] on icon "button" at bounding box center [1212, 393] width 18 height 18
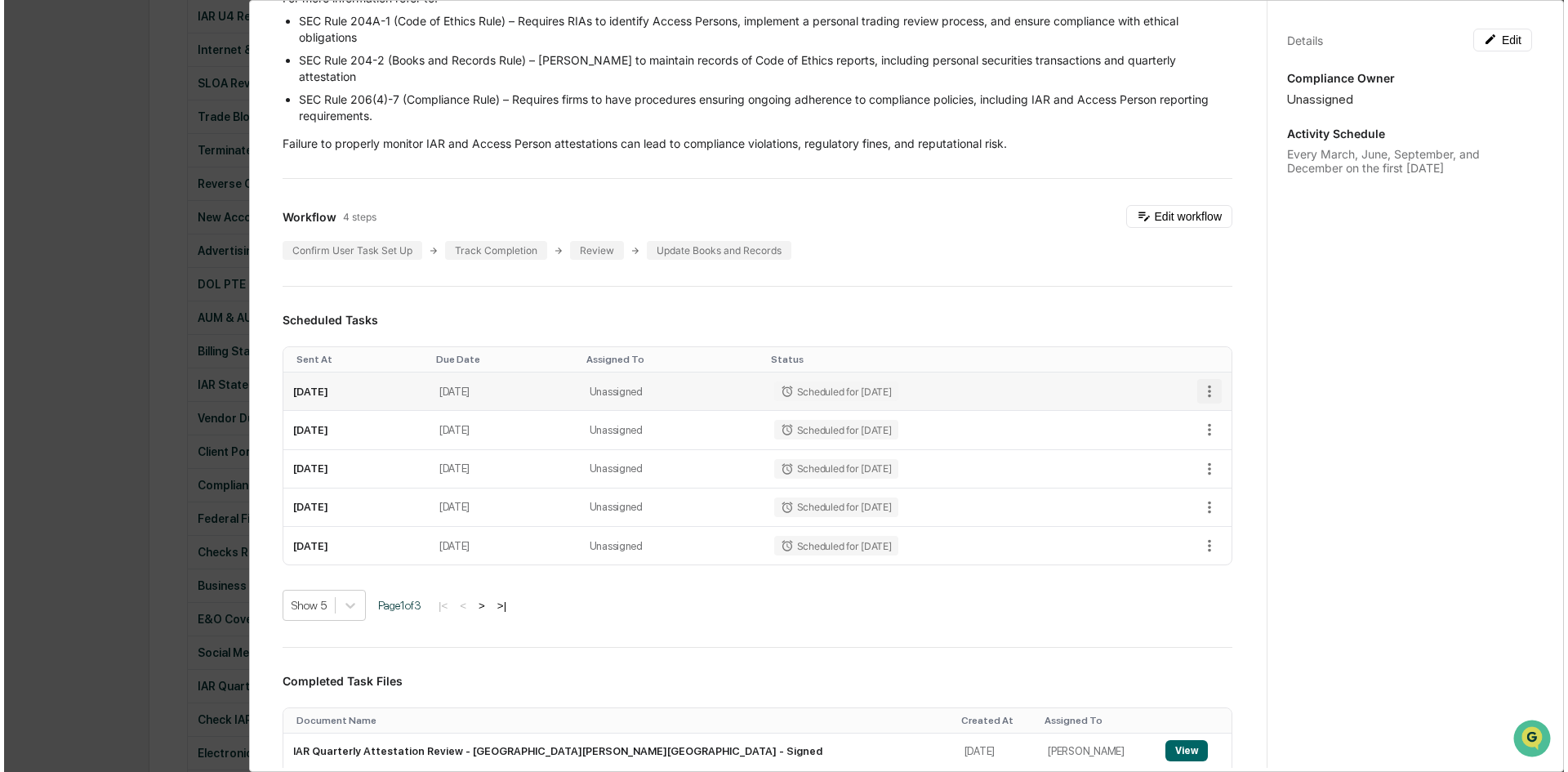
scroll to position [899, 0]
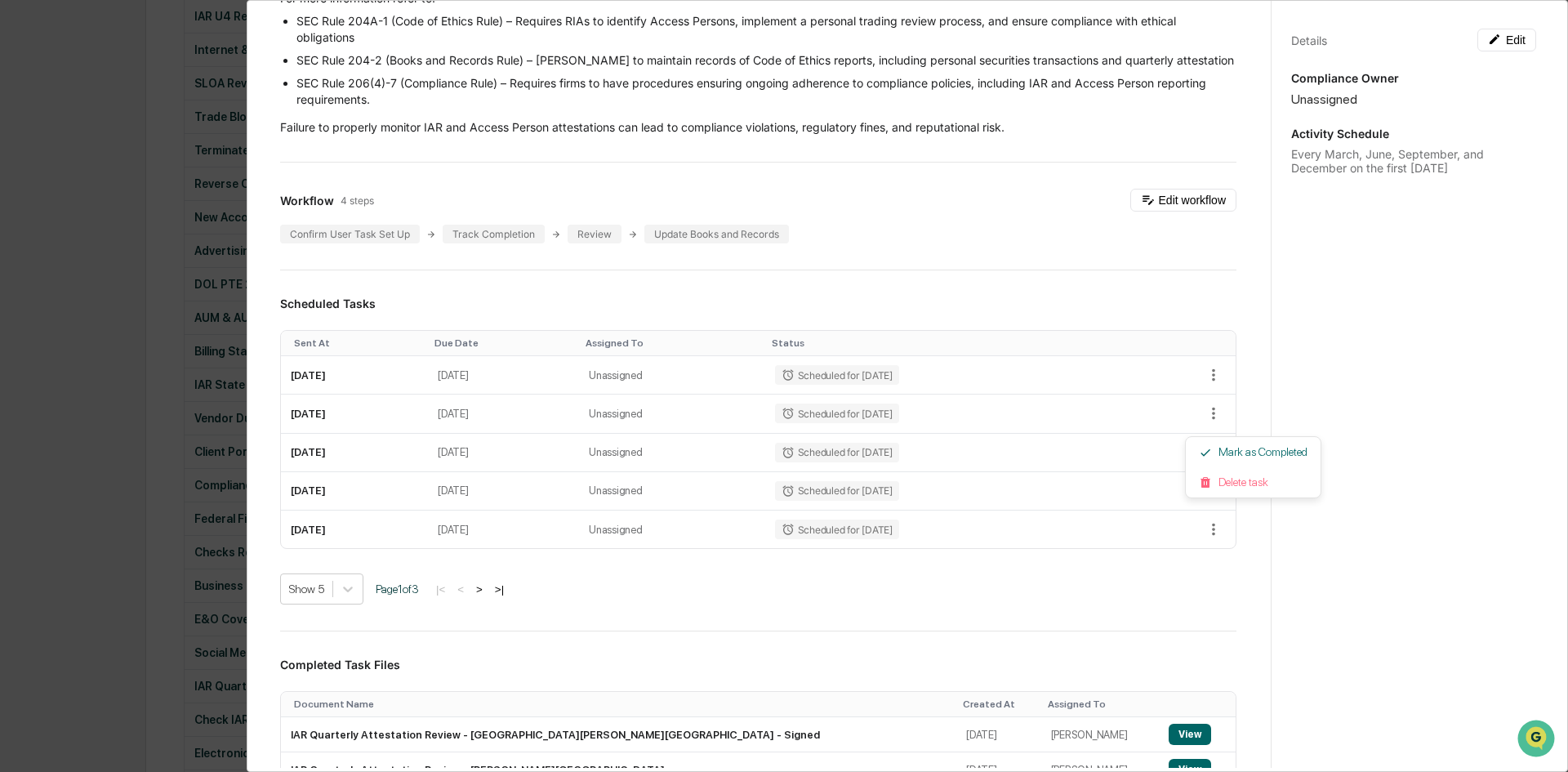
click at [1077, 323] on div at bounding box center [784, 386] width 1568 height 772
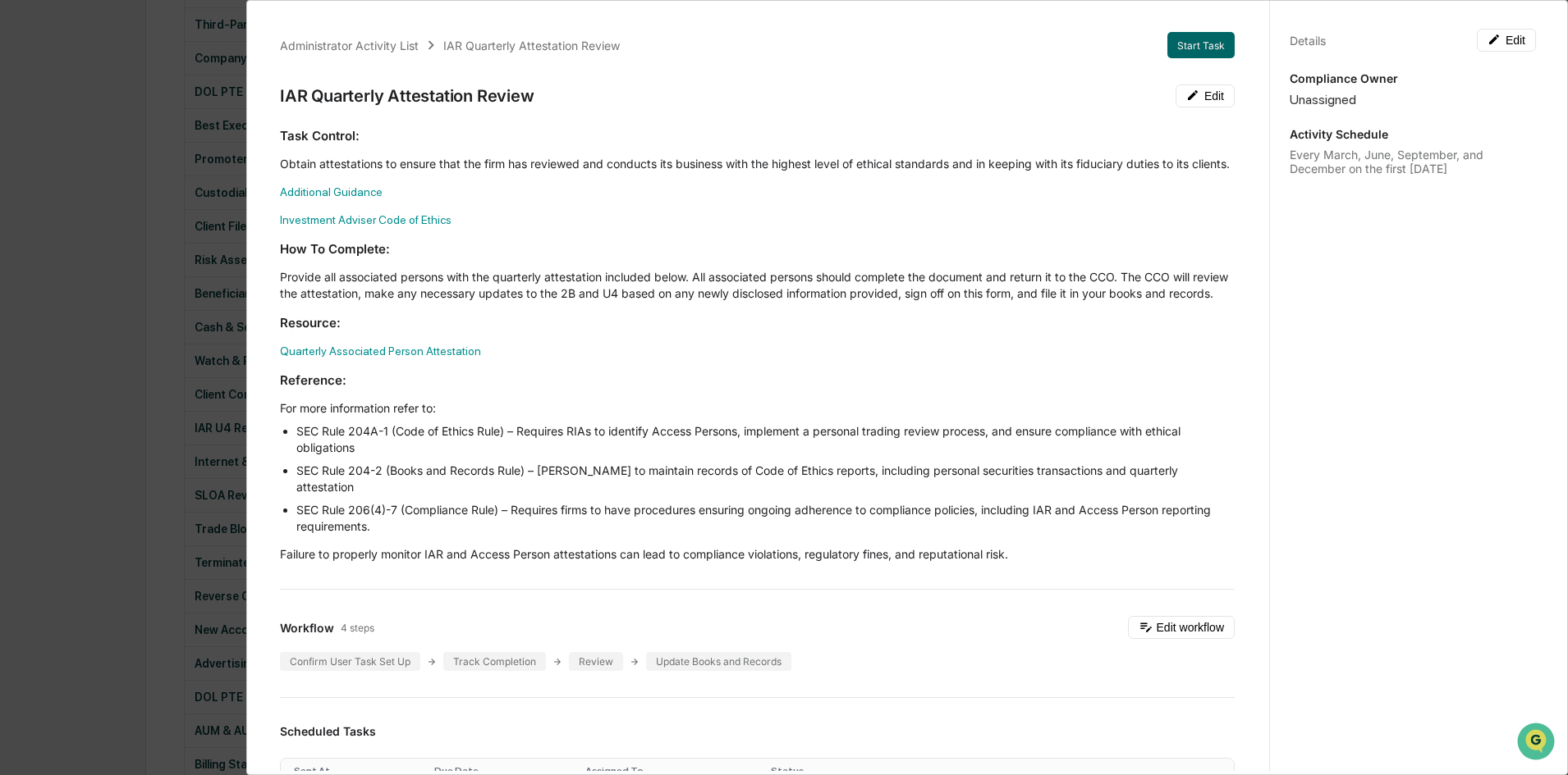
scroll to position [164, 0]
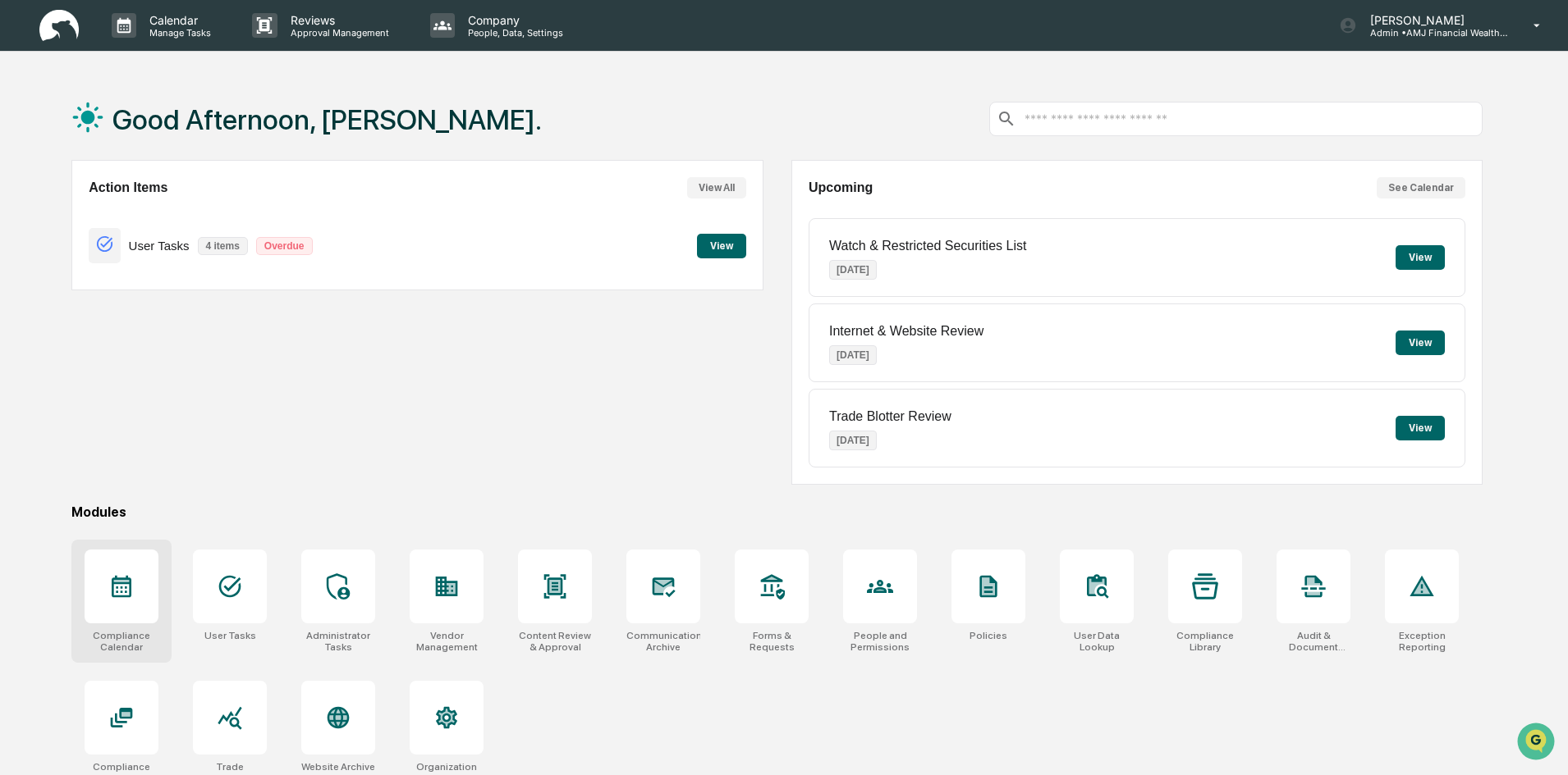
click at [120, 602] on div at bounding box center [121, 586] width 74 height 74
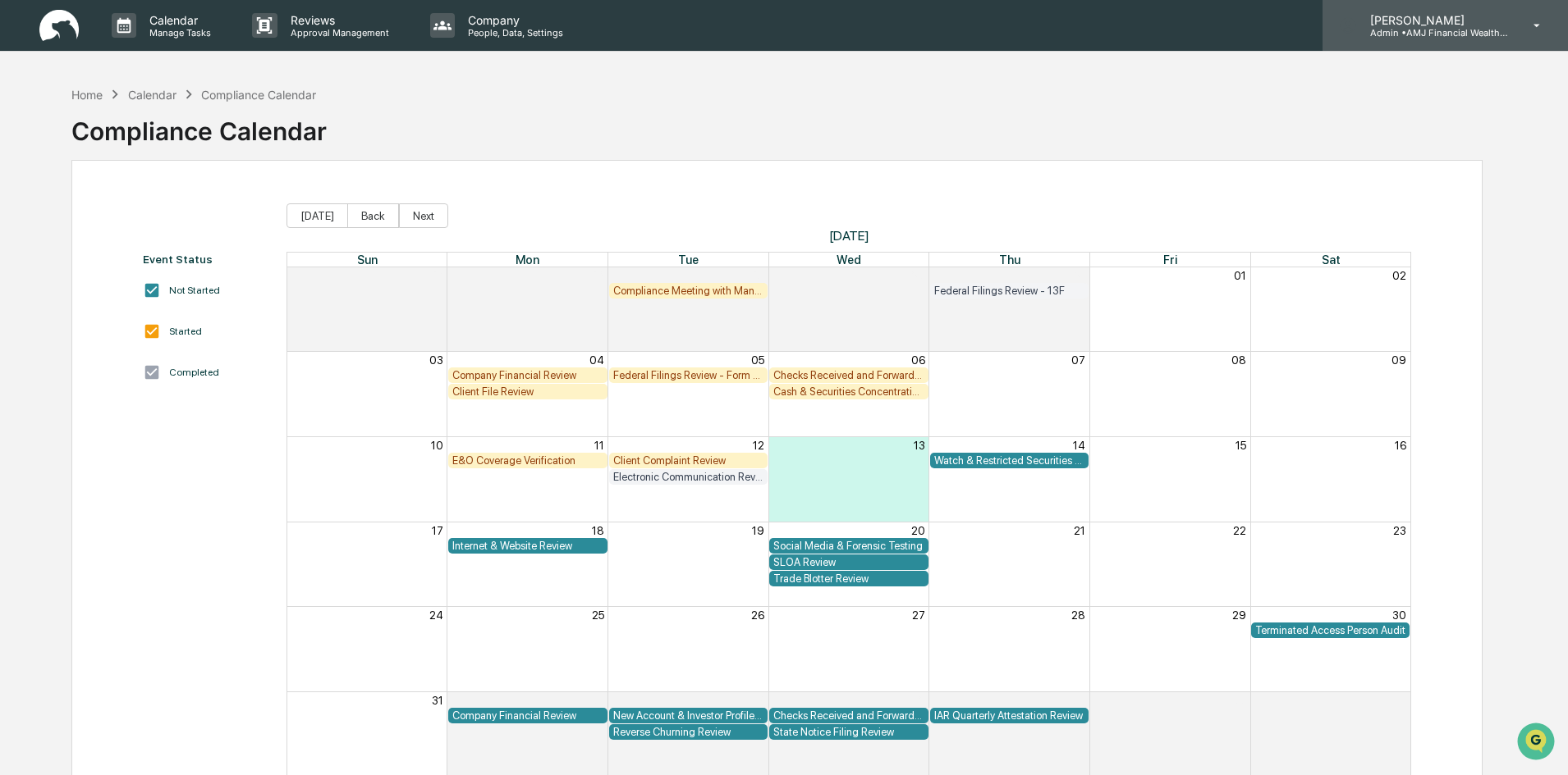
click at [1417, 28] on p "Admin • AMJ Financial Wealth Management" at bounding box center [1434, 32] width 153 height 12
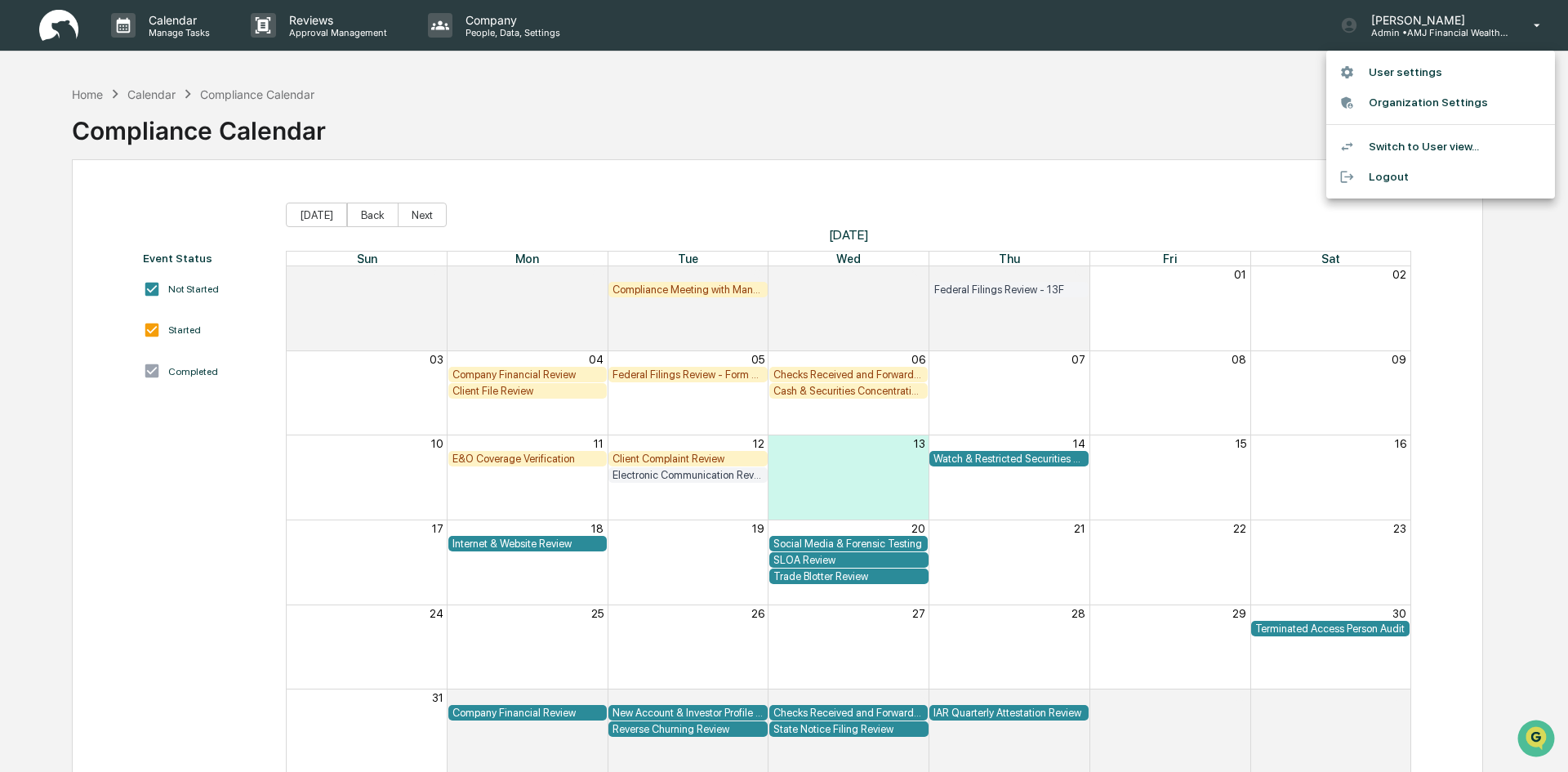
click at [1381, 172] on li "Logout" at bounding box center [1441, 177] width 229 height 30
